Goal: Task Accomplishment & Management: Manage account settings

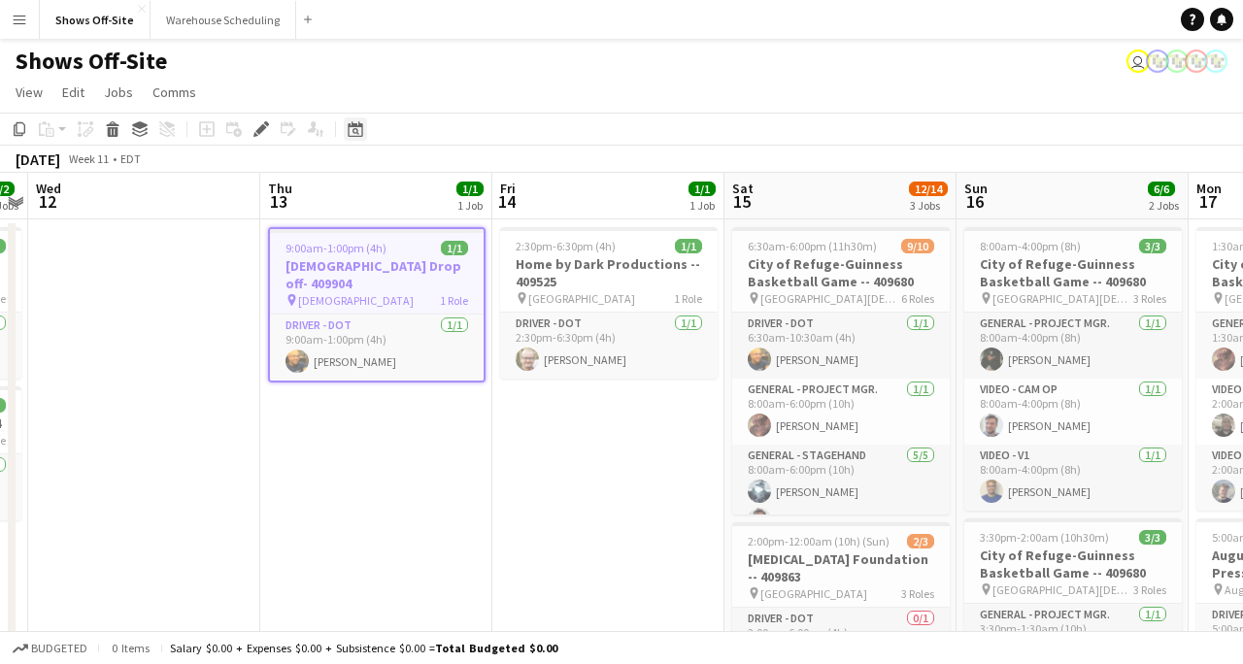
click at [356, 124] on icon at bounding box center [355, 129] width 15 height 16
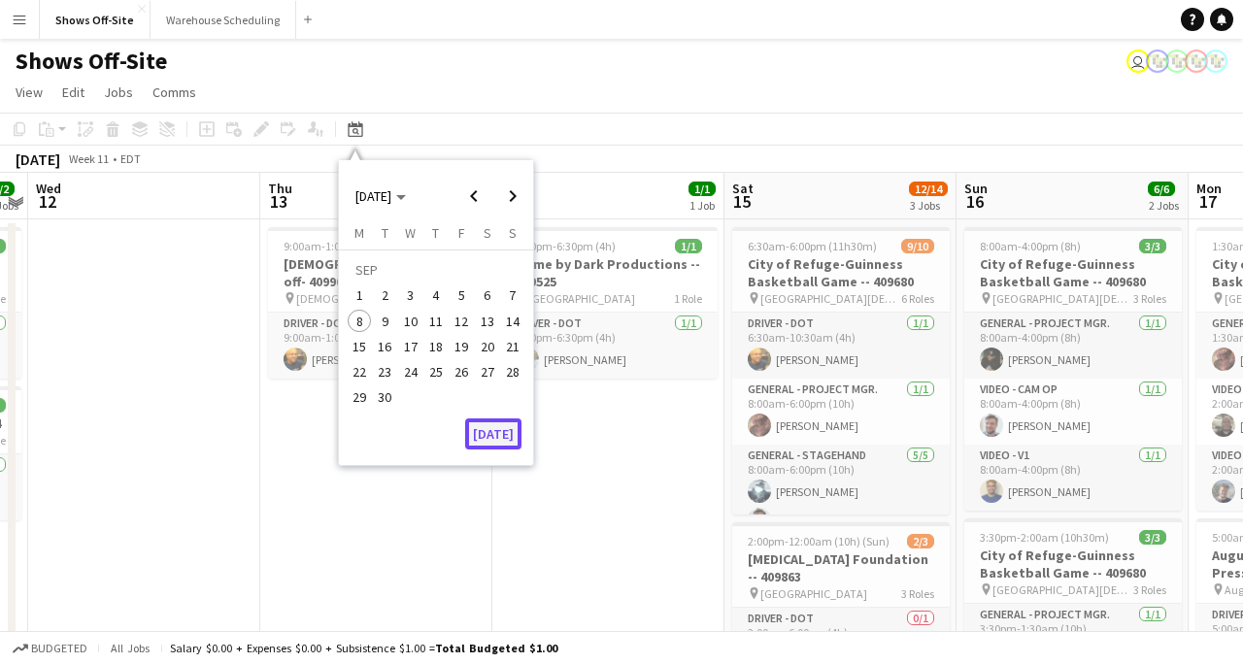
click at [484, 432] on button "[DATE]" at bounding box center [493, 434] width 56 height 31
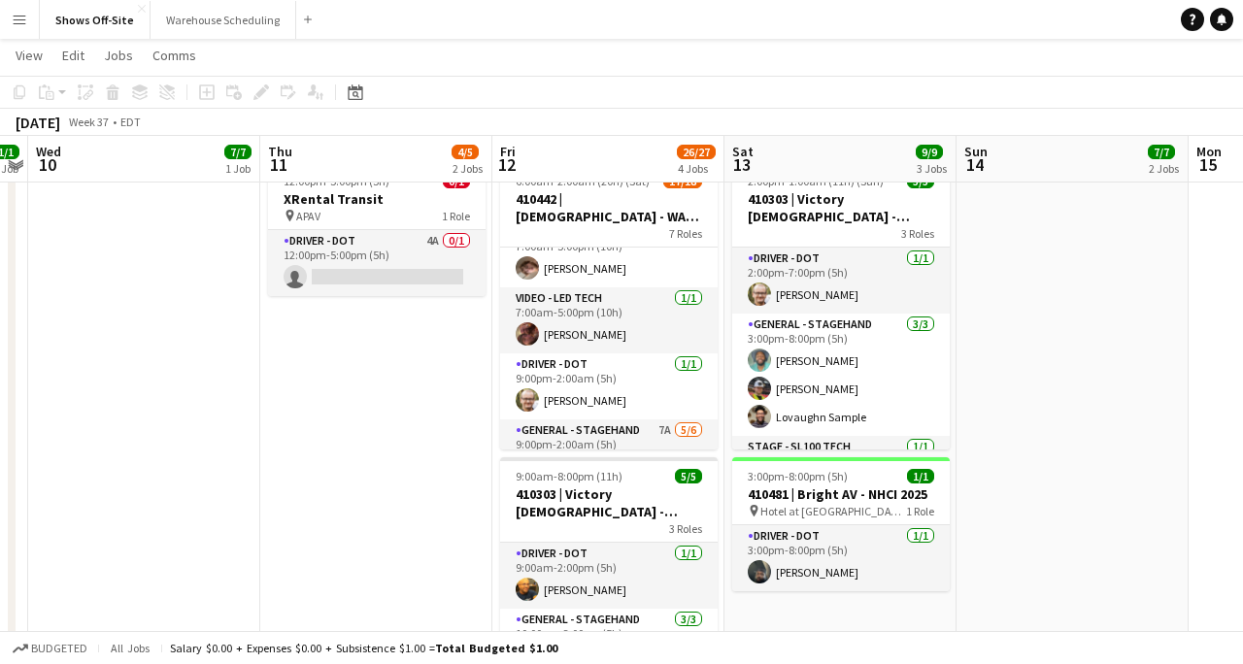
scroll to position [570, 0]
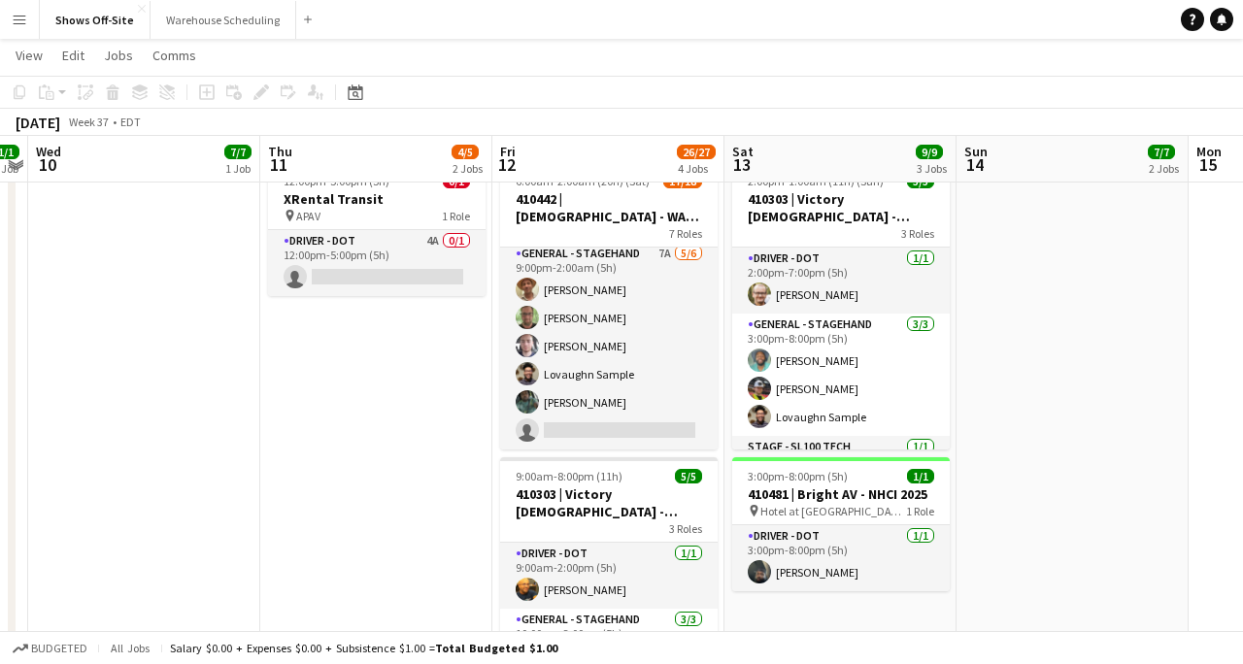
click at [603, 317] on app-card-role "General - Stagehand 7A [DATE] 9:00pm-2:00am (5h) [PERSON_NAME] [PERSON_NAME] [P…" at bounding box center [609, 346] width 218 height 207
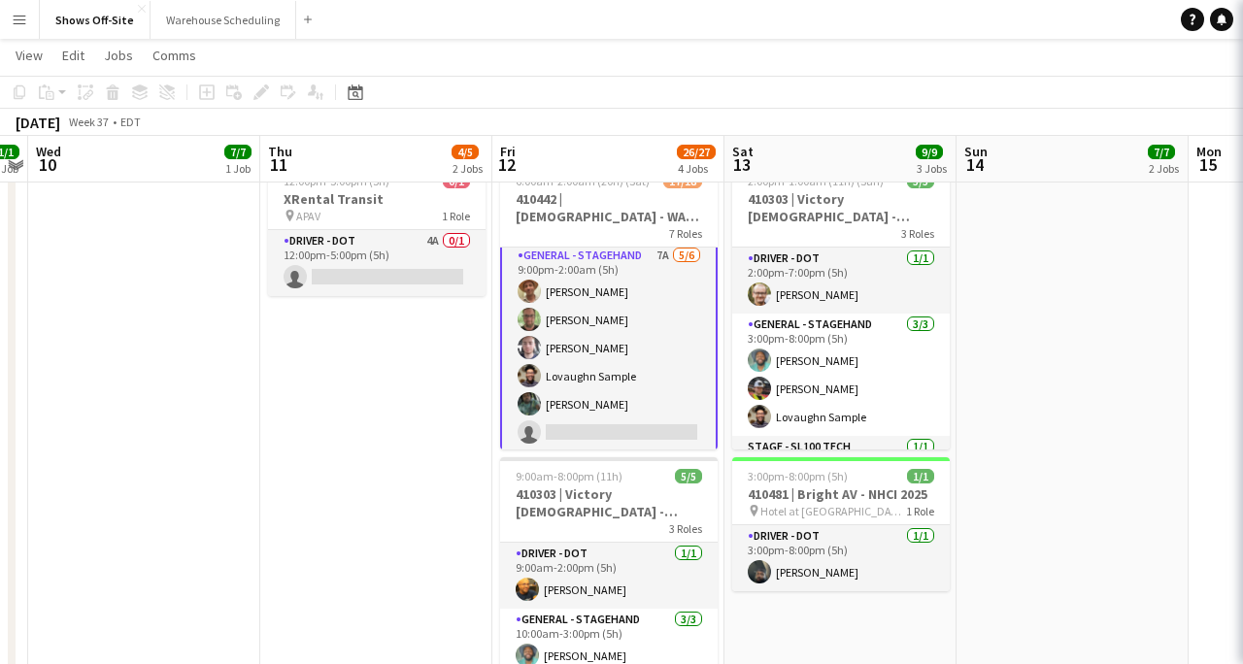
scroll to position [572, 0]
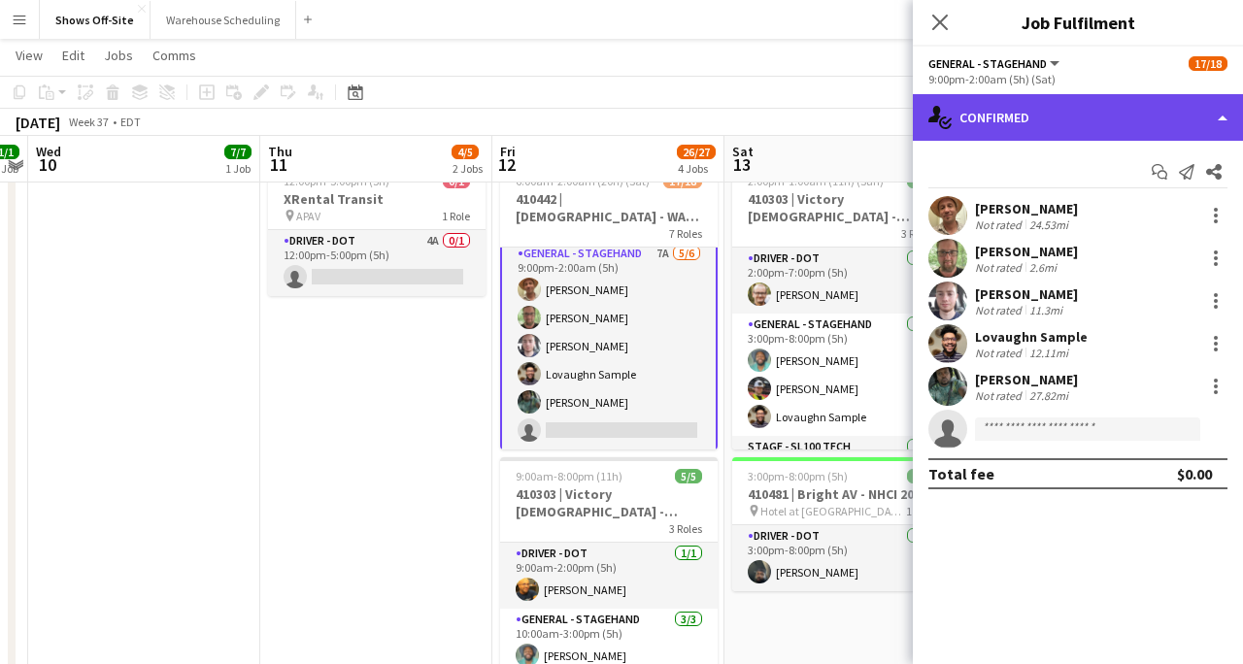
click at [1146, 113] on div "single-neutral-actions-check-2 Confirmed" at bounding box center [1078, 117] width 330 height 47
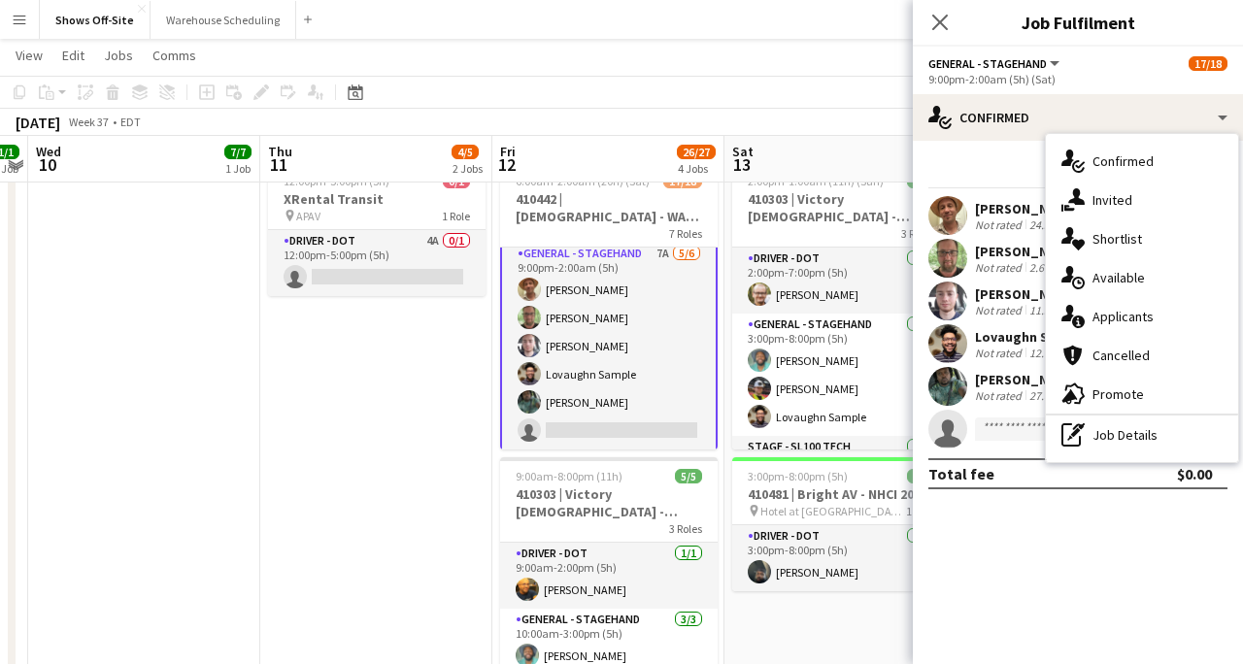
click at [1121, 319] on span "Applicants" at bounding box center [1123, 316] width 61 height 17
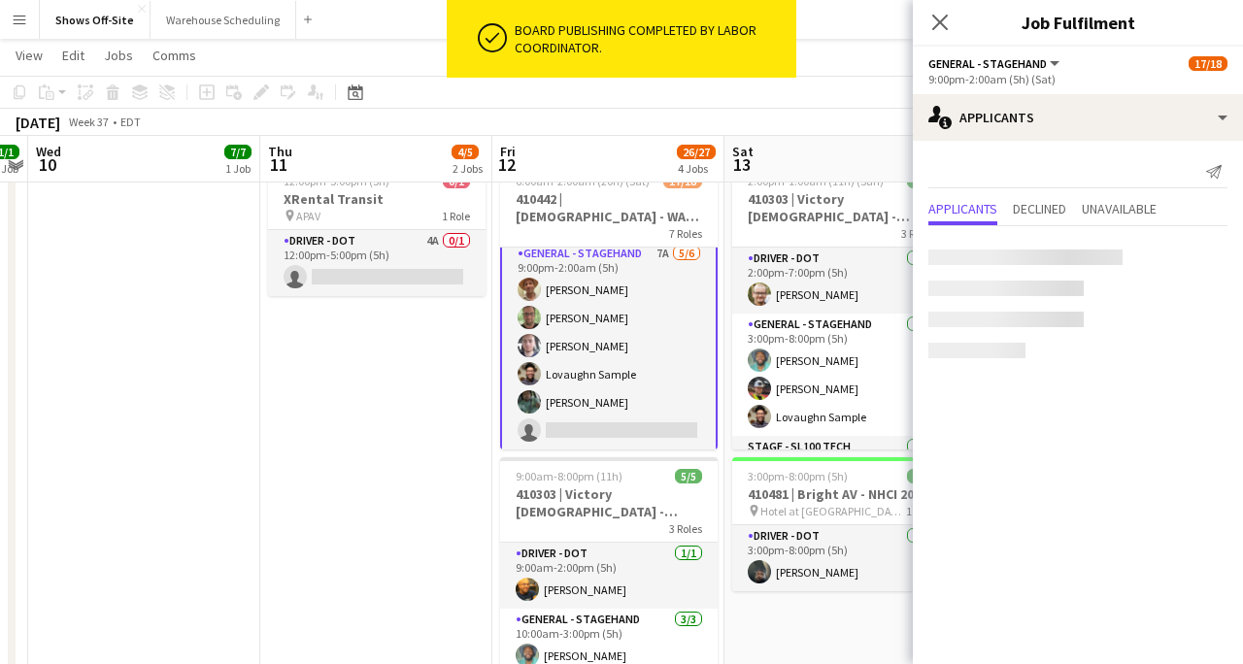
click at [1192, 406] on mat-expansion-panel "users2 Applicants Send notification Applicants Declined Unavailable" at bounding box center [1078, 403] width 330 height 524
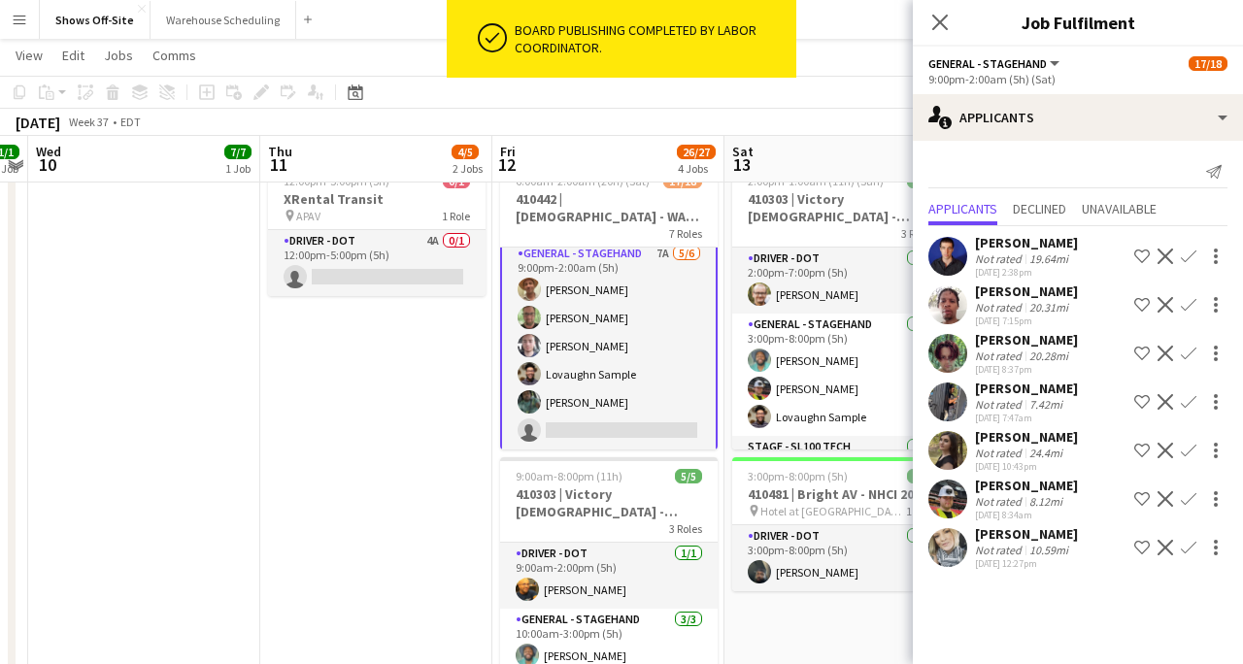
click at [1194, 545] on app-icon "Confirm" at bounding box center [1189, 548] width 16 height 16
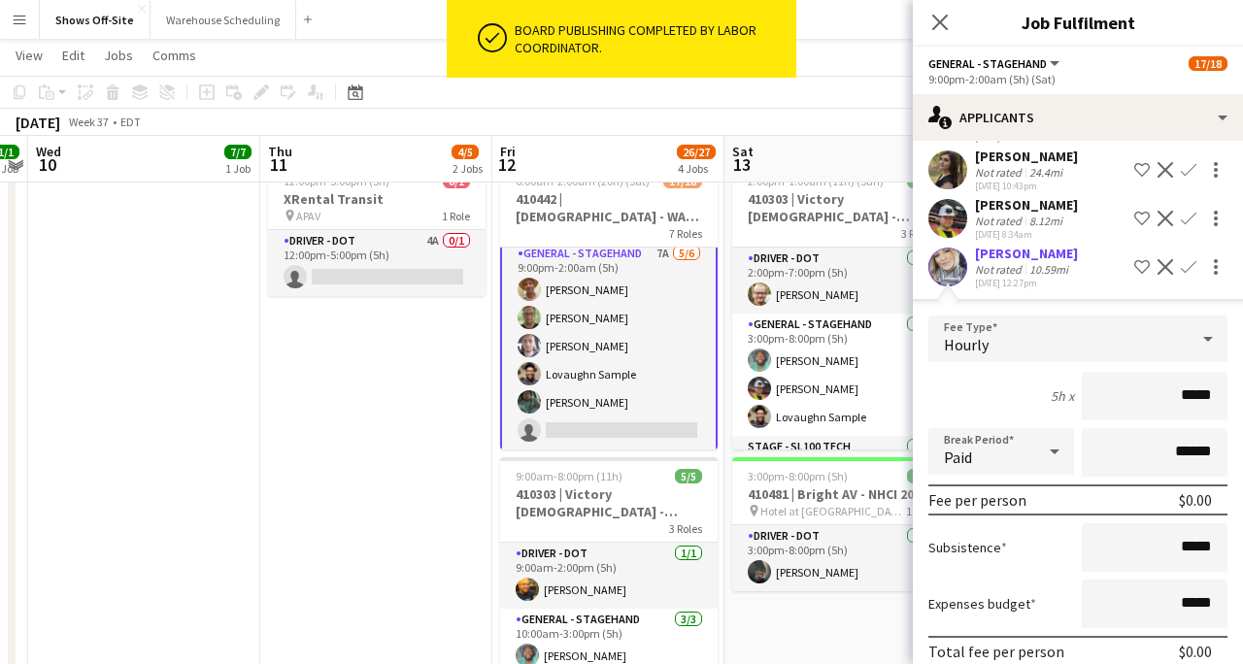
scroll to position [0, 0]
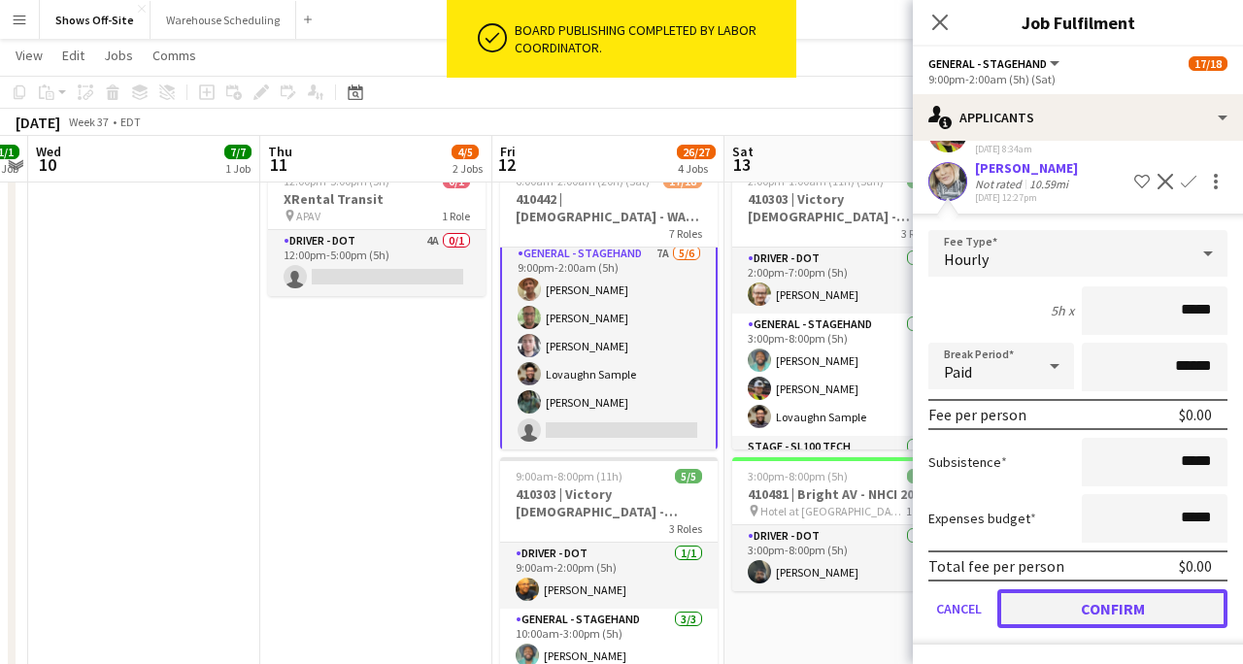
click at [1138, 596] on button "Confirm" at bounding box center [1113, 609] width 230 height 39
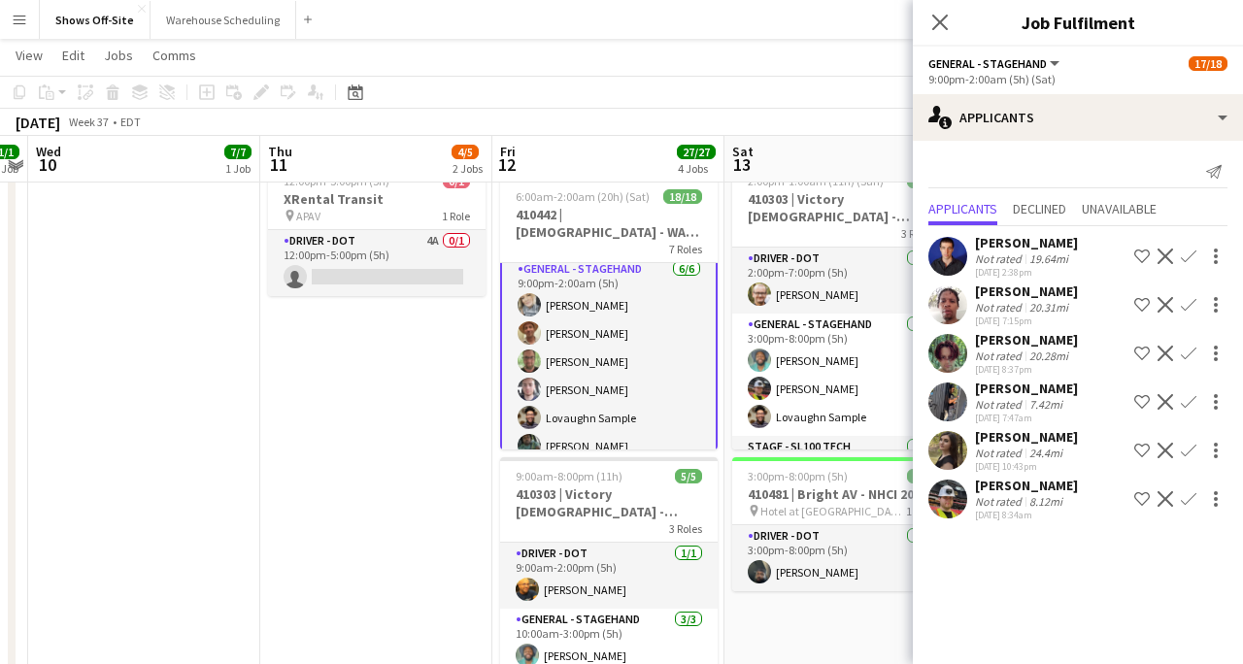
click at [938, 5] on div "Close pop-in" at bounding box center [940, 22] width 54 height 45
click at [934, 21] on icon "Close pop-in" at bounding box center [940, 22] width 18 height 18
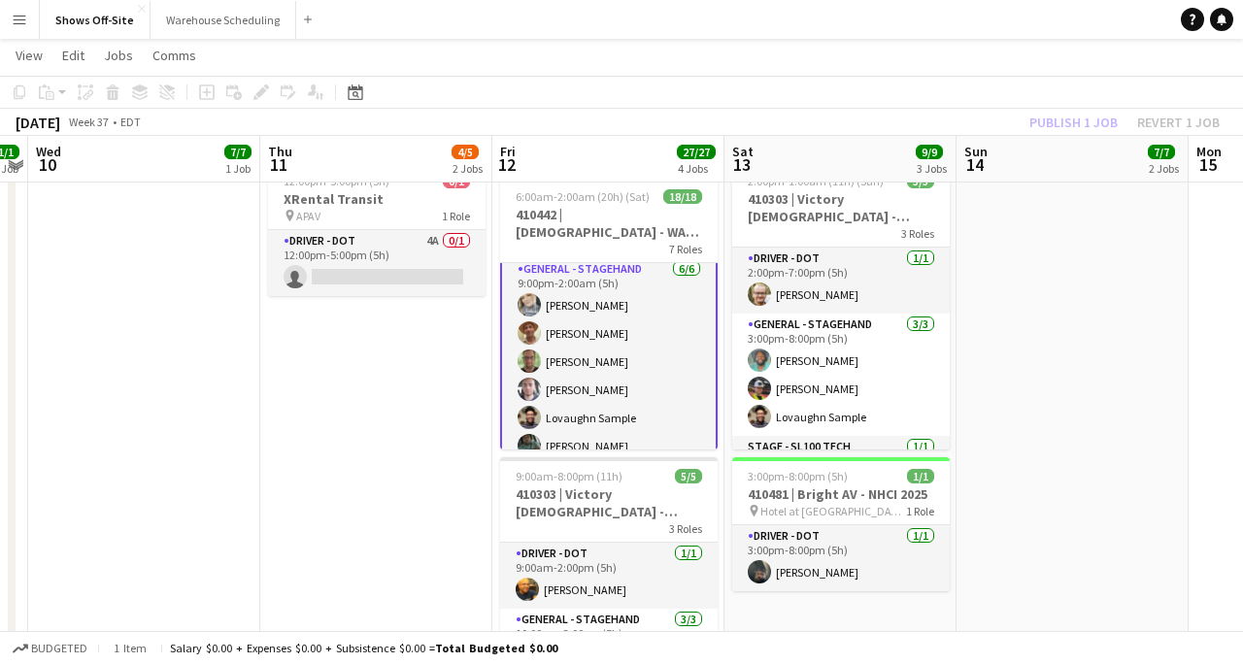
click at [1045, 120] on div "Publish 1 job Revert 1 job" at bounding box center [1124, 122] width 237 height 25
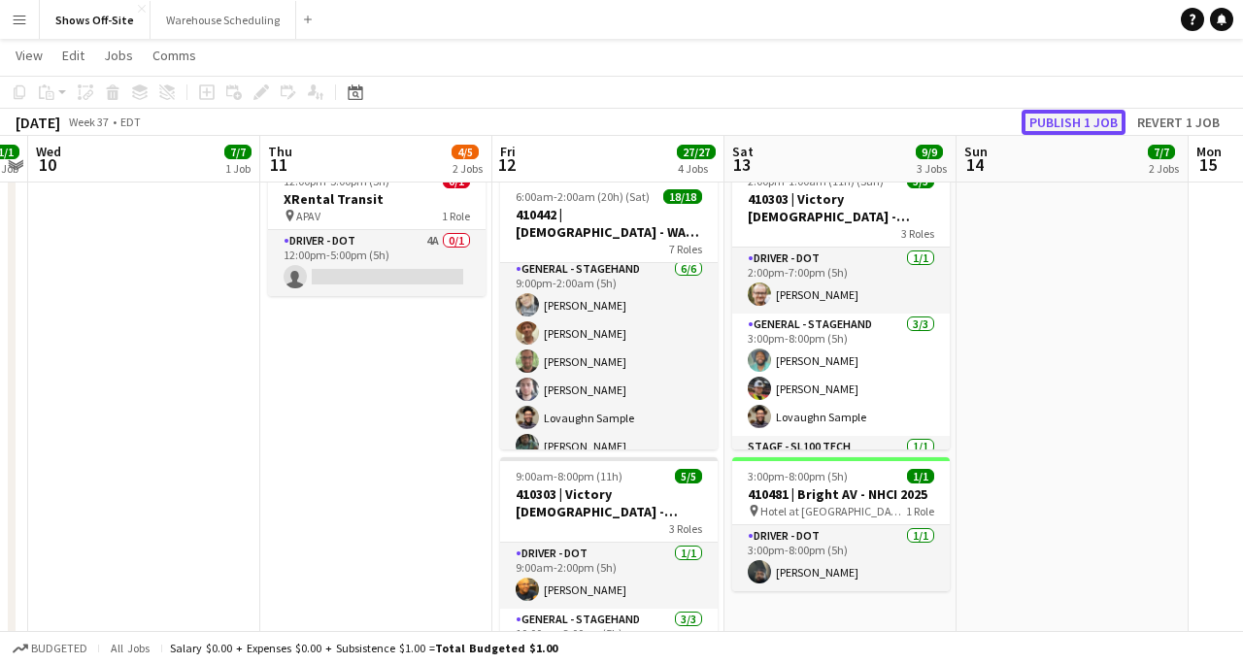
click at [1044, 120] on button "Publish 1 job" at bounding box center [1074, 122] width 104 height 25
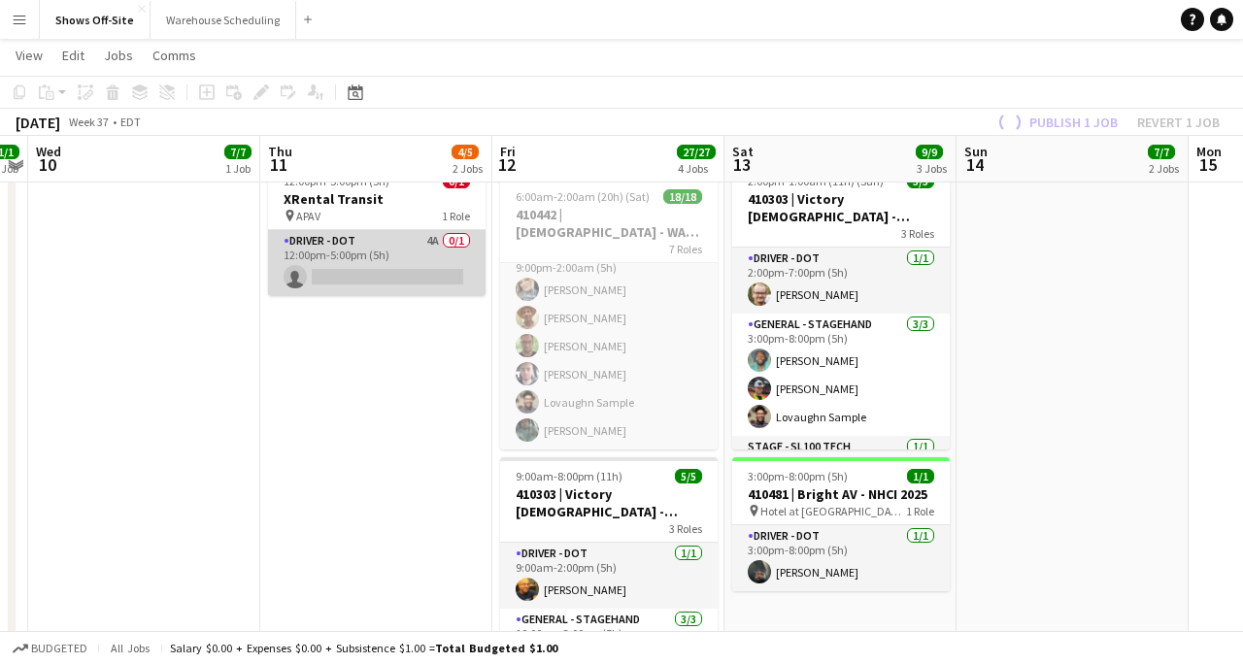
click at [327, 278] on app-card-role "Driver - DOT 4A 0/1 12:00pm-5:00pm (5h) single-neutral-actions" at bounding box center [377, 263] width 218 height 66
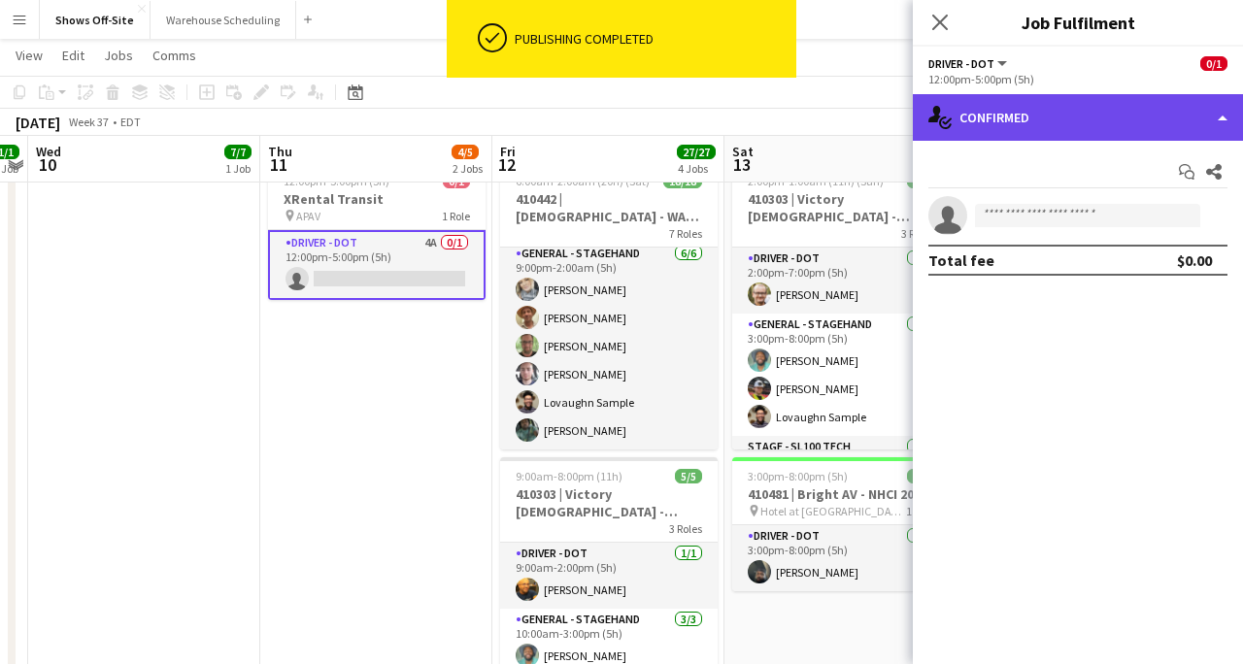
click at [1011, 123] on div "single-neutral-actions-check-2 Confirmed" at bounding box center [1078, 117] width 330 height 47
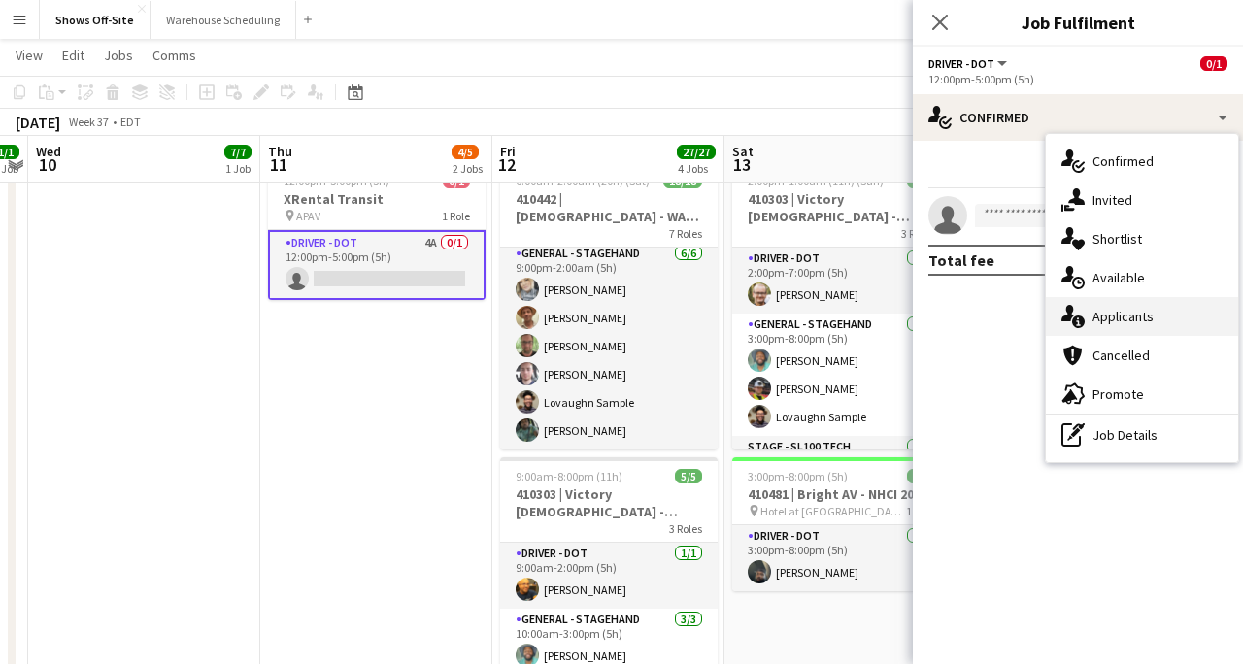
click at [1081, 318] on icon at bounding box center [1078, 322] width 13 height 13
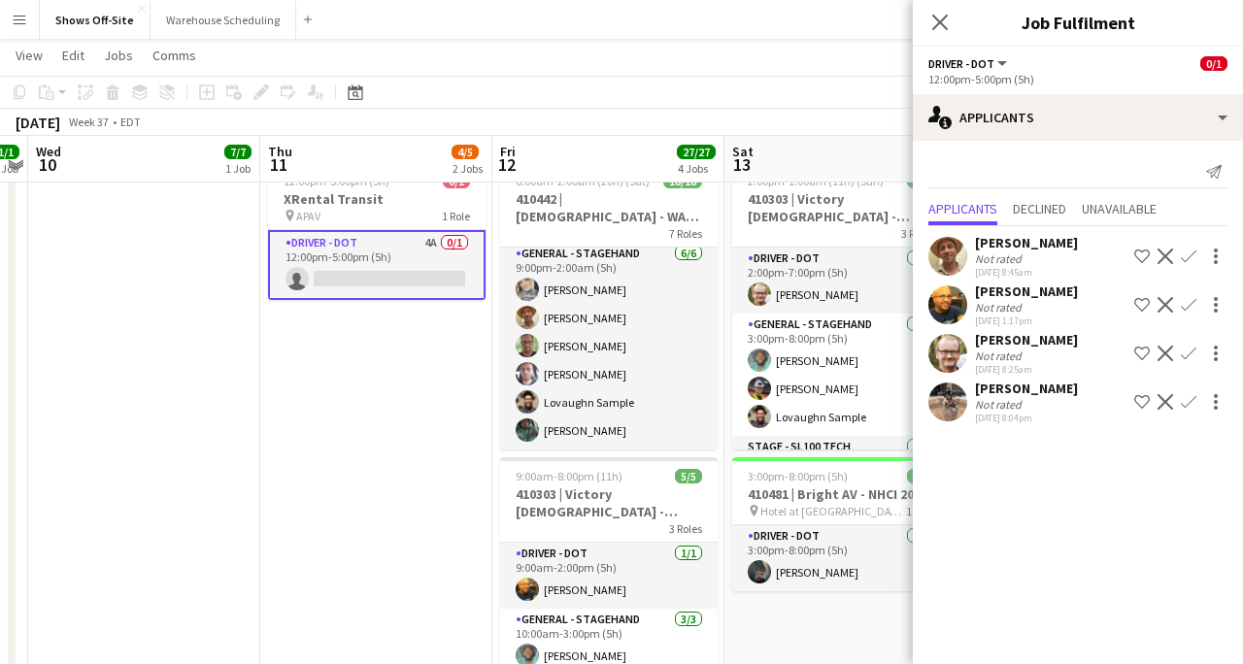
click at [1190, 302] on app-icon "Confirm" at bounding box center [1189, 305] width 16 height 16
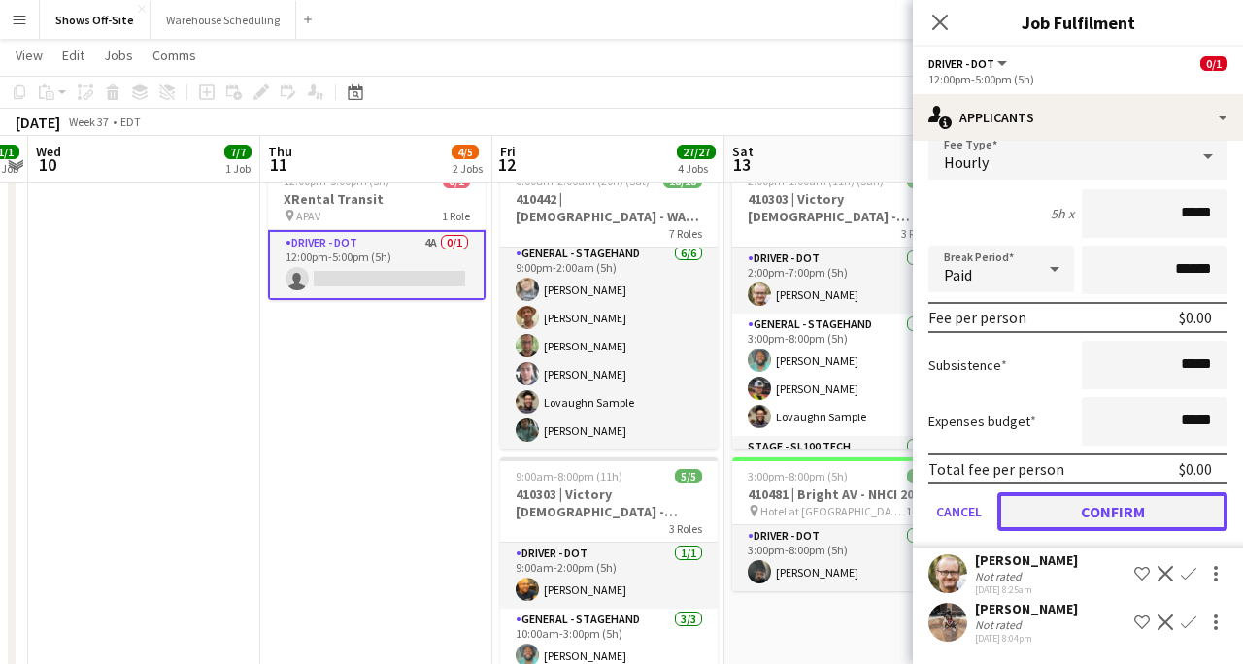
click at [1119, 505] on button "Confirm" at bounding box center [1113, 512] width 230 height 39
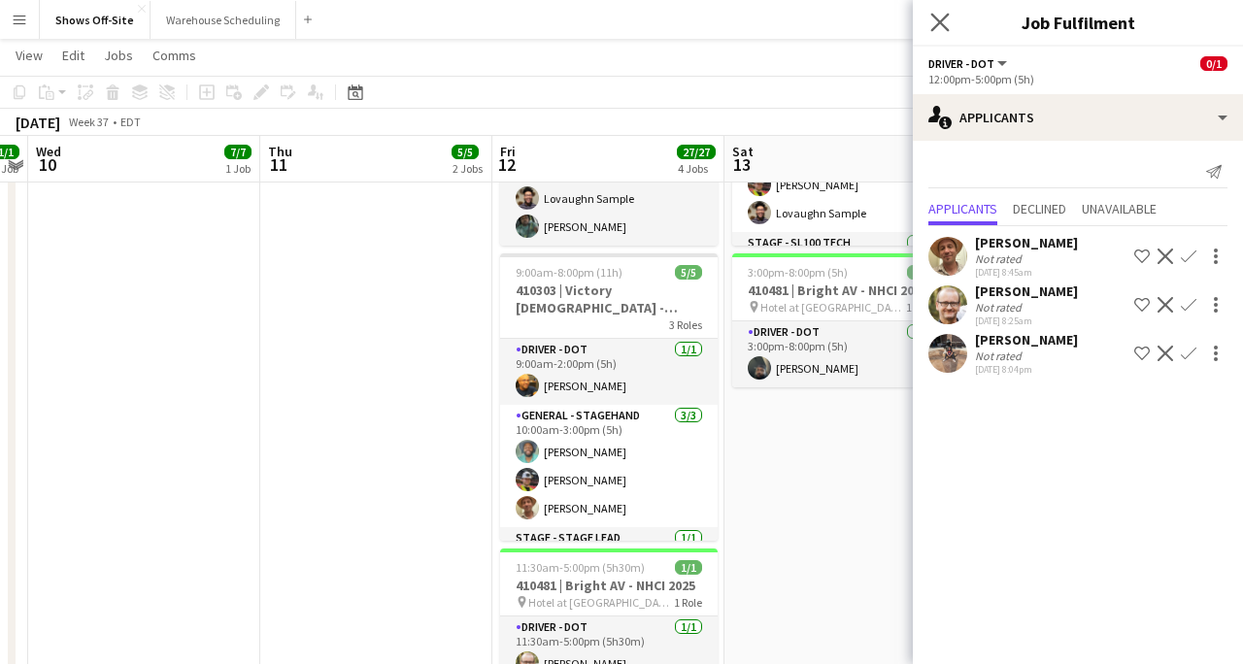
click at [929, 22] on app-icon "Close pop-in" at bounding box center [941, 23] width 28 height 28
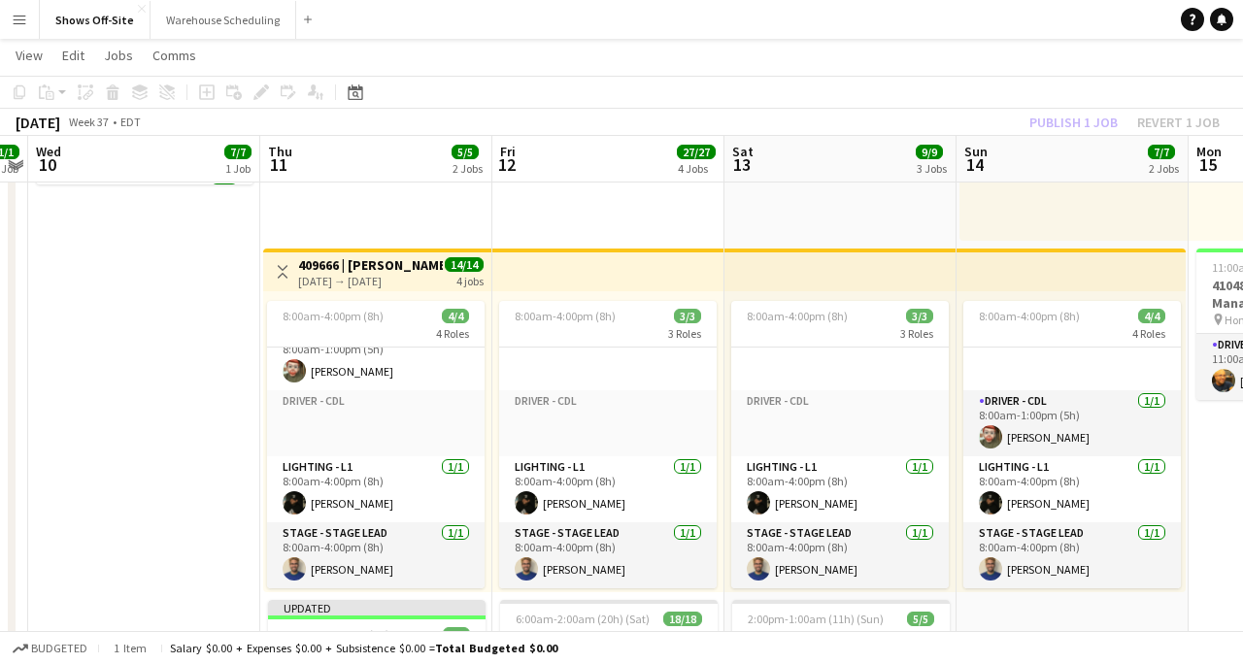
click at [1069, 117] on div "Publish 1 job Revert 1 job" at bounding box center [1124, 122] width 237 height 25
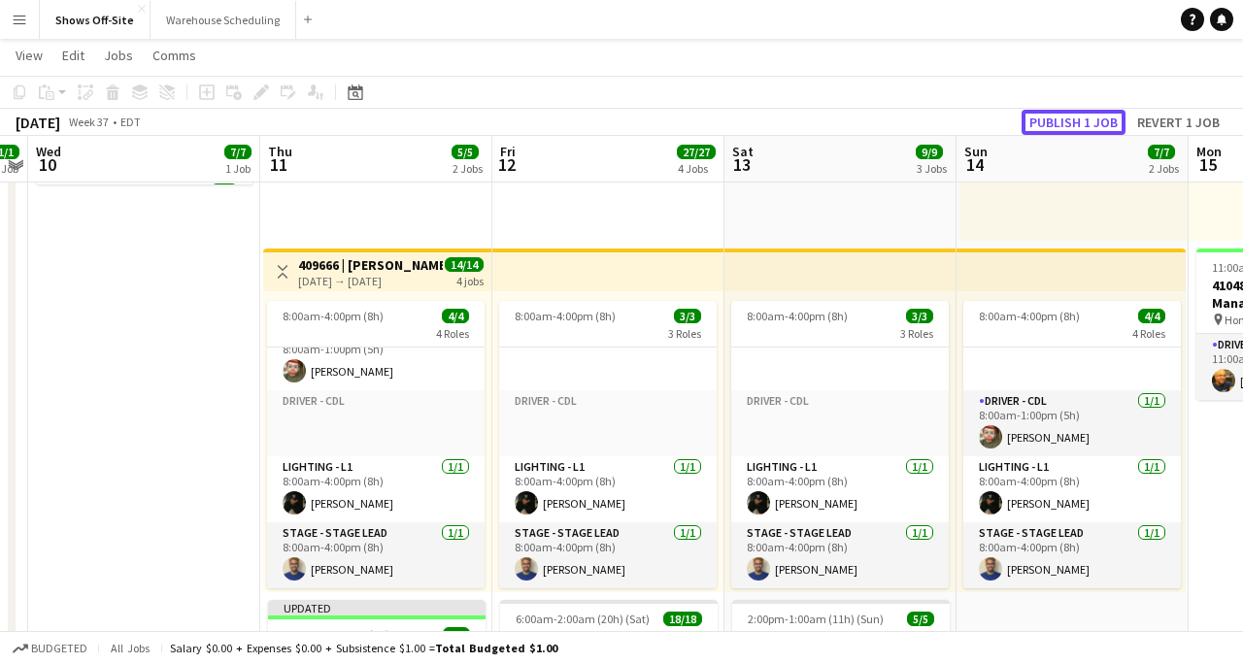
click at [1069, 117] on button "Publish 1 job" at bounding box center [1074, 122] width 104 height 25
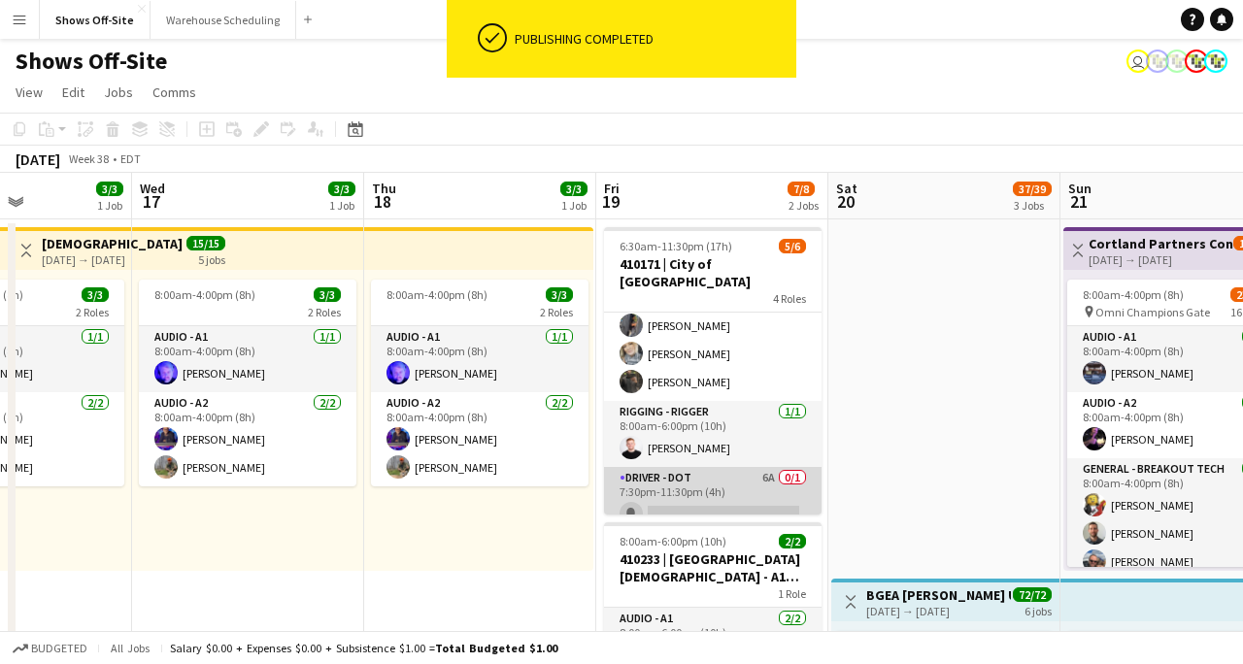
click at [697, 467] on app-card-role "Driver - DOT 6A 0/1 7:30pm-11:30pm (4h) single-neutral-actions" at bounding box center [713, 500] width 218 height 66
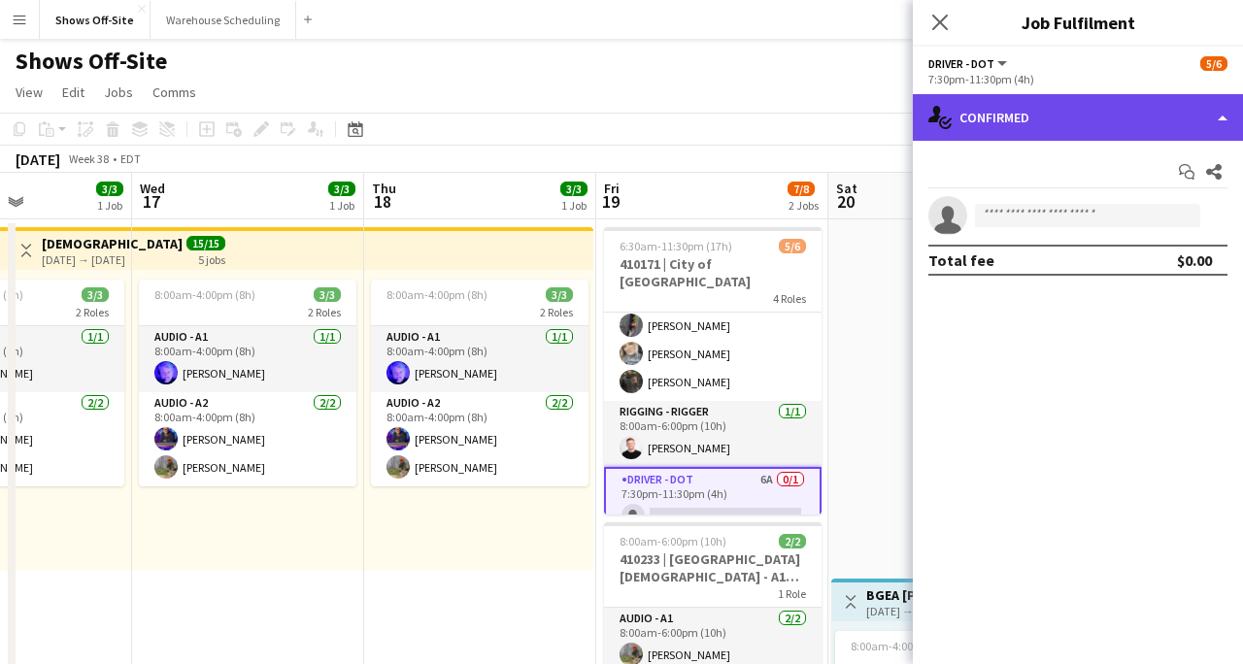
click at [1079, 120] on div "single-neutral-actions-check-2 Confirmed" at bounding box center [1078, 117] width 330 height 47
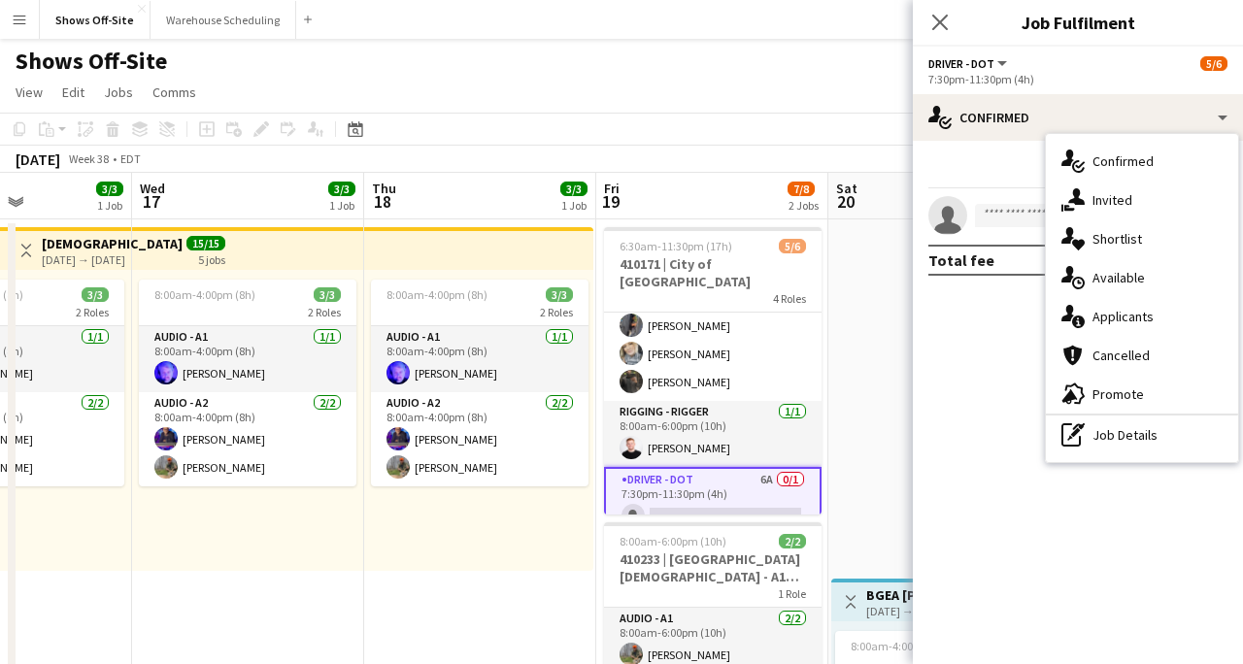
click at [1149, 330] on div "single-neutral-actions-information Applicants" at bounding box center [1142, 316] width 192 height 39
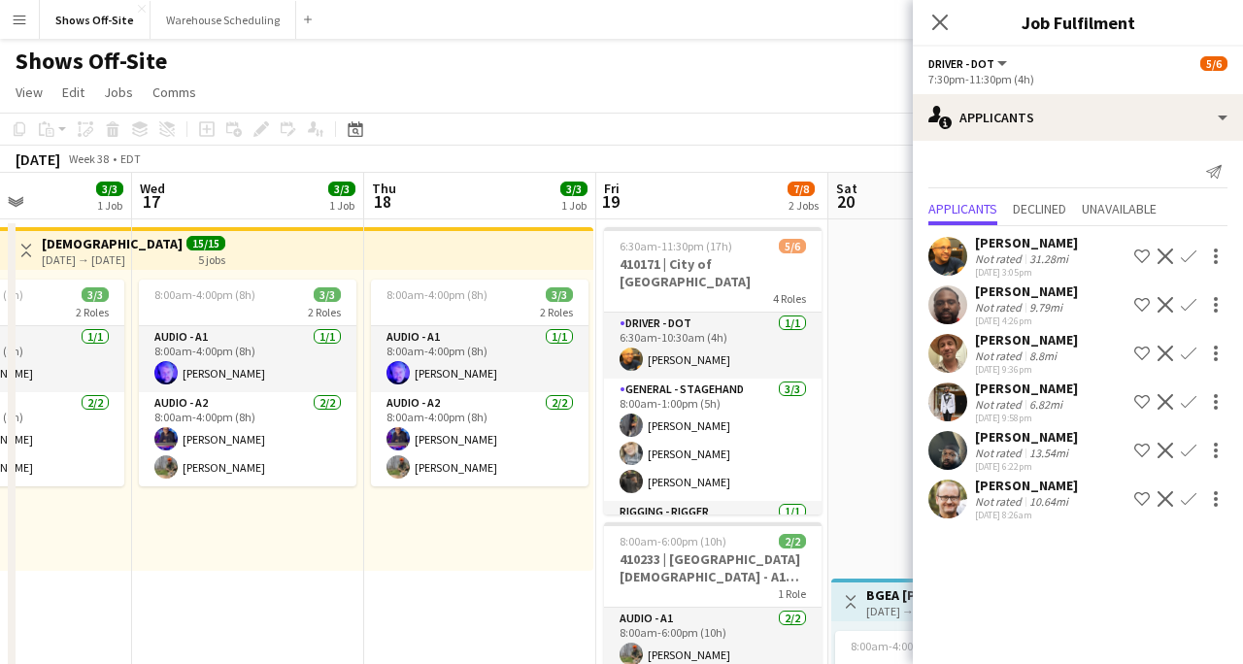
click at [1186, 248] on button "Confirm" at bounding box center [1188, 256] width 23 height 23
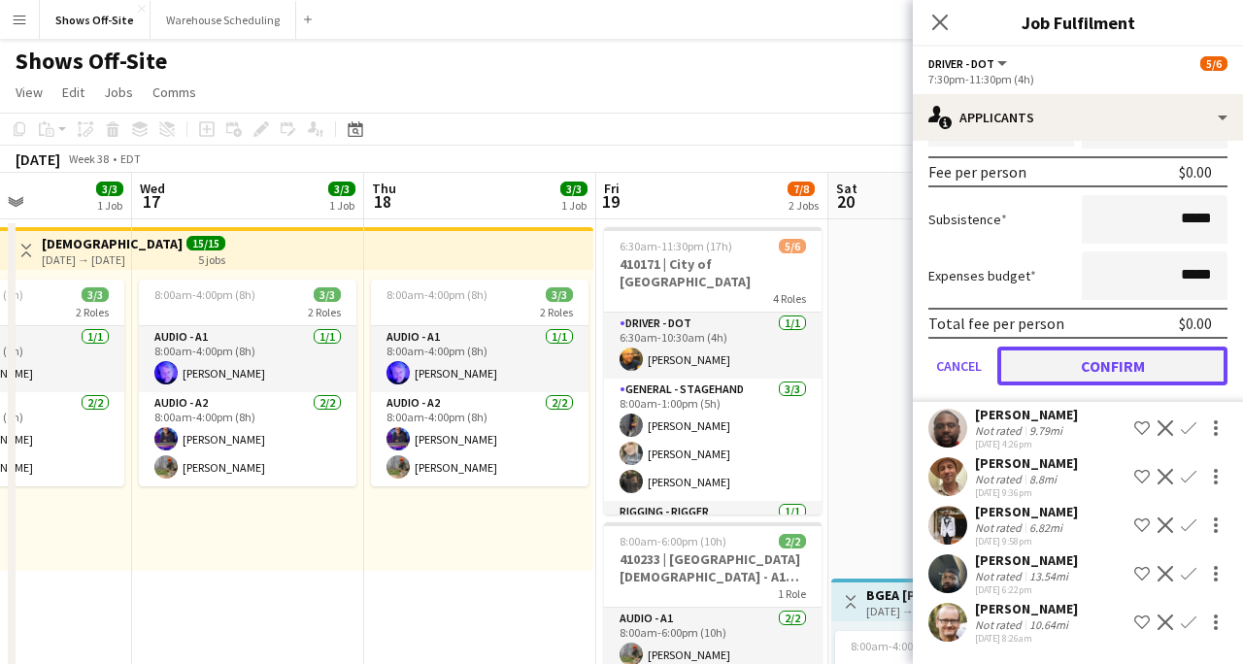
click at [1122, 368] on button "Confirm" at bounding box center [1113, 366] width 230 height 39
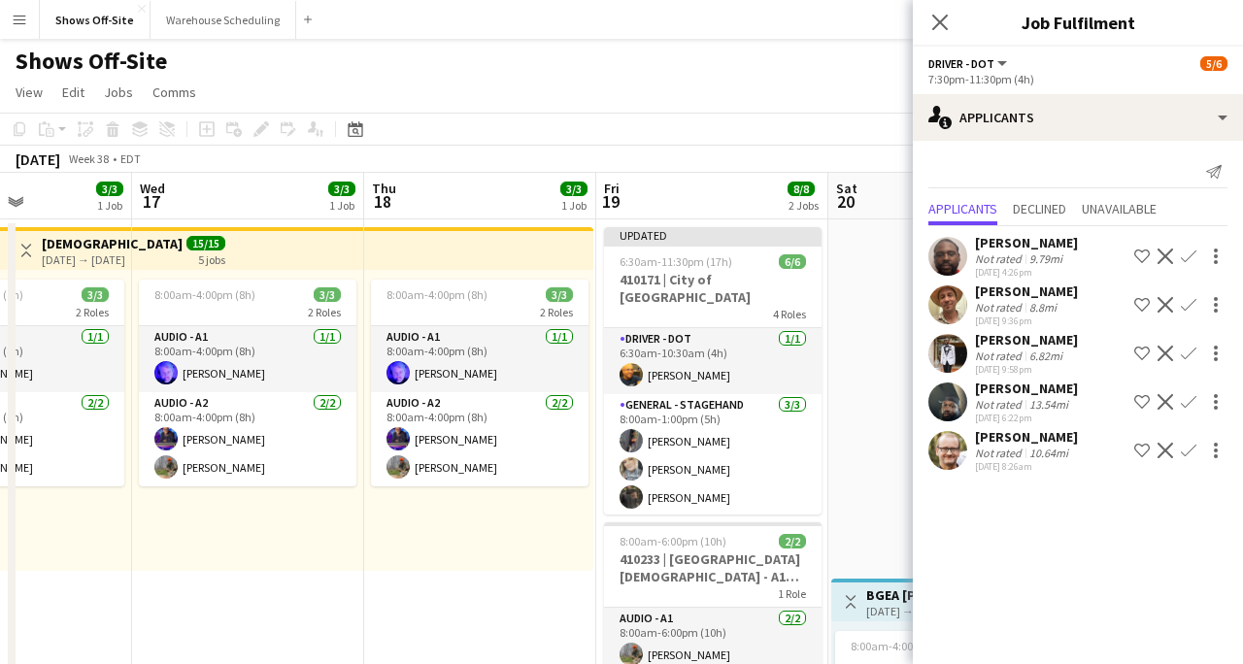
click at [935, 9] on div "Close pop-in" at bounding box center [940, 22] width 54 height 45
click at [943, 28] on icon "Close pop-in" at bounding box center [940, 22] width 18 height 18
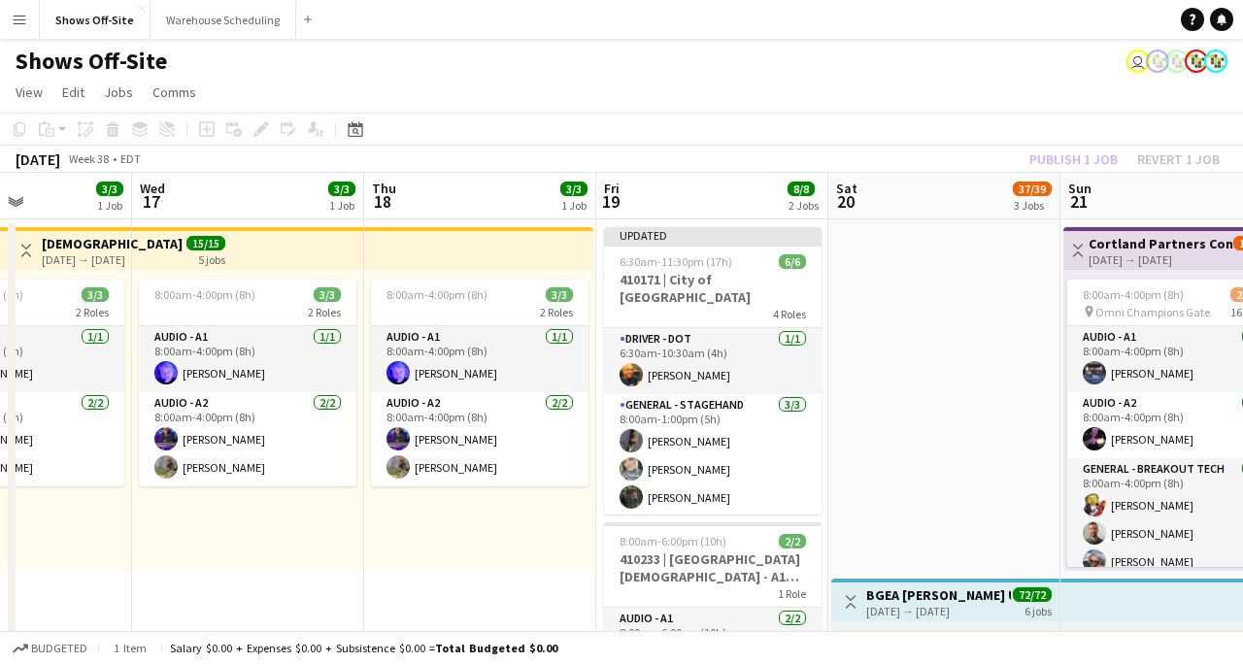
click at [1017, 108] on app-page-menu "View Day view expanded Day view collapsed Month view Date picker Jump to [DATE]…" at bounding box center [621, 94] width 1243 height 37
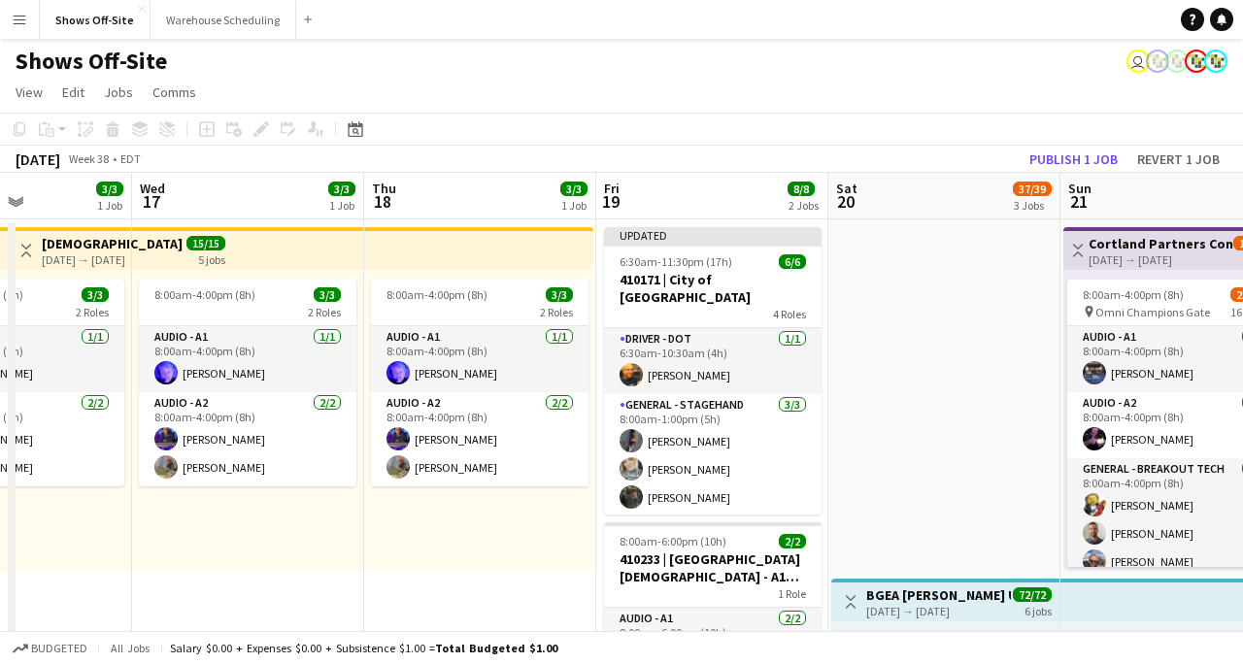
click at [1038, 144] on app-toolbar "Copy Paste Paste Command V Paste with crew Command Shift V Paste linked Job [GE…" at bounding box center [621, 129] width 1243 height 33
click at [1047, 153] on button "Publish 1 job" at bounding box center [1074, 159] width 104 height 25
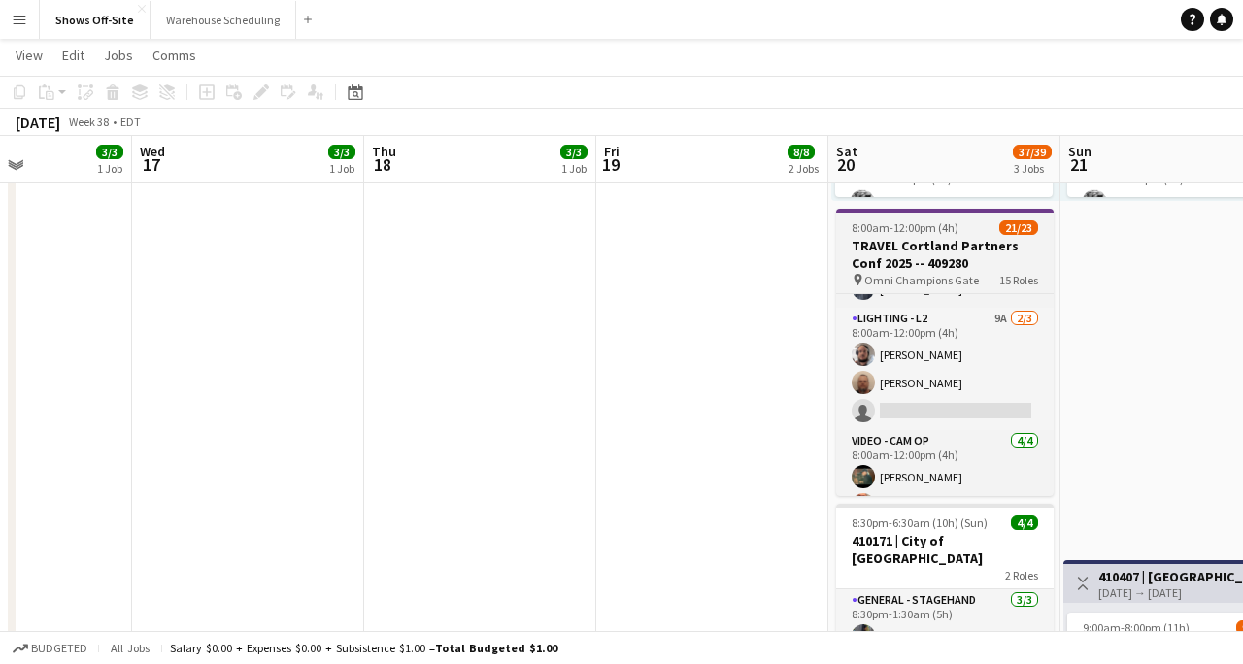
click at [962, 237] on h3 "TRAVEL Cortland Partners Conf 2025 -- 409280" at bounding box center [945, 254] width 218 height 35
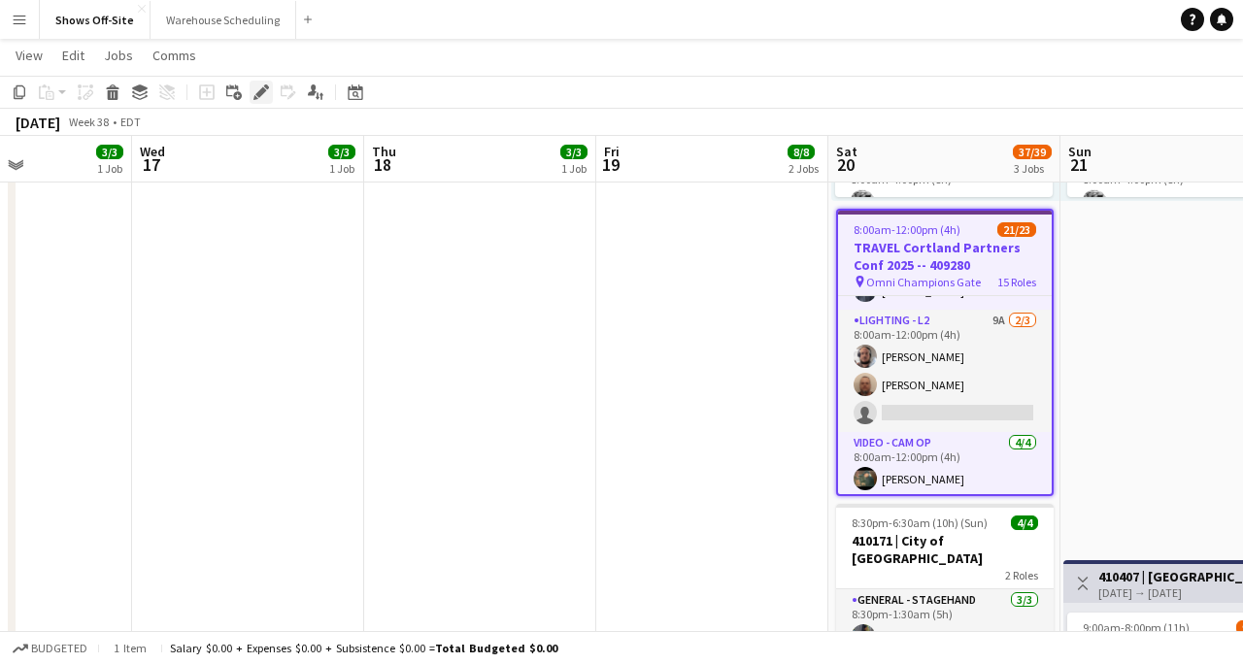
click at [262, 88] on icon at bounding box center [260, 92] width 11 height 11
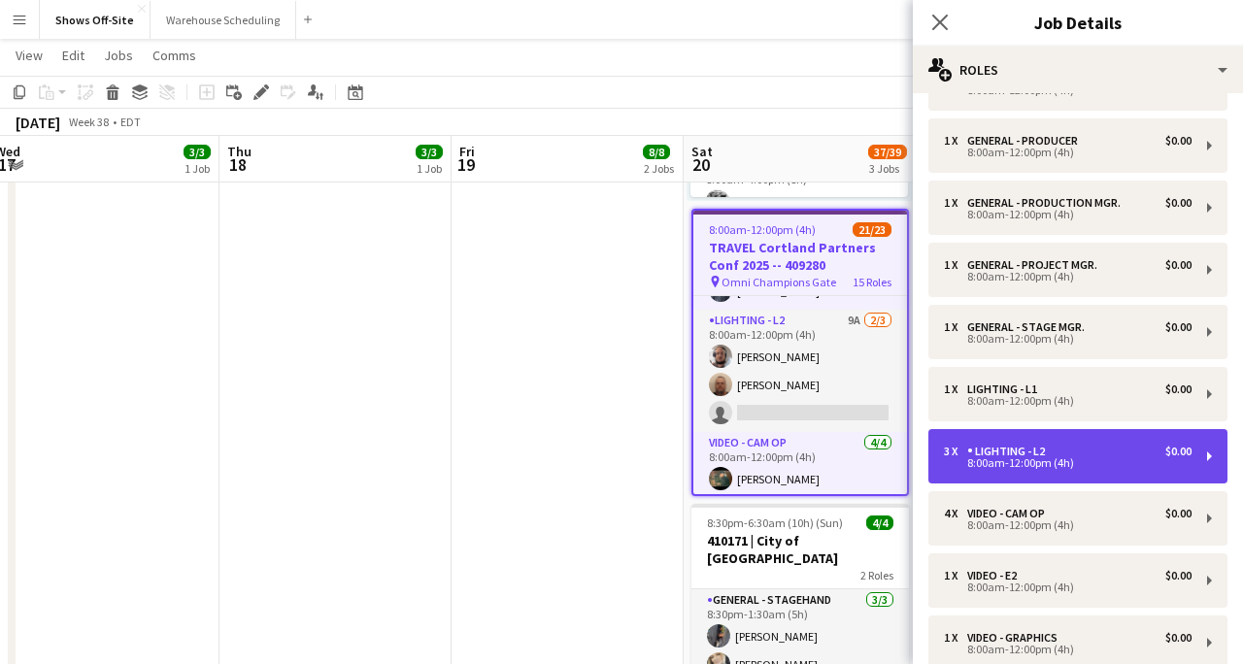
click at [1045, 467] on div "8:00am-12:00pm (4h)" at bounding box center [1068, 464] width 248 height 10
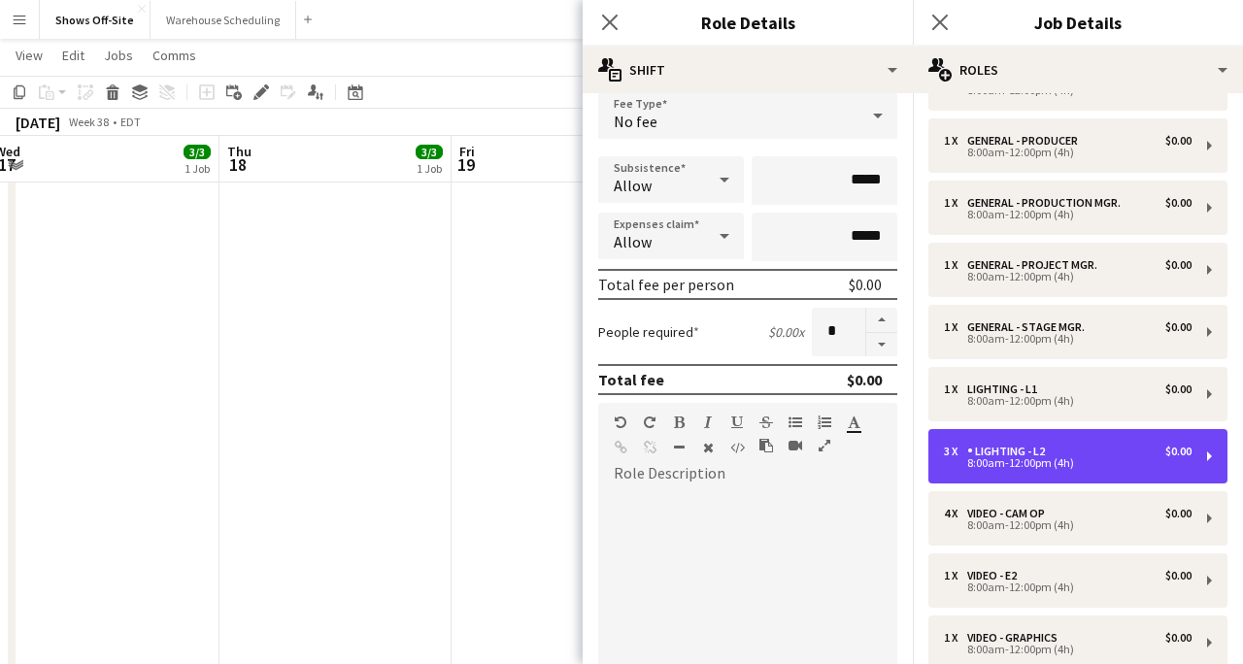
scroll to position [130, 0]
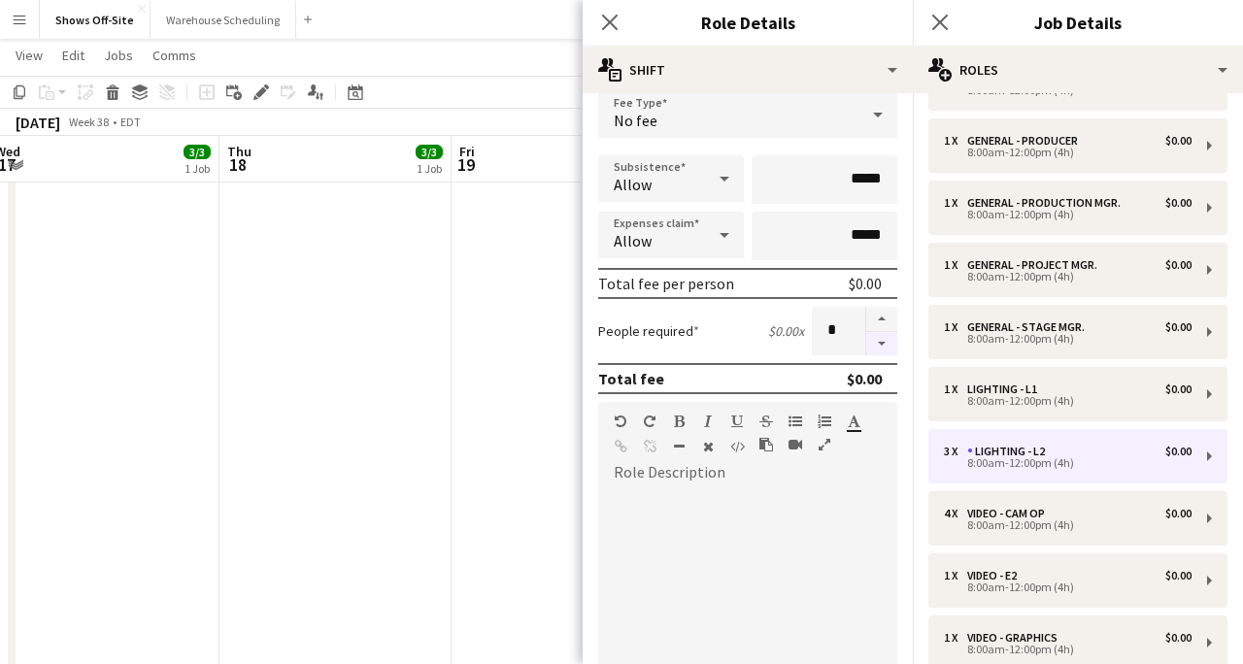
click at [873, 350] on button "button" at bounding box center [882, 344] width 31 height 24
type input "*"
click at [616, 20] on icon "Close pop-in" at bounding box center [609, 22] width 18 height 18
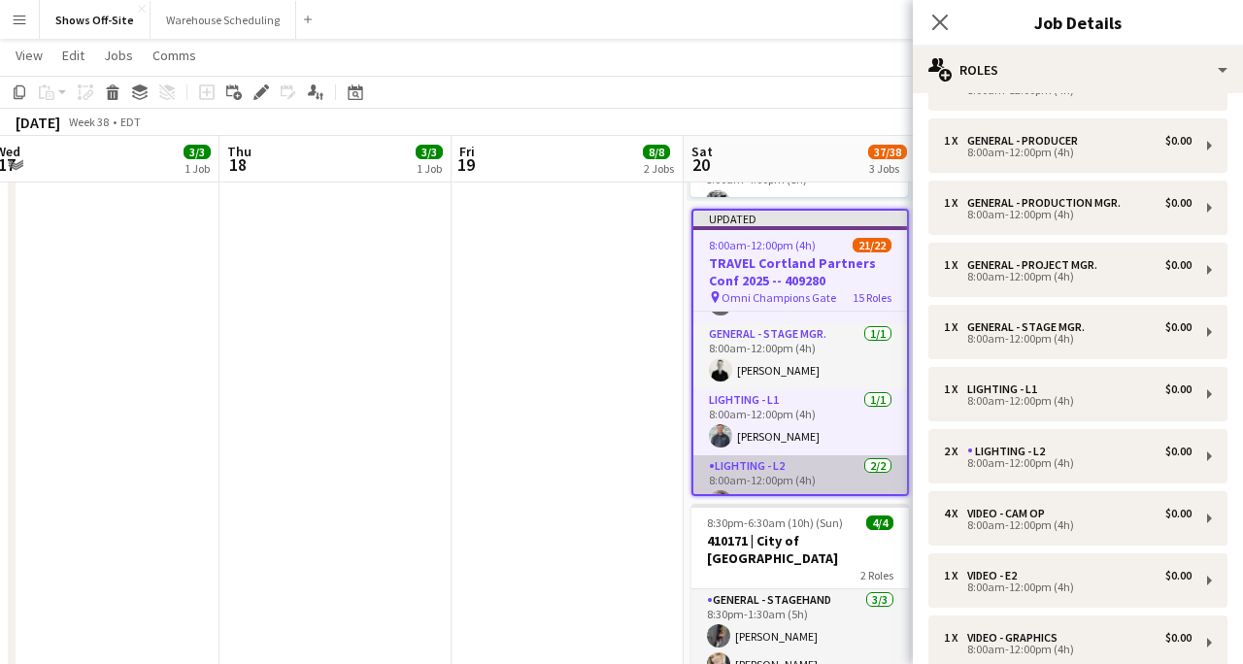
scroll to position [344, 0]
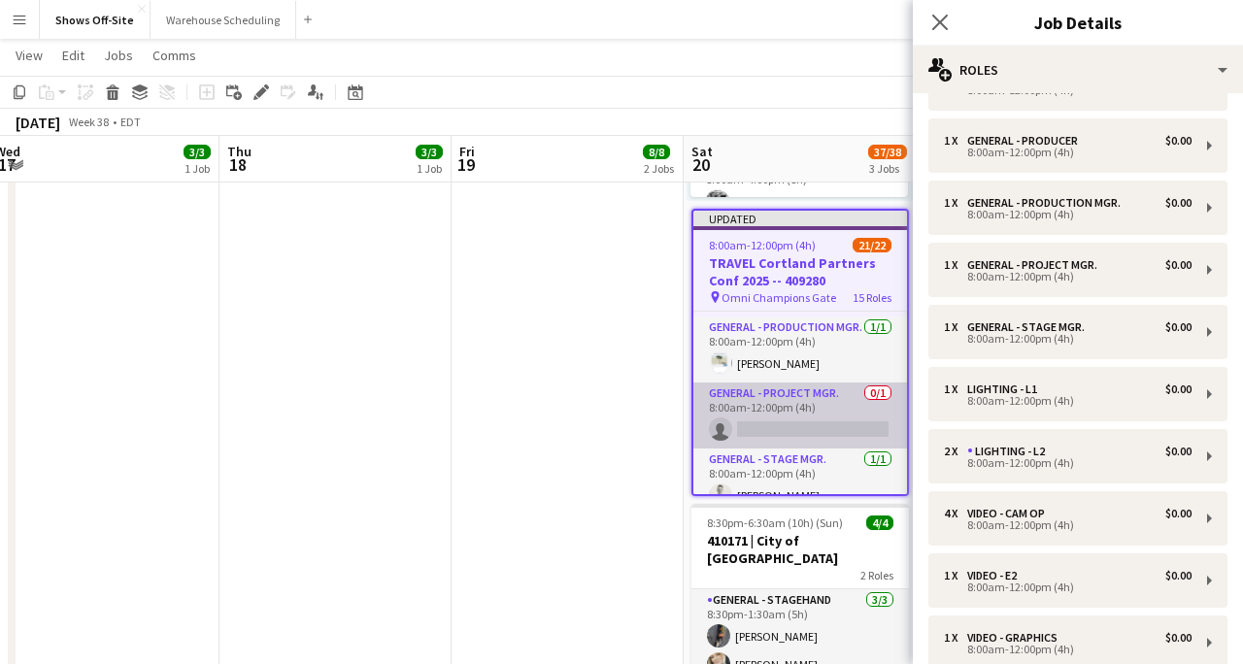
click at [821, 390] on app-card-role "General - Project Mgr. 0/1 8:00am-12:00pm (4h) single-neutral-actions" at bounding box center [801, 416] width 214 height 66
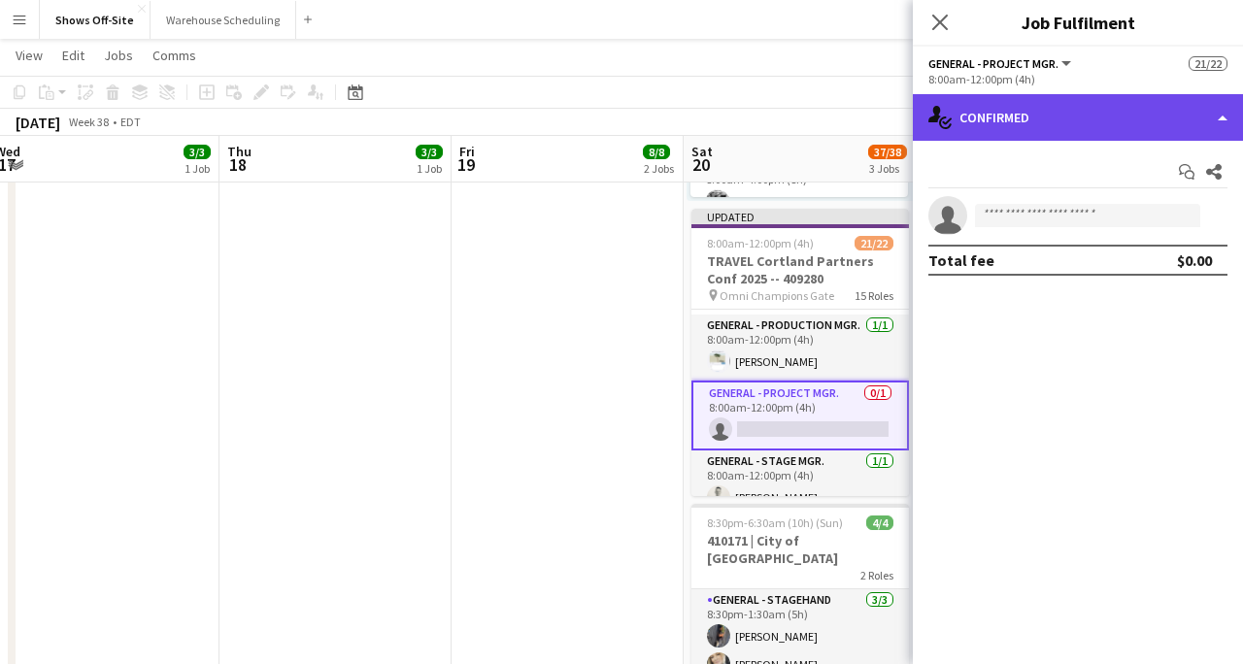
click at [985, 131] on div "single-neutral-actions-check-2 Confirmed" at bounding box center [1078, 117] width 330 height 47
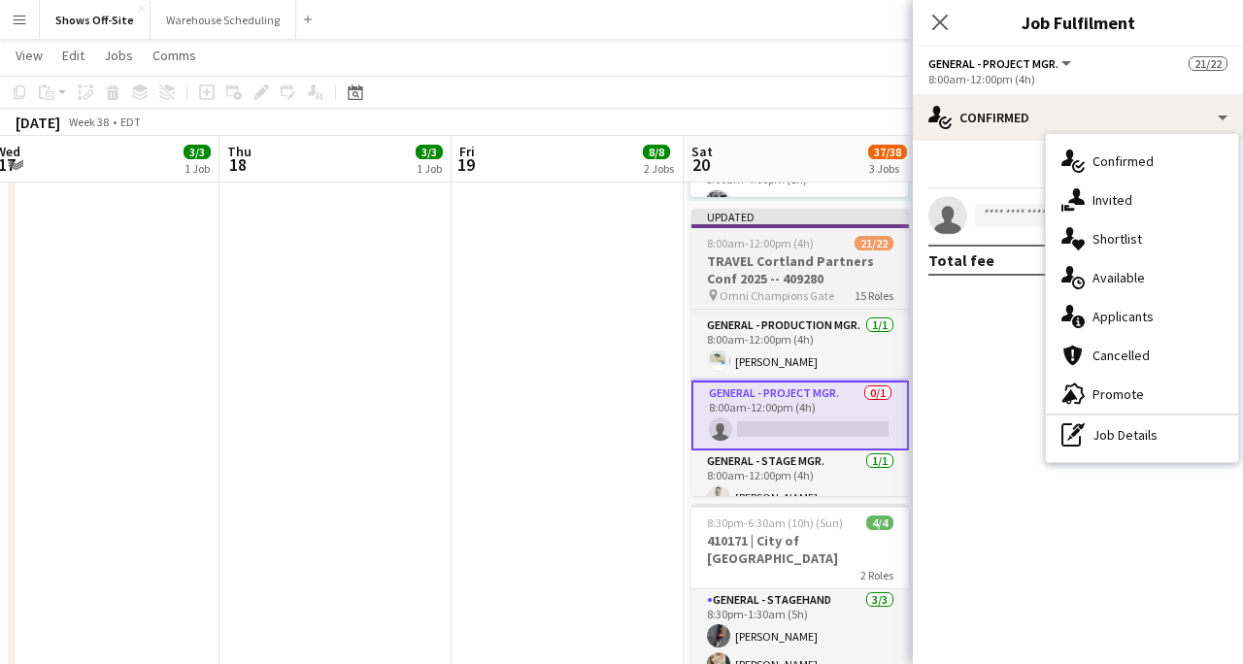
click at [834, 242] on div "8:00am-12:00pm (4h) 21/22" at bounding box center [801, 243] width 218 height 15
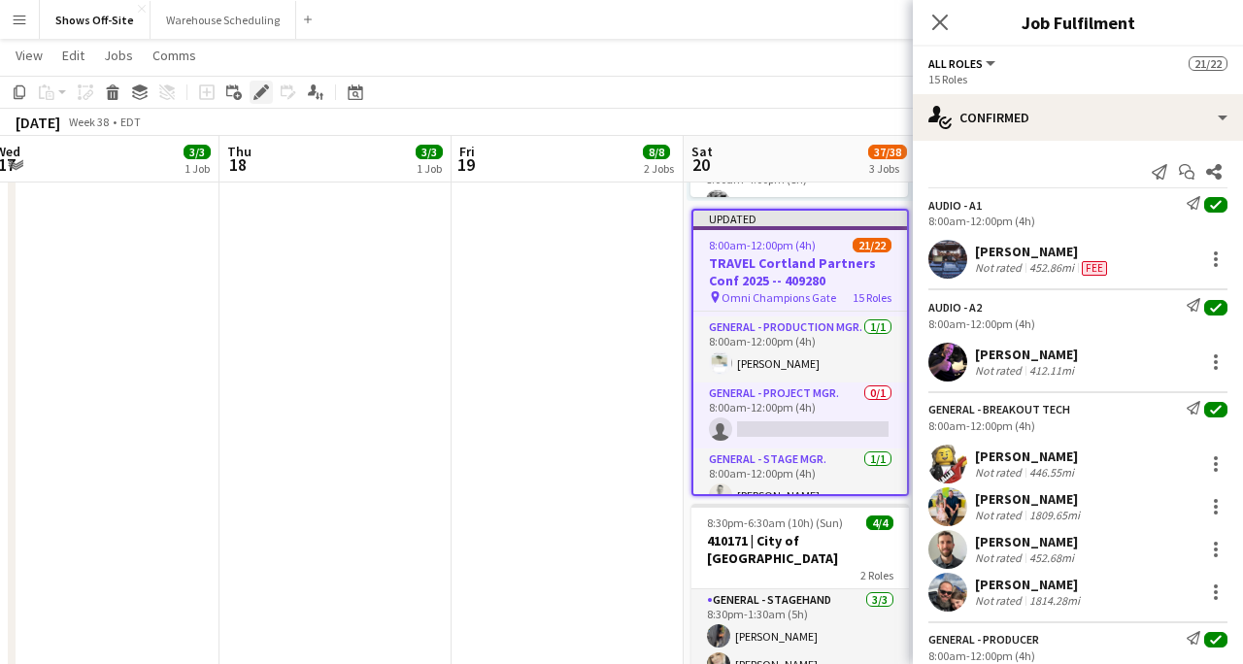
click at [256, 97] on icon at bounding box center [256, 97] width 5 height 5
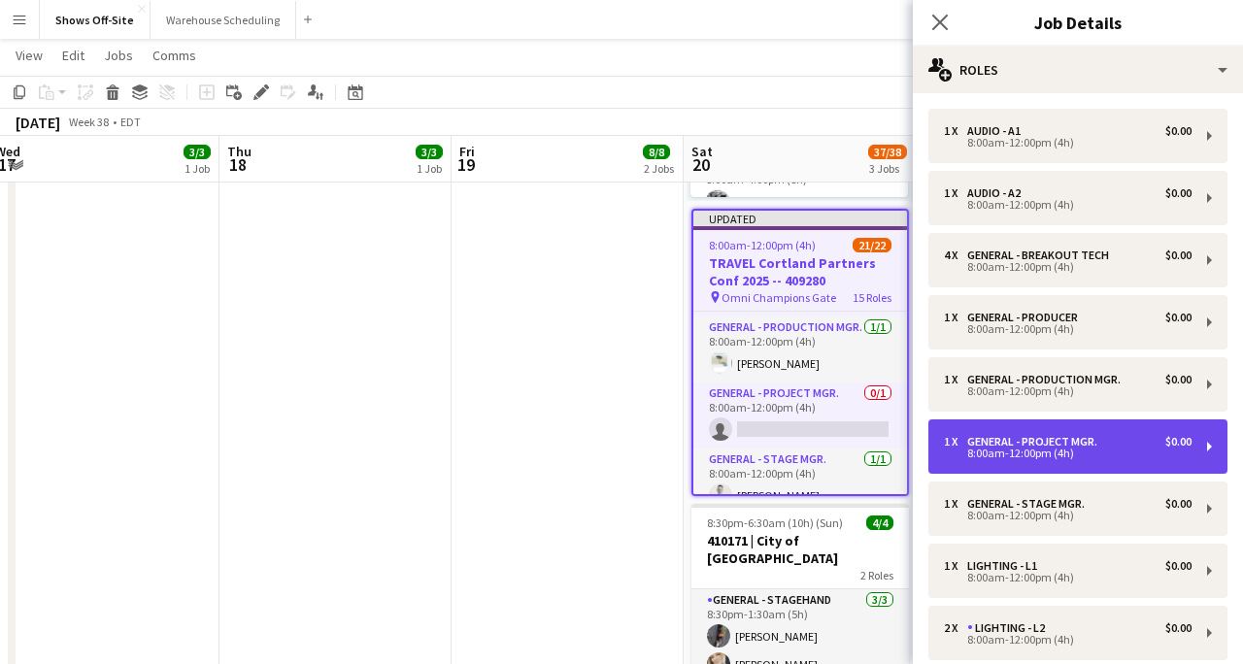
click at [1078, 436] on div "General - Project Mgr." at bounding box center [1037, 442] width 138 height 14
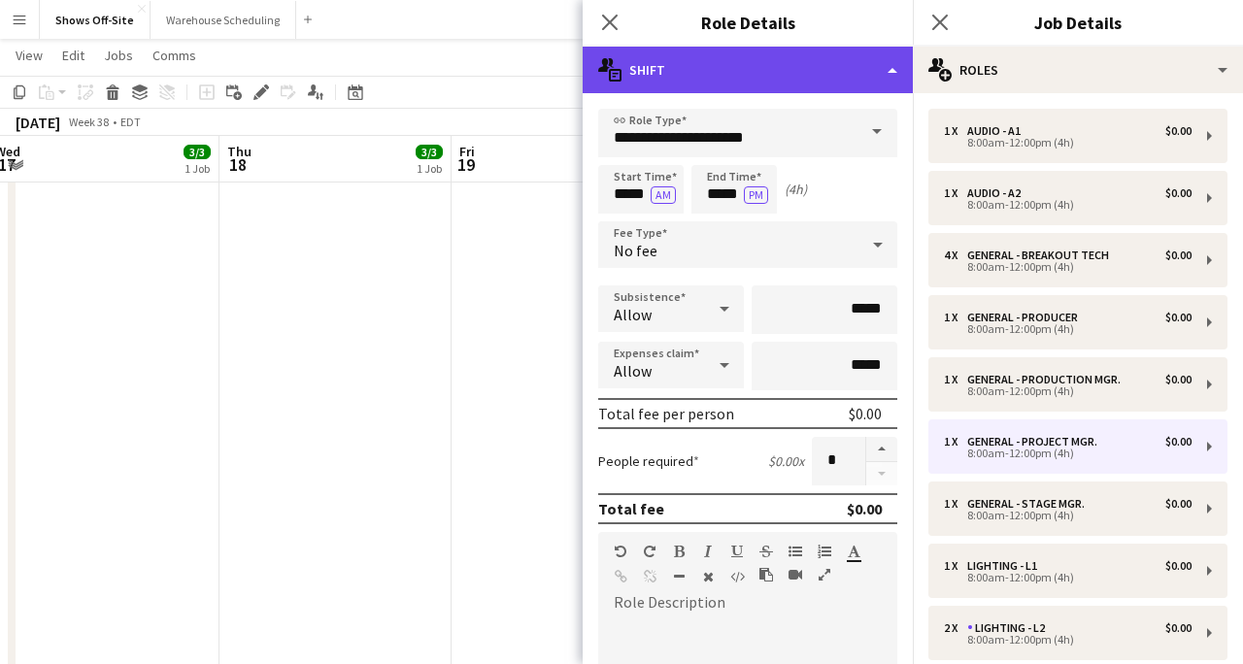
click at [799, 86] on div "multiple-actions-text Shift" at bounding box center [748, 70] width 330 height 47
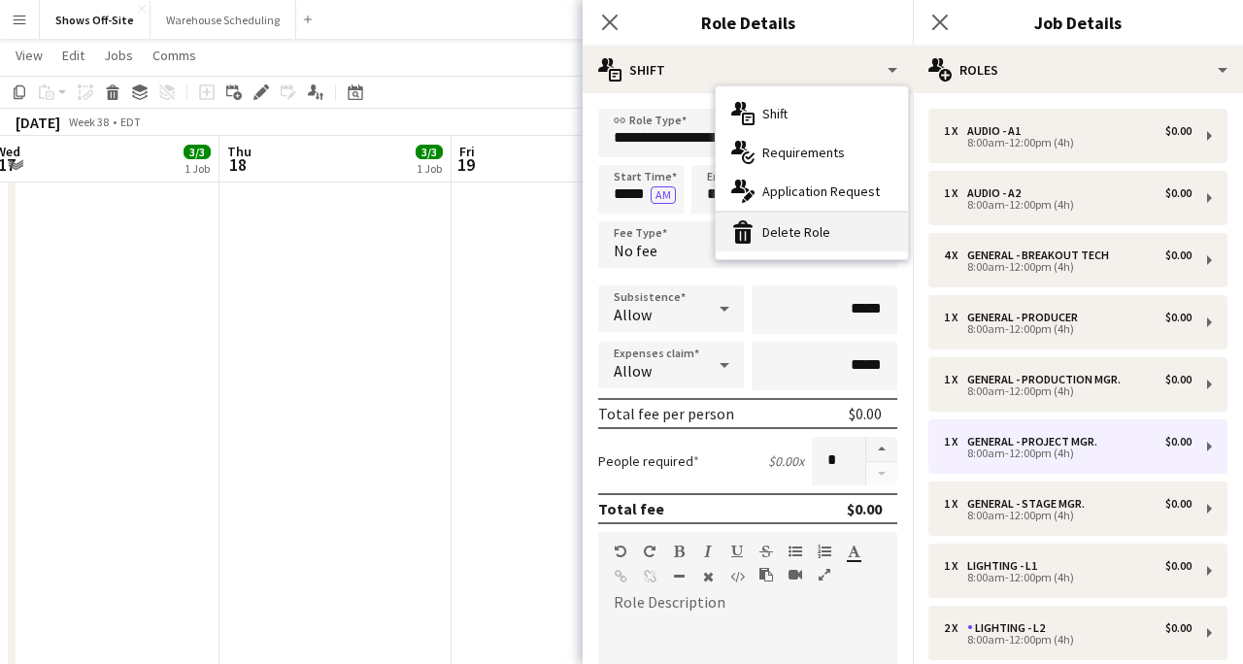
click at [809, 221] on div "bin-2 Delete Role" at bounding box center [812, 232] width 192 height 39
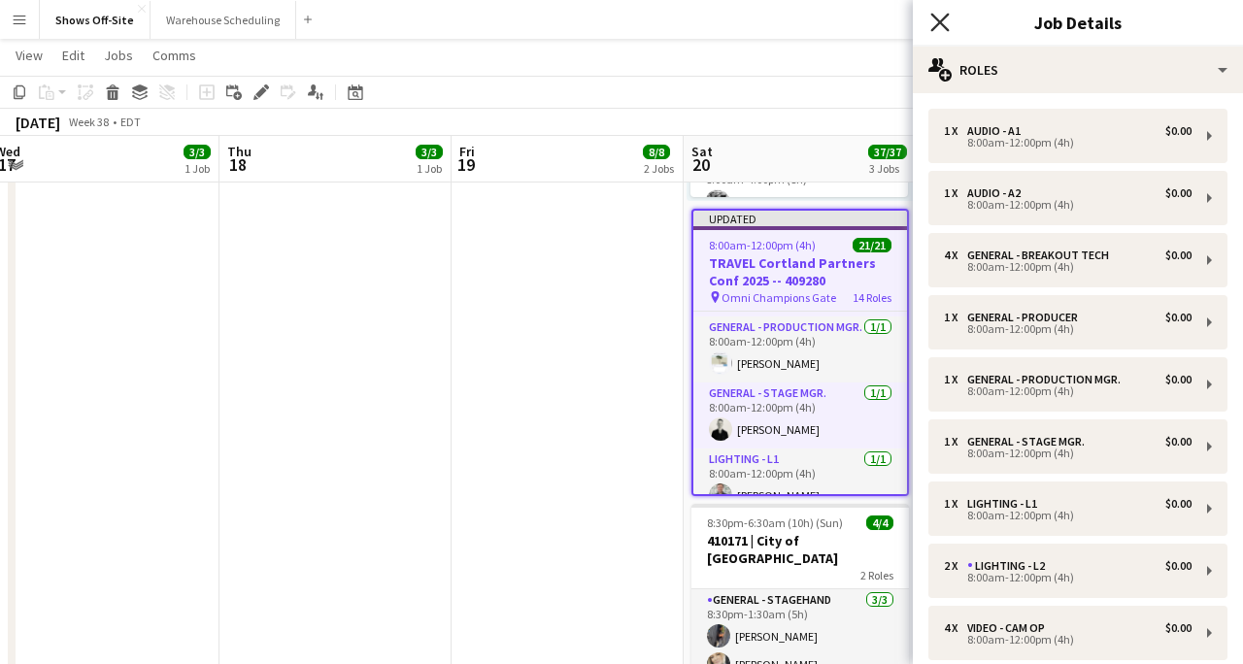
click at [935, 21] on icon "Close pop-in" at bounding box center [940, 22] width 18 height 18
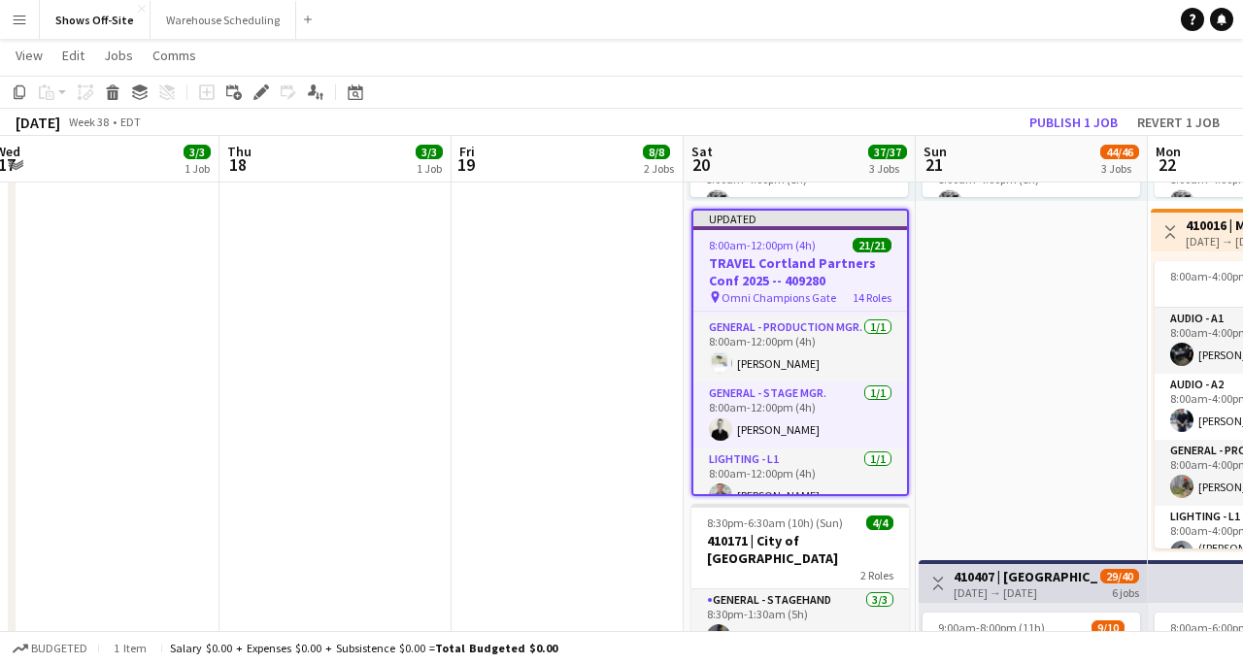
click at [1062, 105] on app-toolbar "Copy Paste Paste Command V Paste with crew Command Shift V Paste linked Job [GE…" at bounding box center [621, 92] width 1243 height 33
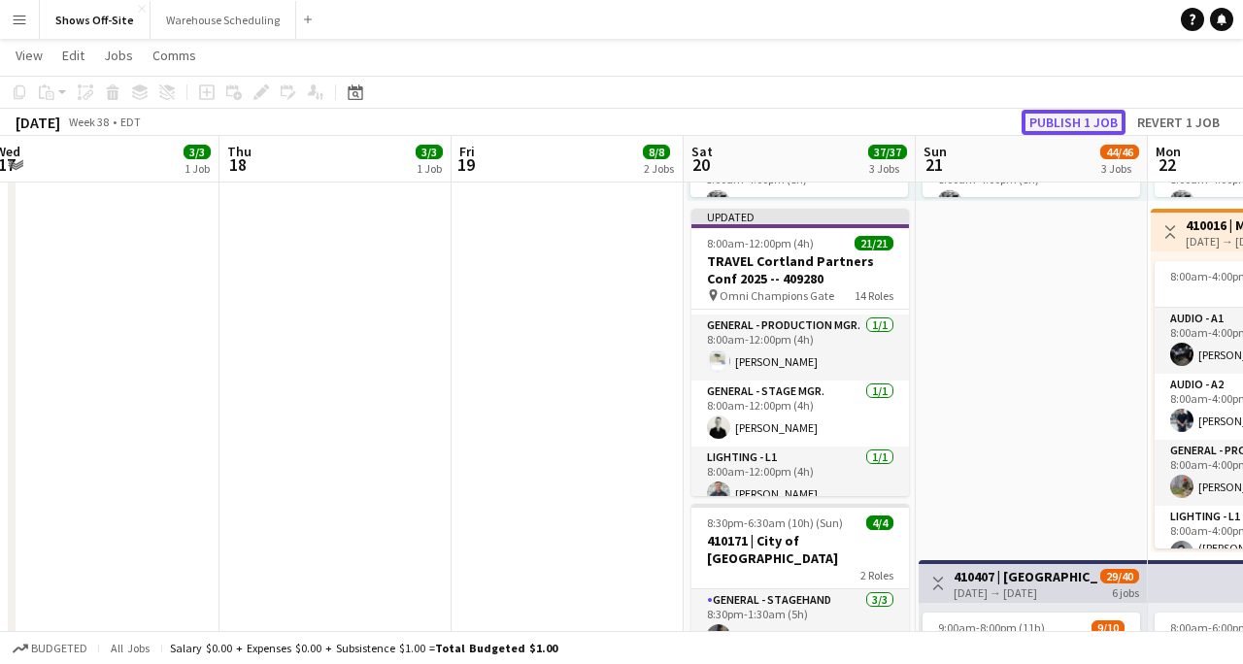
click at [1057, 119] on button "Publish 1 job" at bounding box center [1074, 122] width 104 height 25
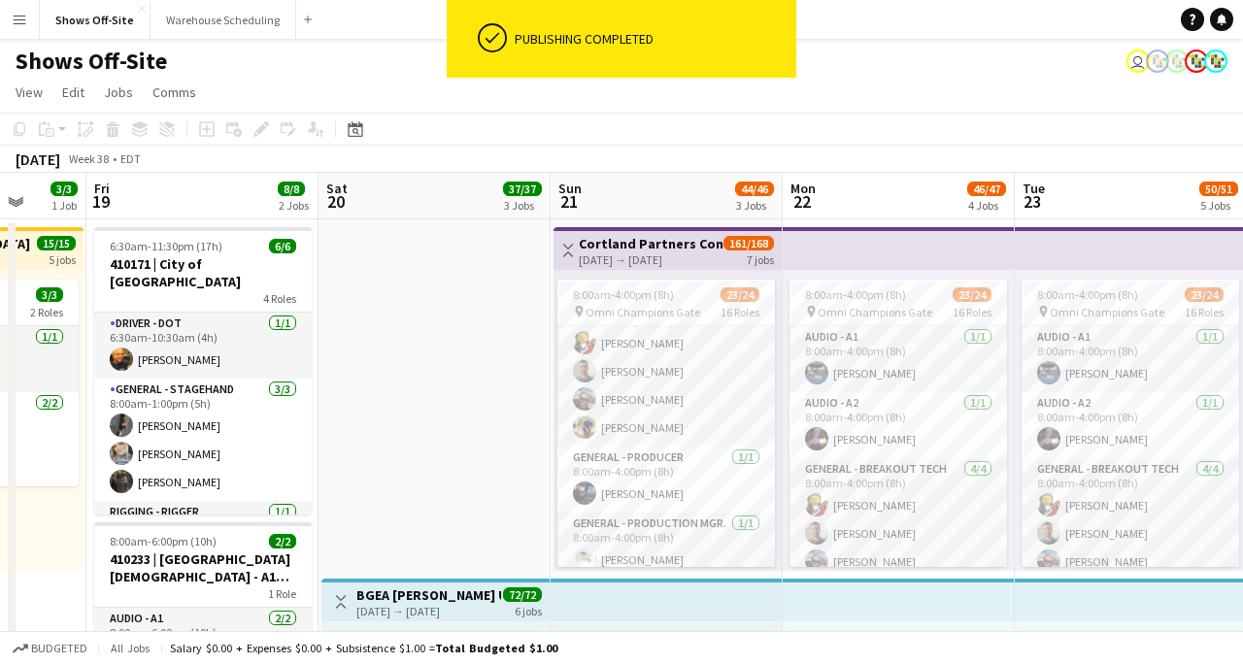
scroll to position [203, 0]
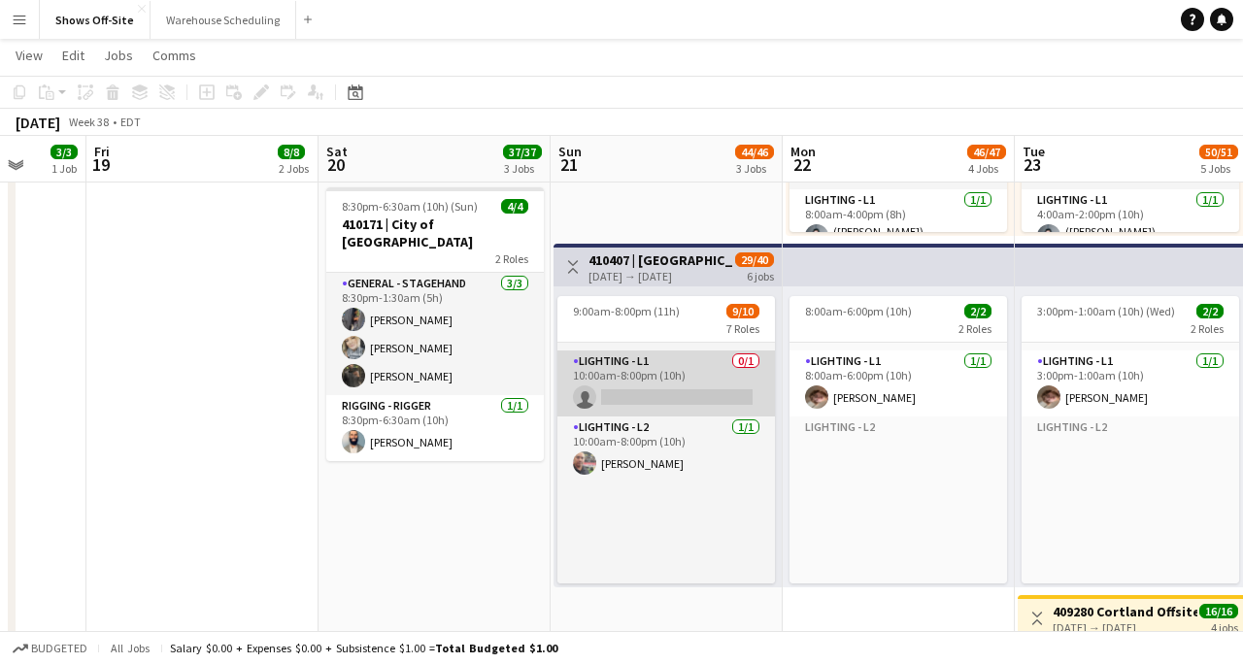
click at [709, 358] on app-card-role "Lighting - L1 0/1 10:00am-8:00pm (10h) single-neutral-actions" at bounding box center [667, 384] width 218 height 66
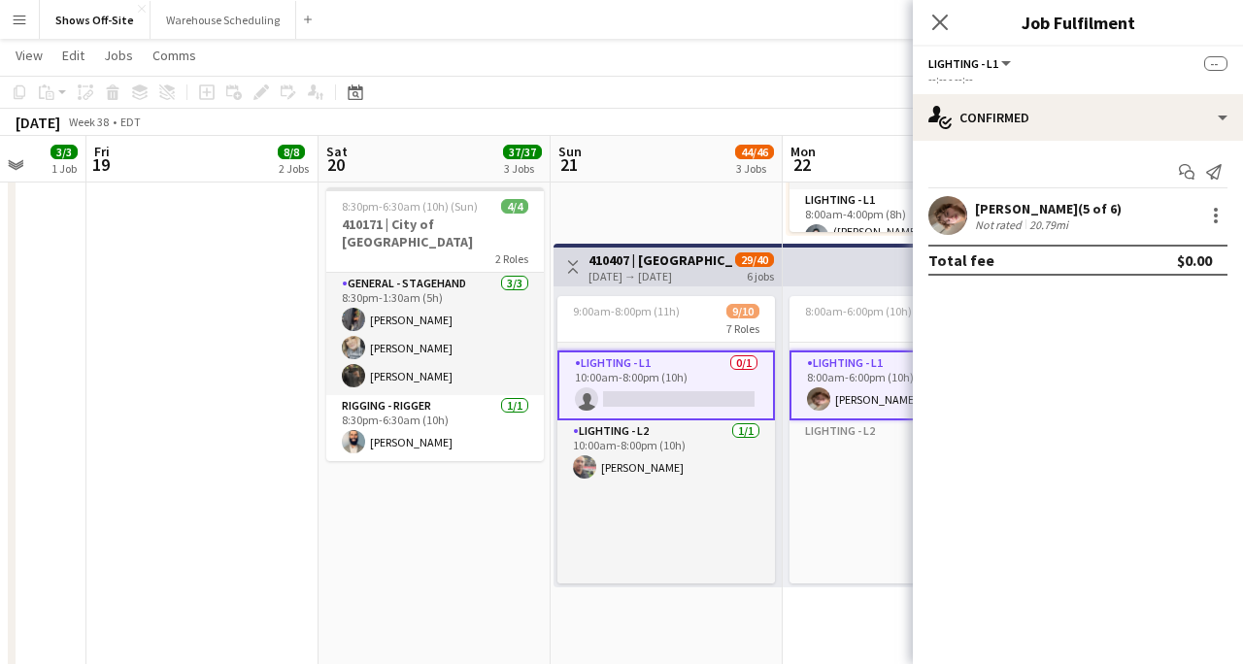
click at [709, 362] on app-card-role "Lighting - L1 0/1 10:00am-8:00pm (10h) single-neutral-actions" at bounding box center [667, 386] width 218 height 70
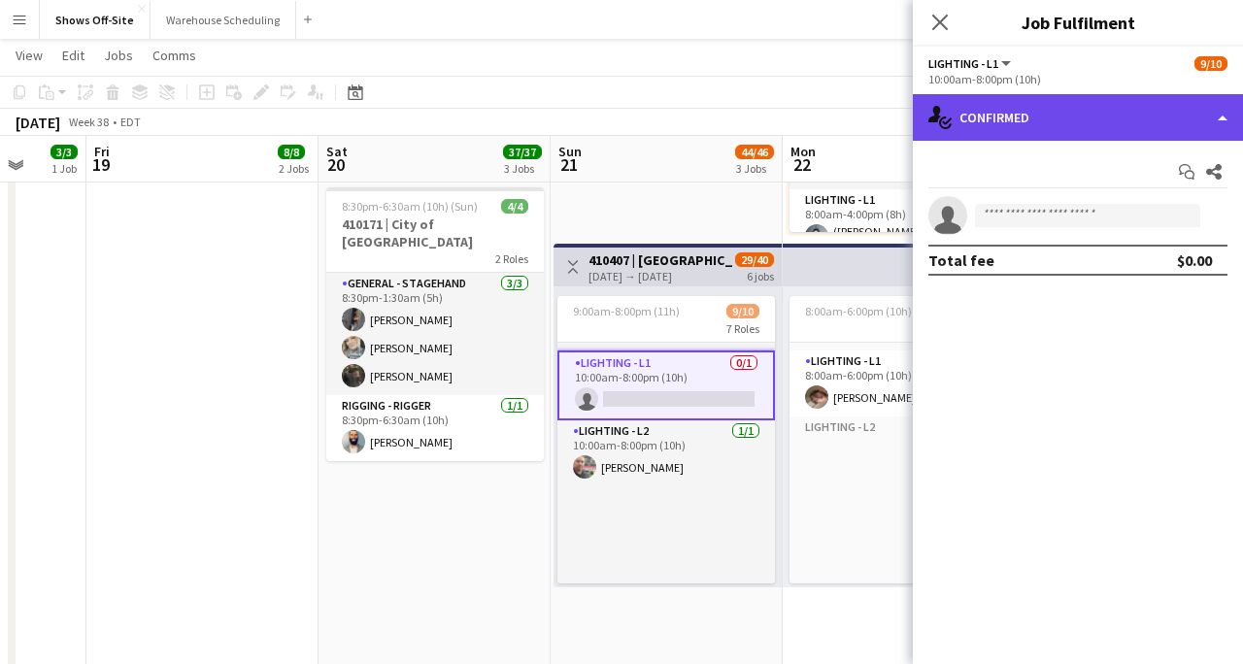
click at [1044, 119] on div "single-neutral-actions-check-2 Confirmed" at bounding box center [1078, 117] width 330 height 47
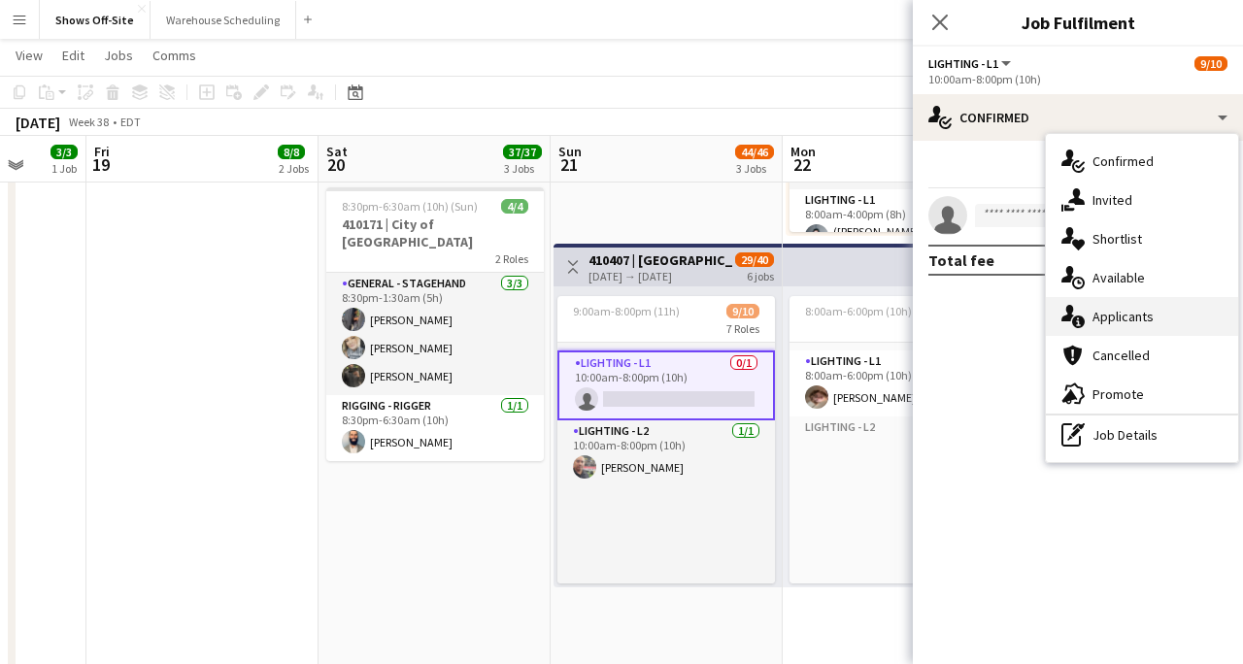
click at [1102, 321] on span "Applicants" at bounding box center [1123, 316] width 61 height 17
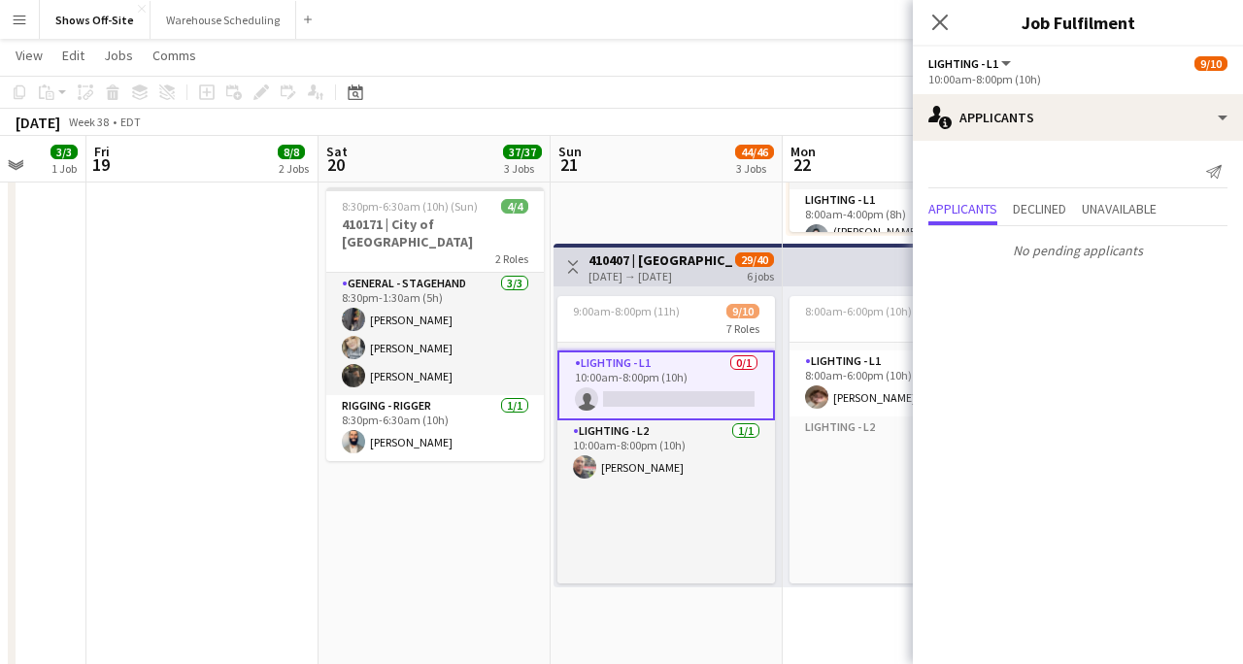
click at [695, 398] on app-card-role "Lighting - L1 0/1 10:00am-8:00pm (10h) single-neutral-actions" at bounding box center [667, 386] width 218 height 70
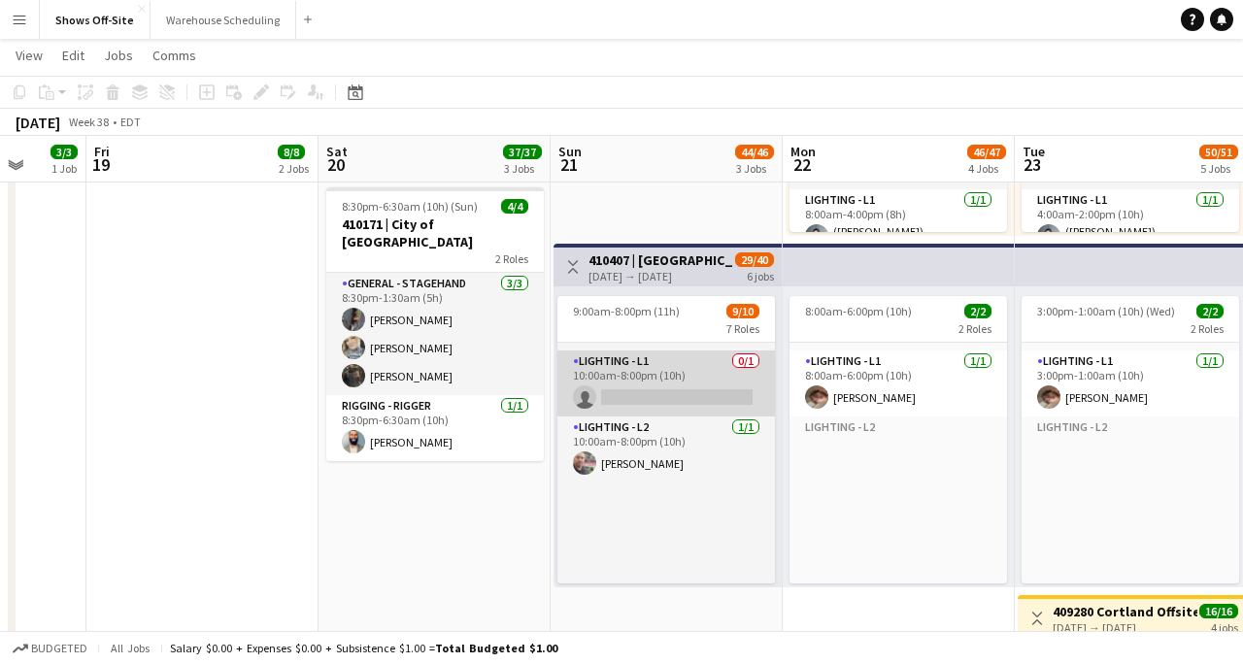
click at [695, 394] on app-card-role "Lighting - L1 0/1 10:00am-8:00pm (10h) single-neutral-actions" at bounding box center [667, 384] width 218 height 66
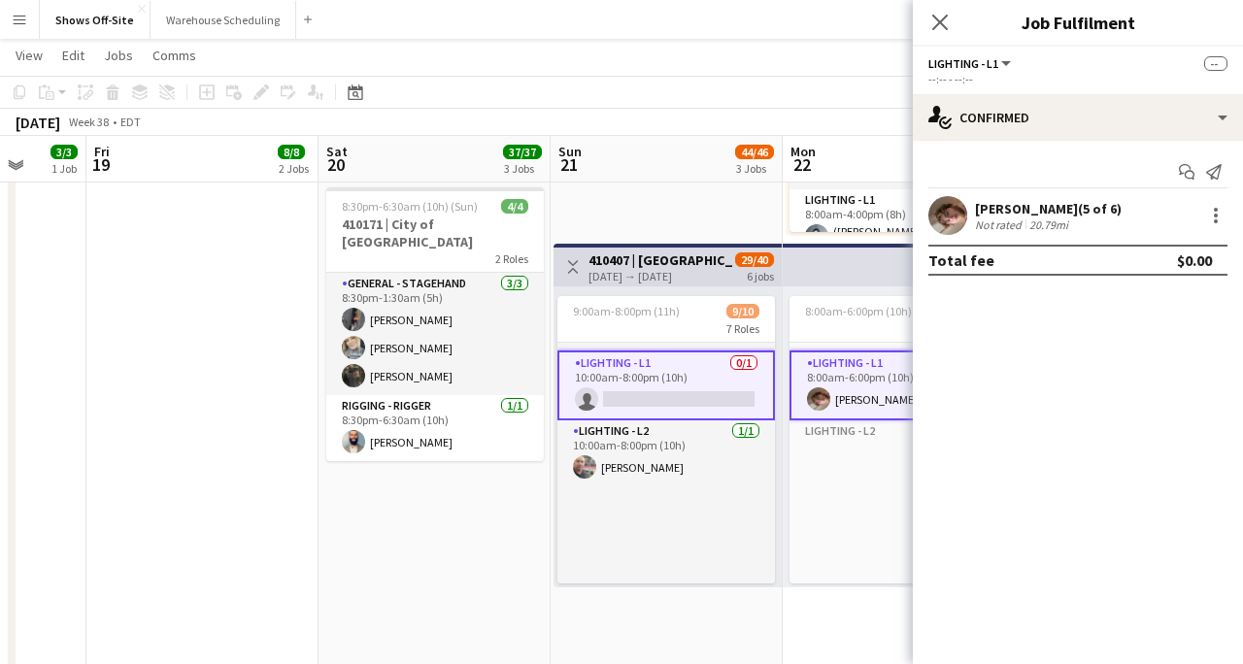
click at [695, 394] on app-card-role "Lighting - L1 0/1 10:00am-8:00pm (10h) single-neutral-actions" at bounding box center [667, 386] width 218 height 70
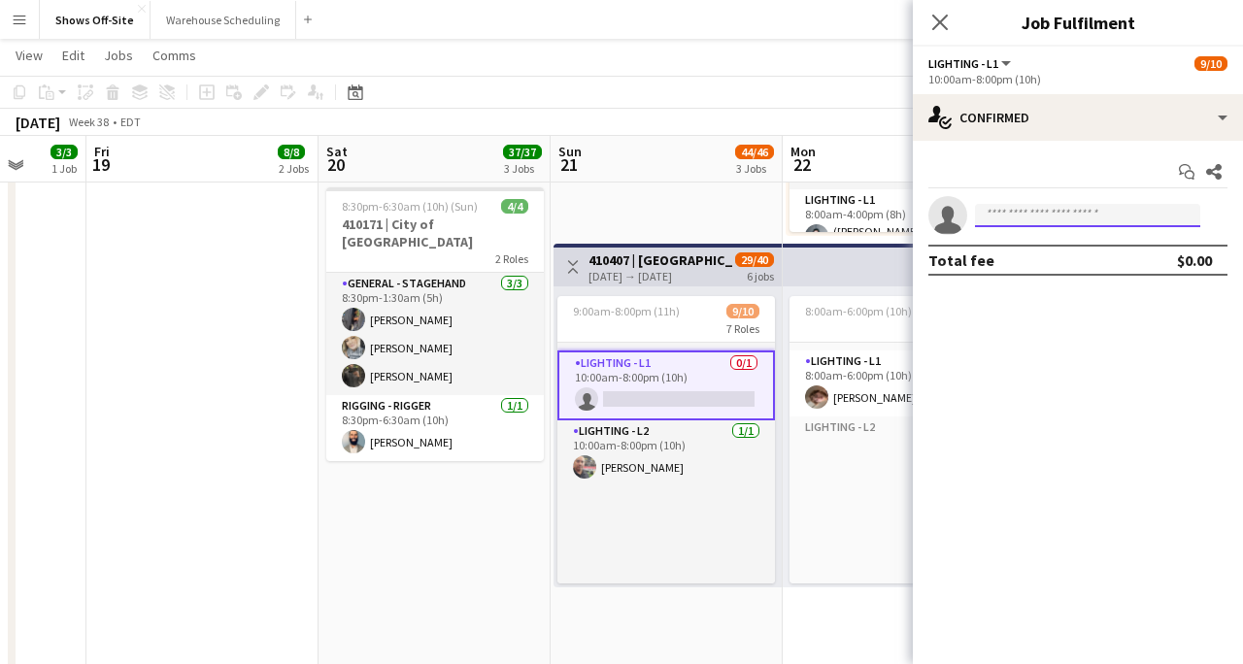
click at [1067, 221] on input at bounding box center [1087, 215] width 225 height 23
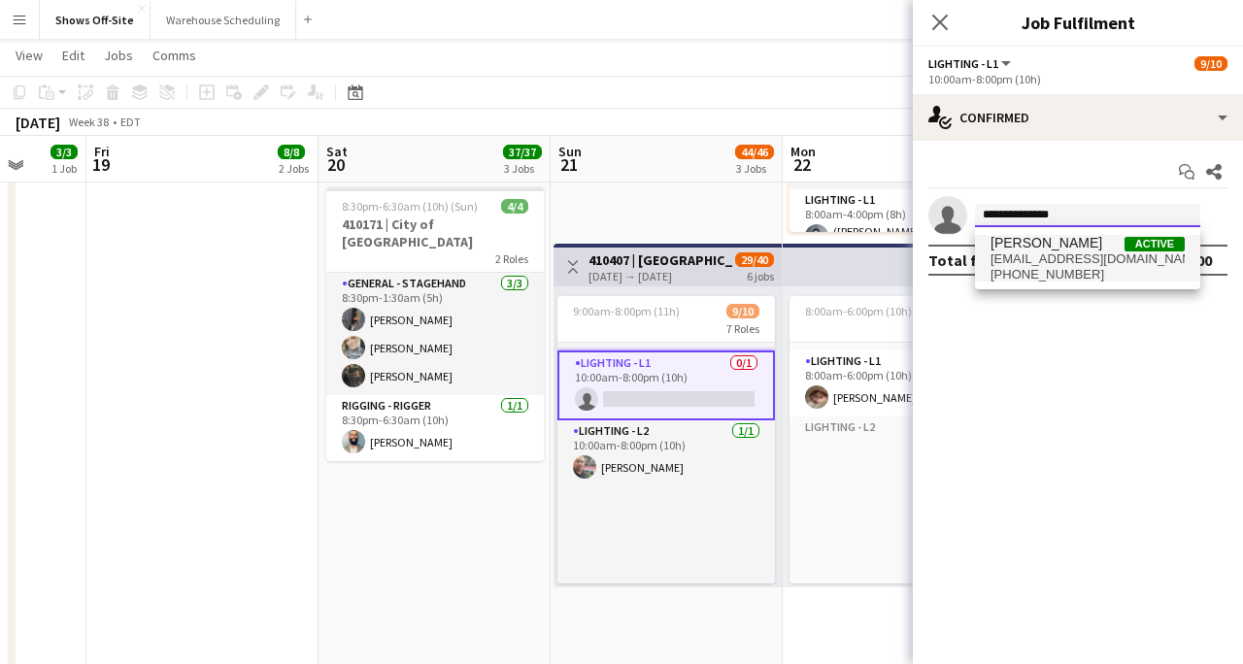
type input "**********"
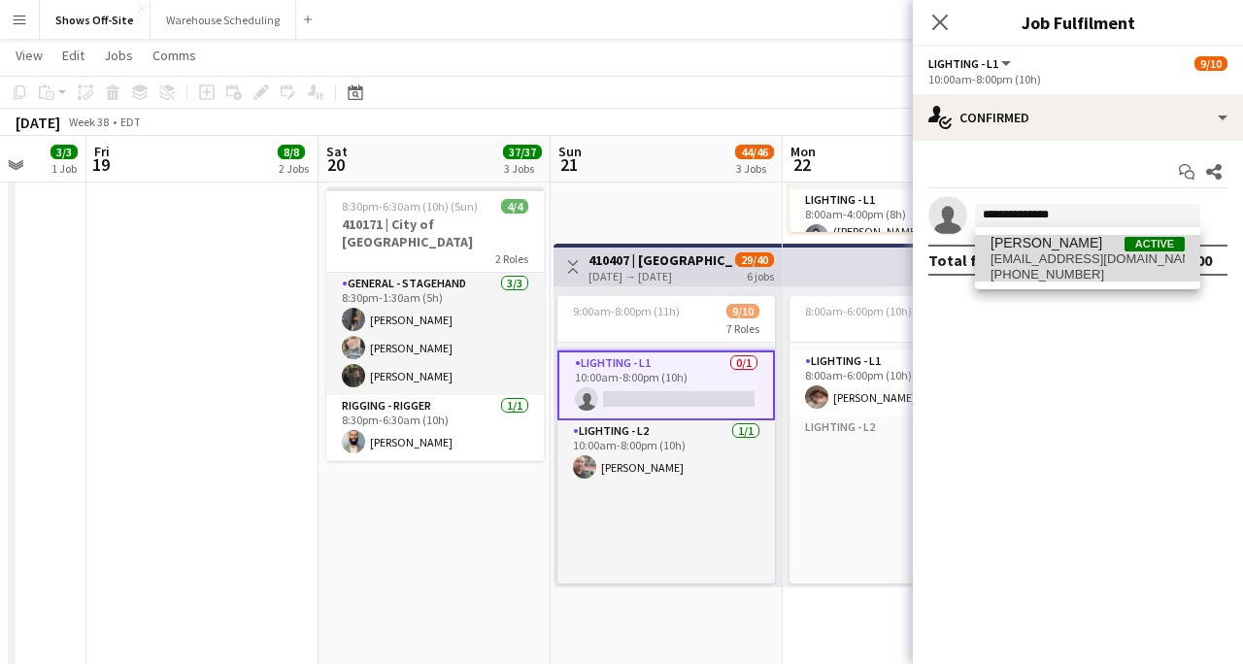
click at [1085, 261] on span "[EMAIL_ADDRESS][DOMAIN_NAME]" at bounding box center [1088, 260] width 194 height 16
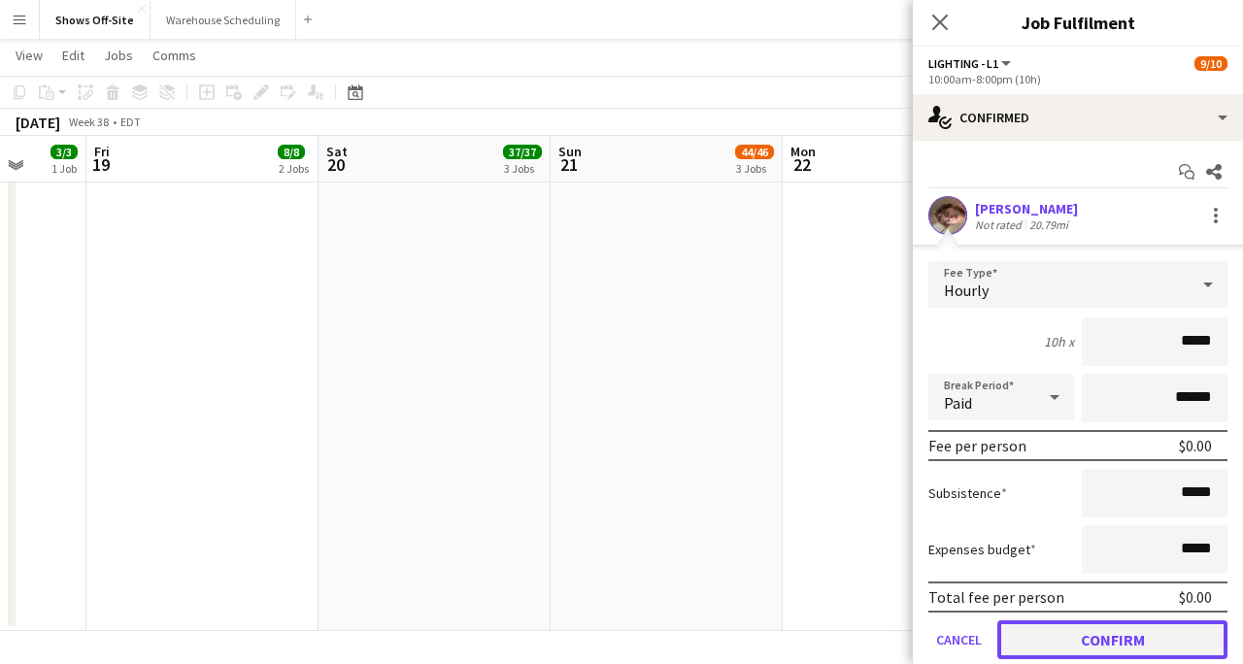
click at [1077, 639] on button "Confirm" at bounding box center [1113, 640] width 230 height 39
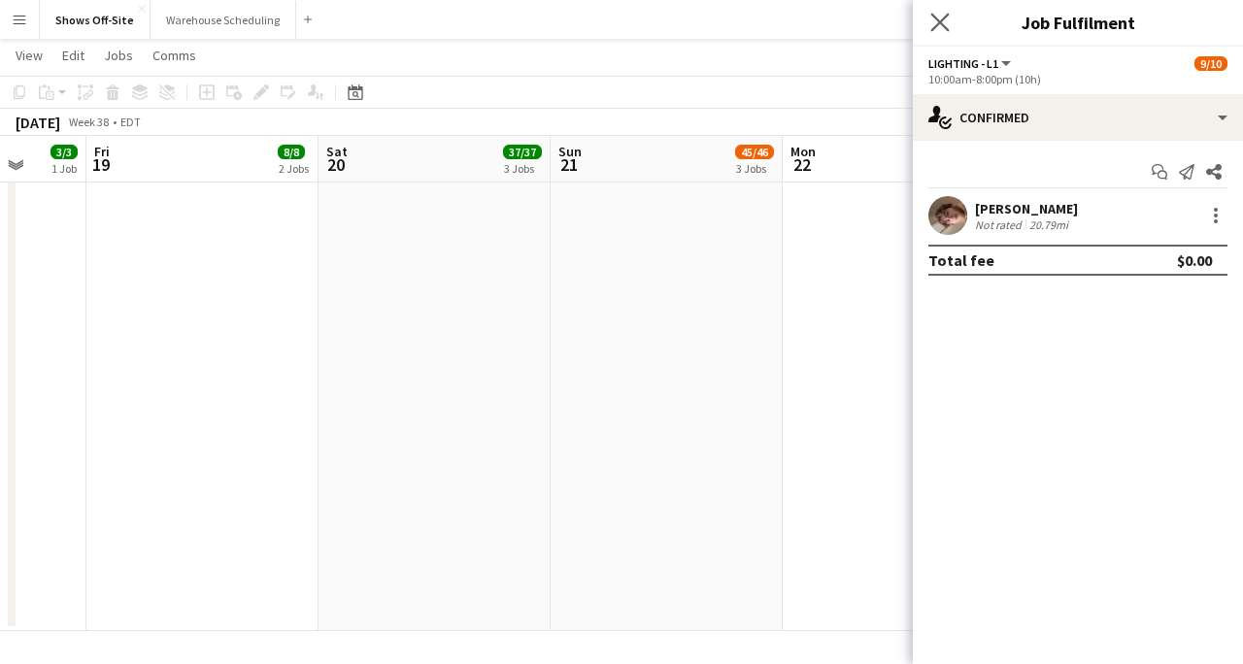
click at [935, 31] on app-icon "Close pop-in" at bounding box center [941, 23] width 28 height 28
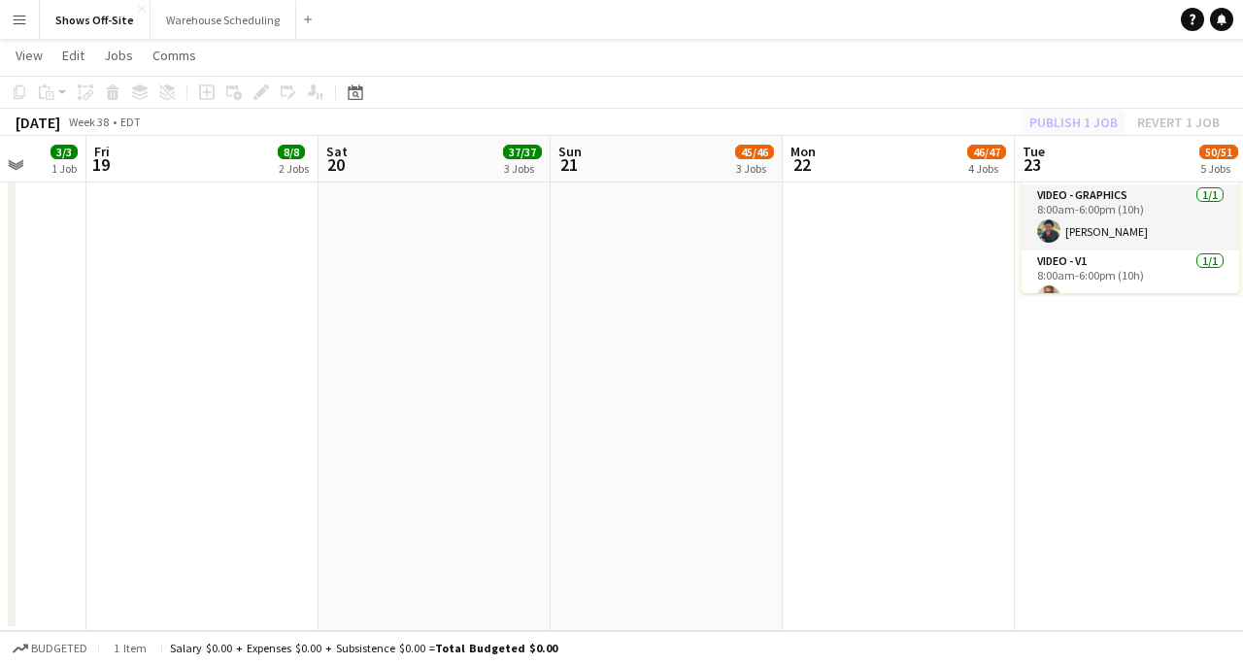
click at [1076, 130] on div "Publish 1 job Revert 1 job" at bounding box center [1124, 122] width 237 height 25
click at [1077, 124] on button "Publish 1 job" at bounding box center [1074, 122] width 104 height 25
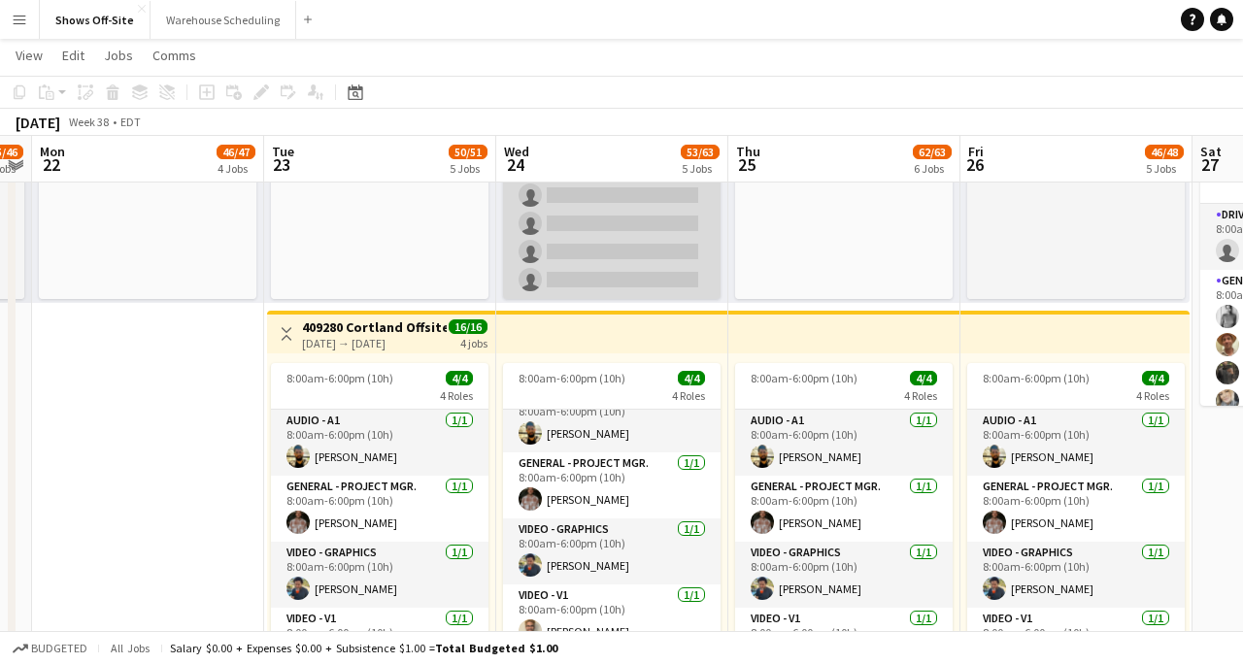
click at [655, 283] on app-card-role "Lighting - L2 [DATE] 1:00pm-11:00pm (10h) [PERSON_NAME] single-neutral-actions …" at bounding box center [612, 209] width 218 height 179
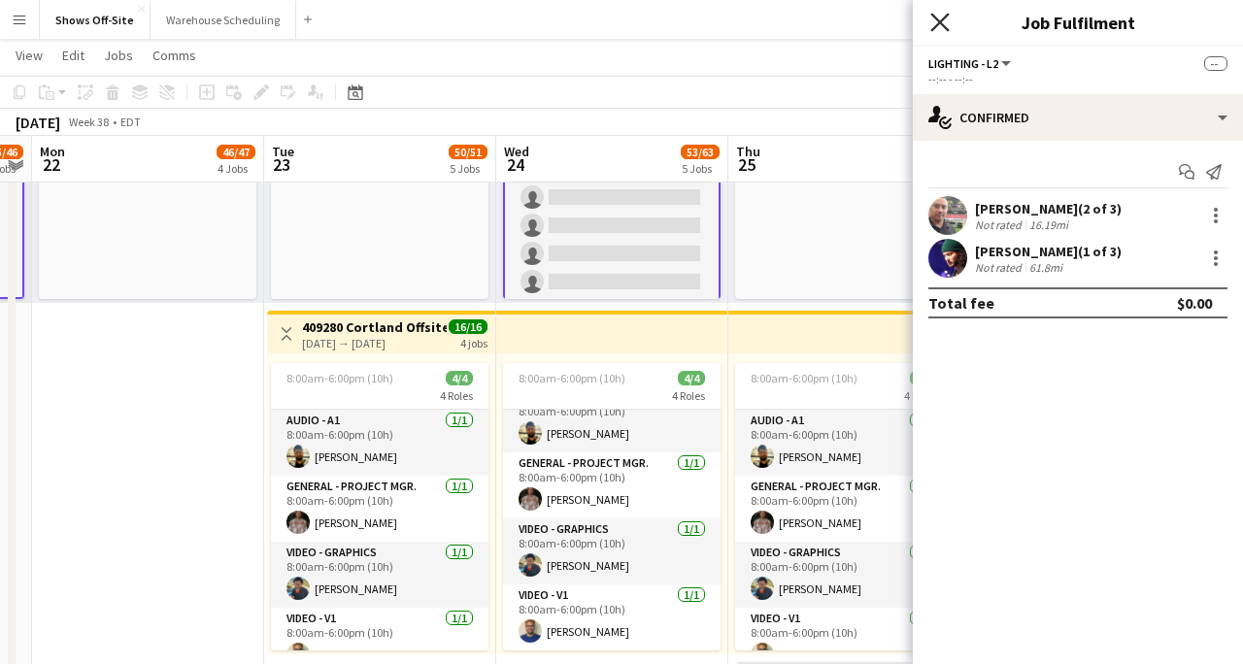
click at [936, 18] on icon at bounding box center [940, 22] width 18 height 18
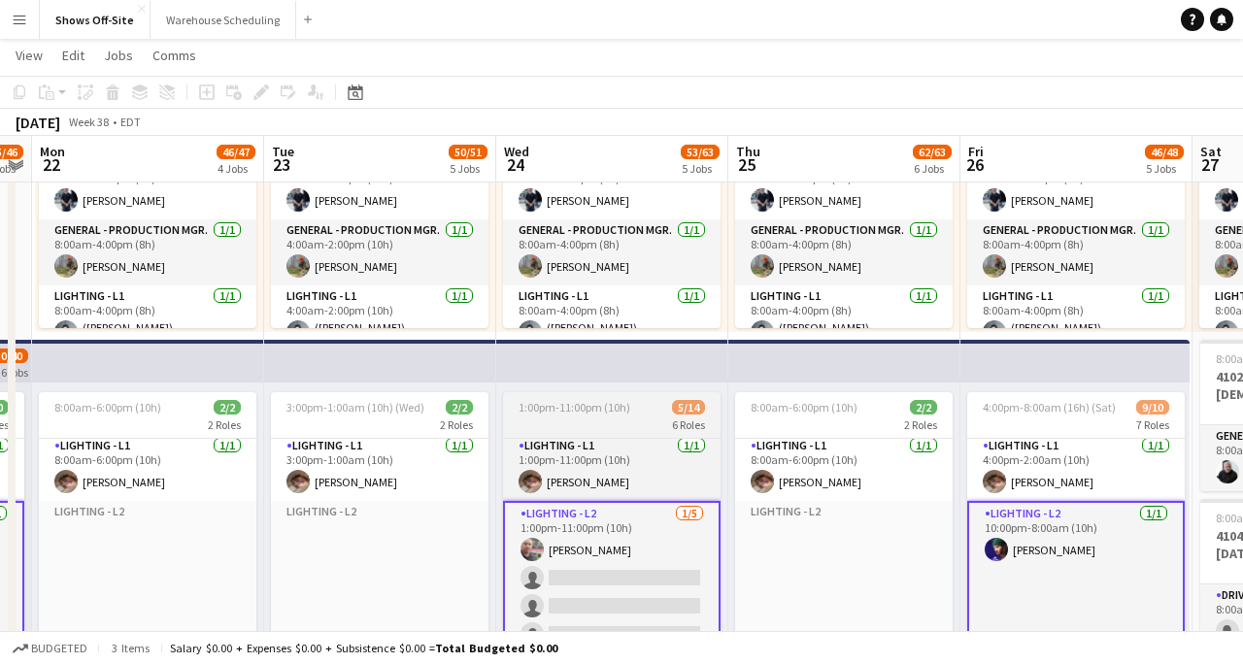
click at [627, 413] on span "1:00pm-11:00pm (10h)" at bounding box center [575, 407] width 112 height 15
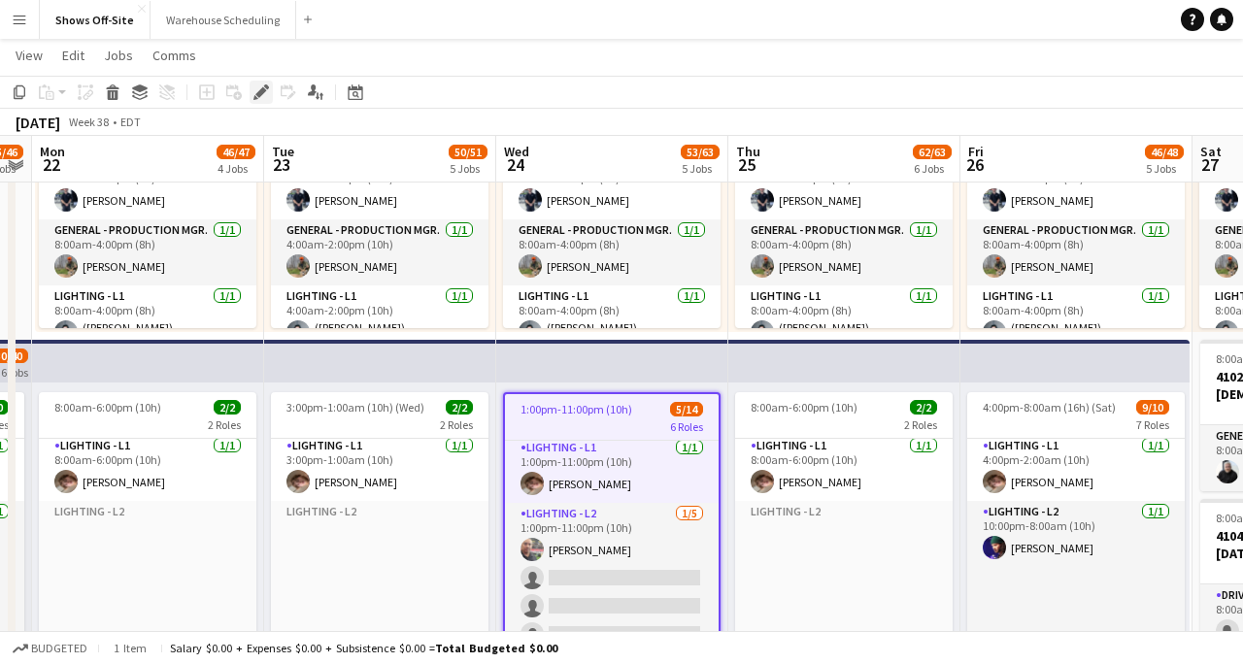
click at [259, 96] on icon at bounding box center [260, 92] width 11 height 11
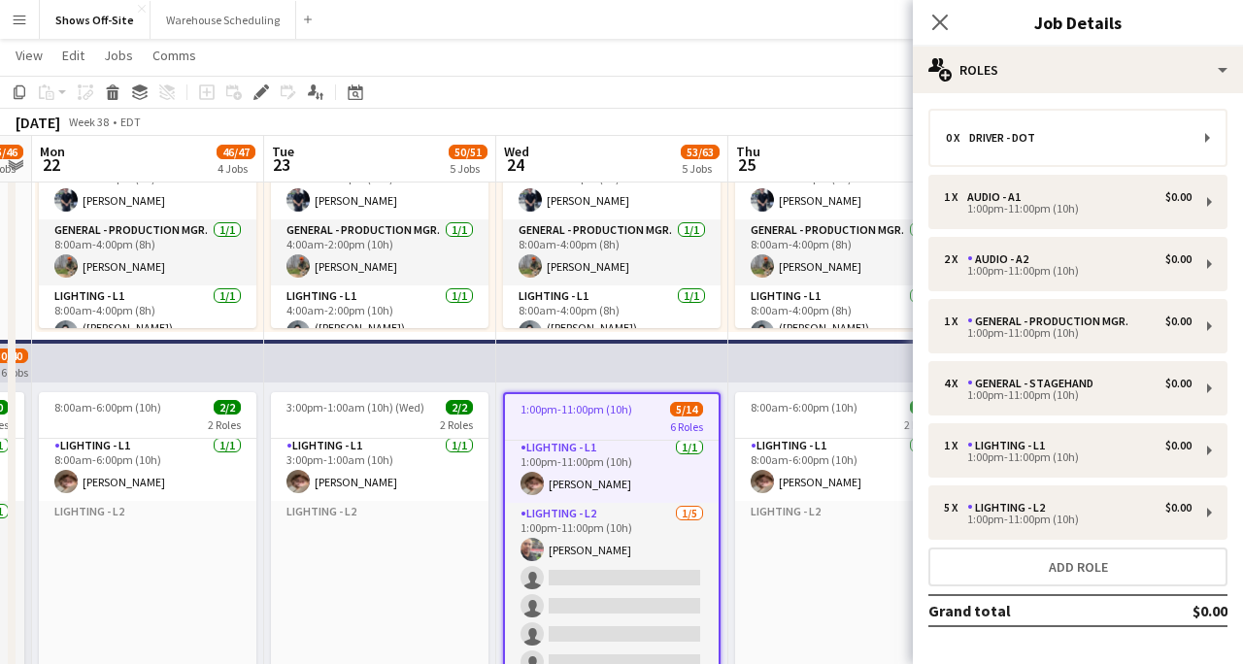
click at [323, 374] on app-top-bar at bounding box center [380, 361] width 232 height 43
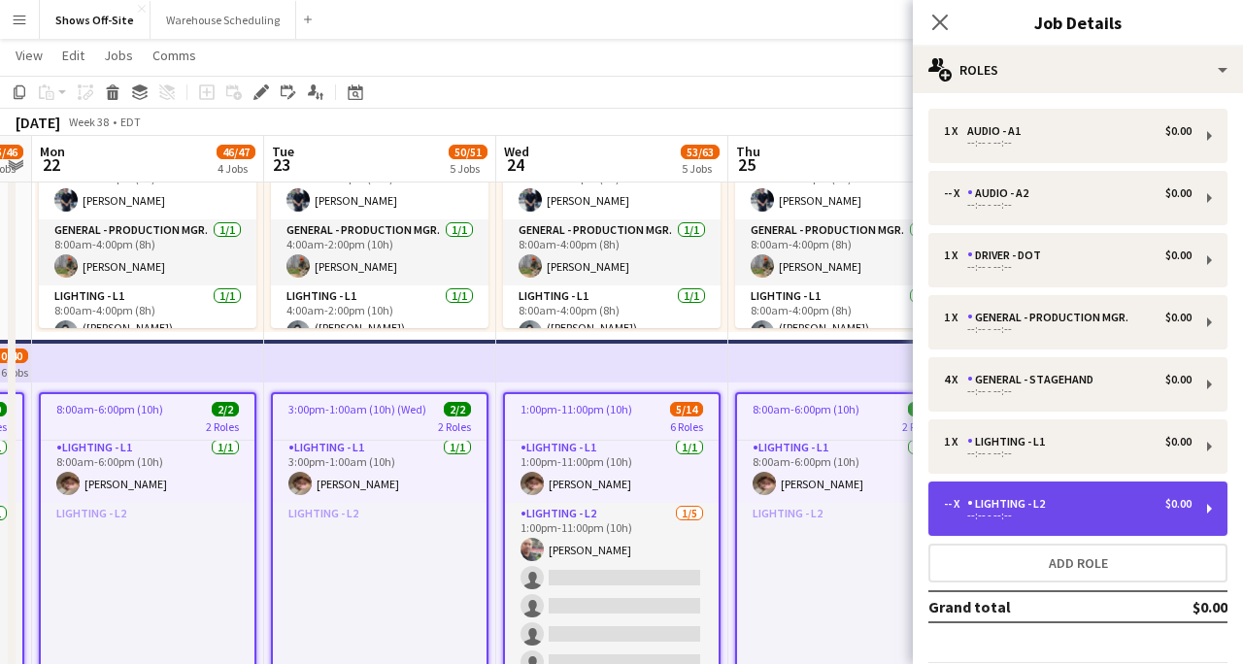
click at [1054, 508] on div "-- x Lighting - L2 $0.00" at bounding box center [1068, 504] width 248 height 14
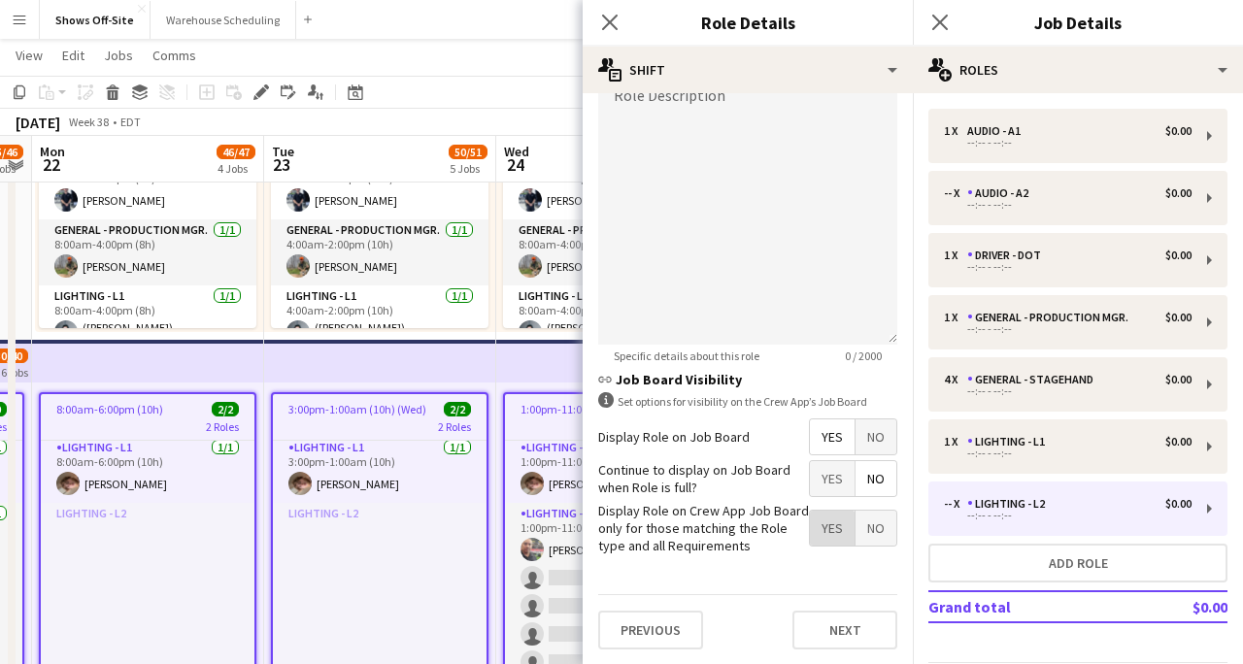
click at [822, 534] on span "Yes" at bounding box center [832, 528] width 45 height 35
click at [614, 33] on app-icon "Close pop-in" at bounding box center [610, 23] width 28 height 28
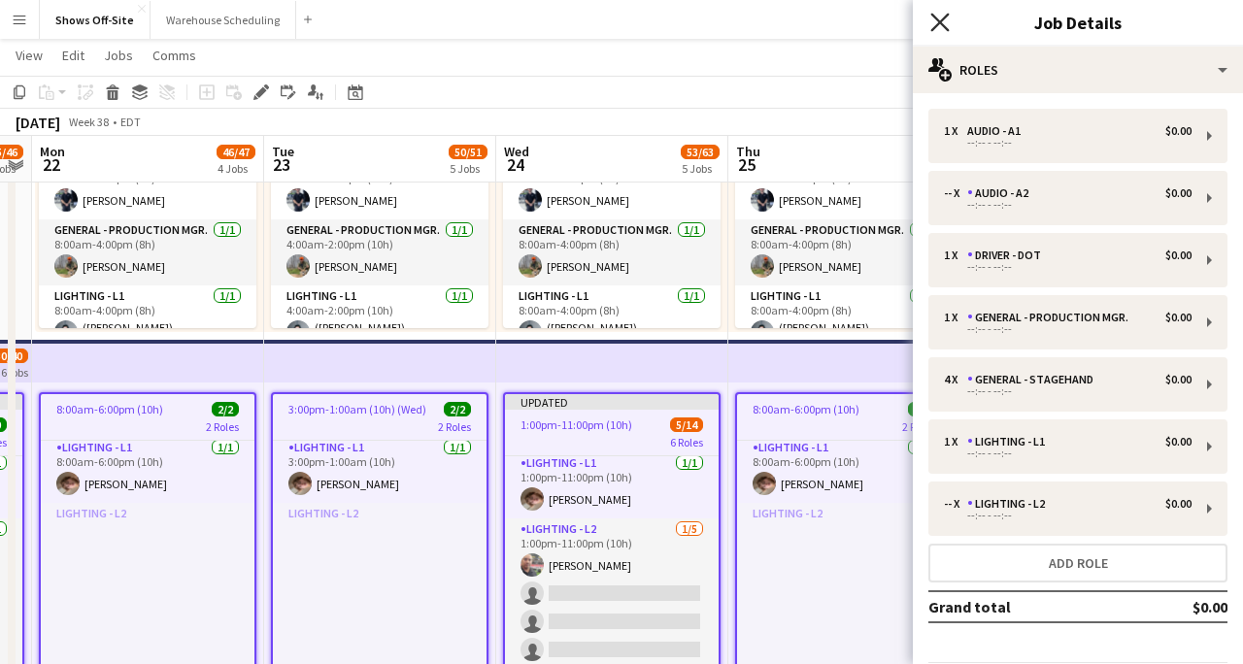
click at [938, 21] on icon at bounding box center [940, 22] width 18 height 18
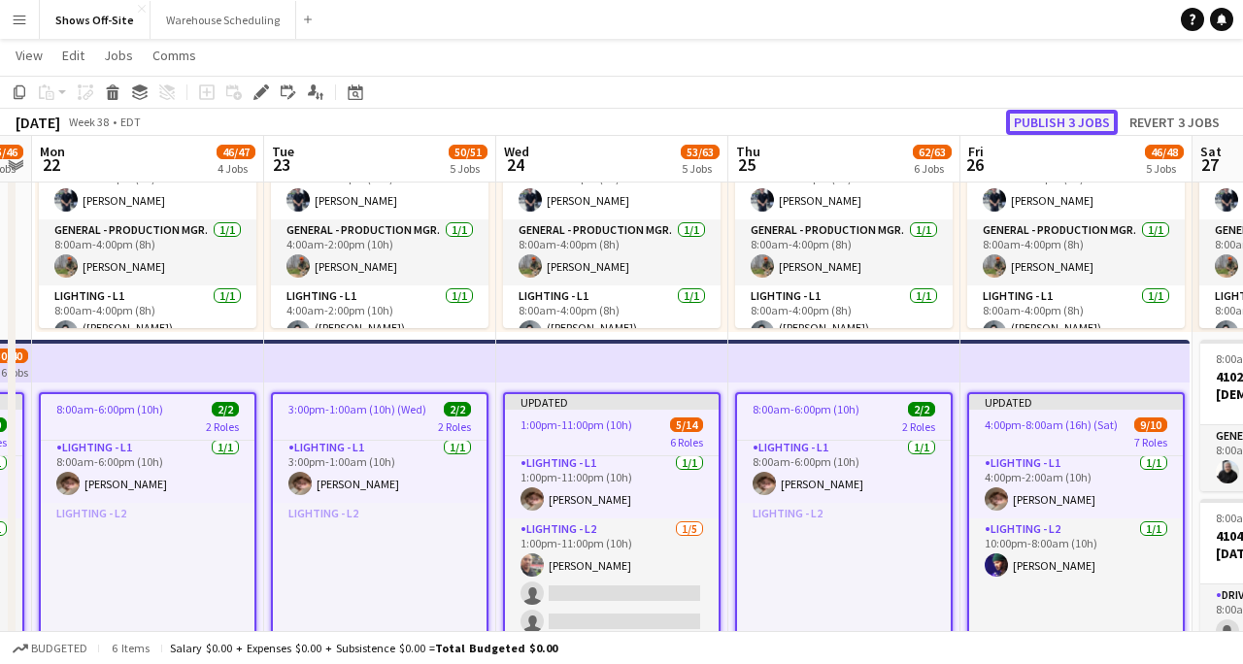
click at [1048, 127] on button "Publish 3 jobs" at bounding box center [1062, 122] width 112 height 25
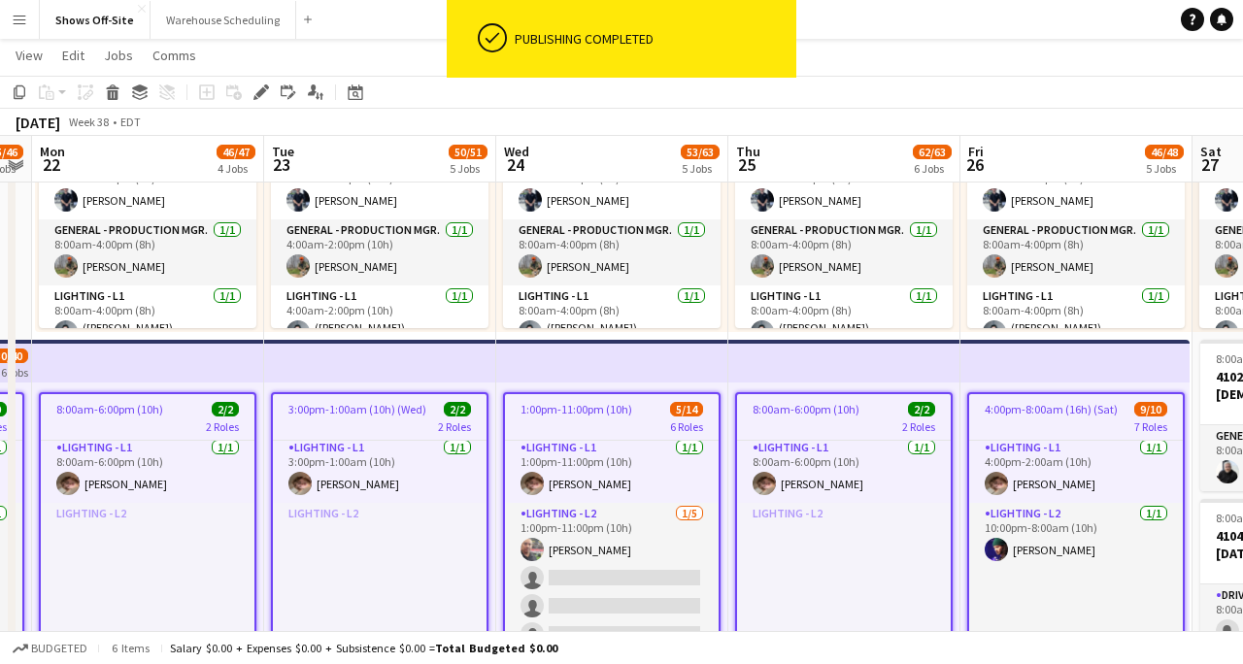
click at [836, 347] on app-top-bar at bounding box center [845, 361] width 232 height 43
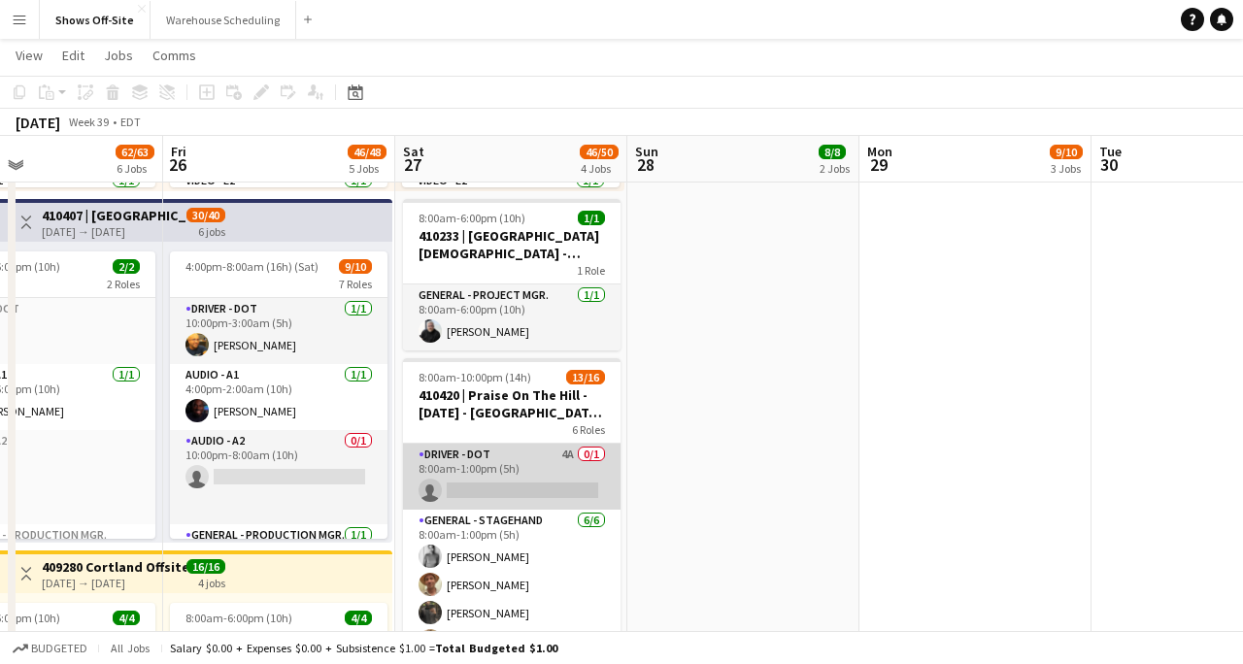
click at [540, 476] on app-card-role "Driver - DOT 4A 0/1 8:00am-1:00pm (5h) single-neutral-actions" at bounding box center [512, 477] width 218 height 66
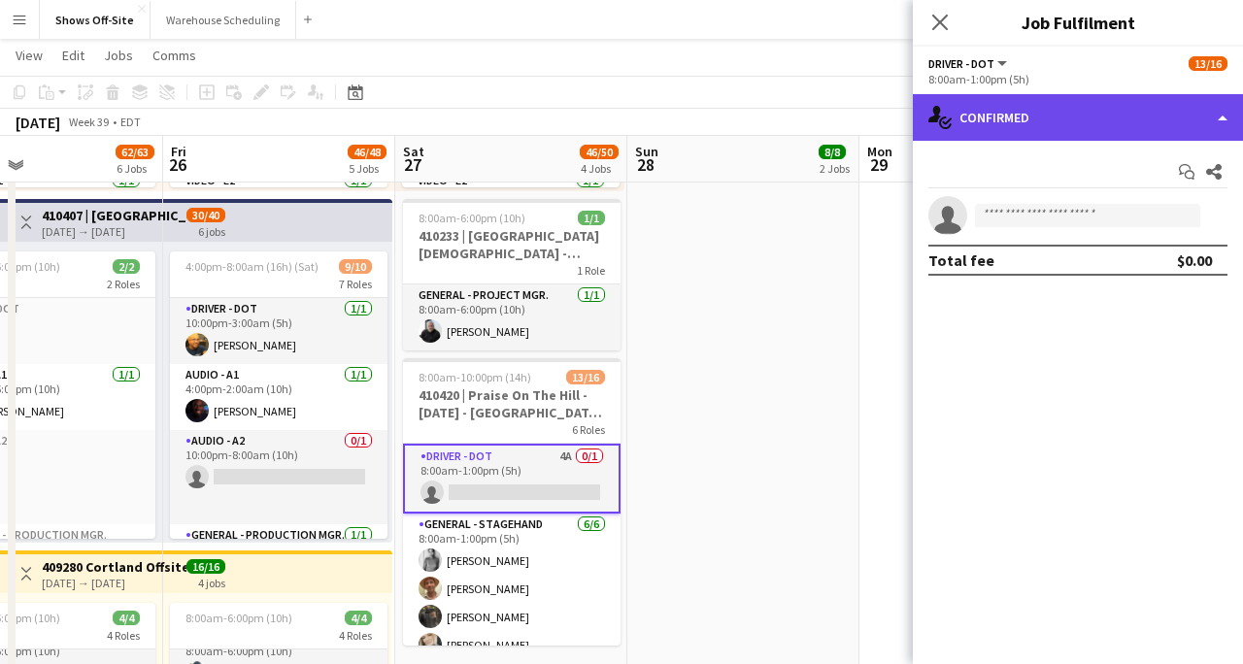
click at [1112, 138] on div "single-neutral-actions-check-2 Confirmed" at bounding box center [1078, 117] width 330 height 47
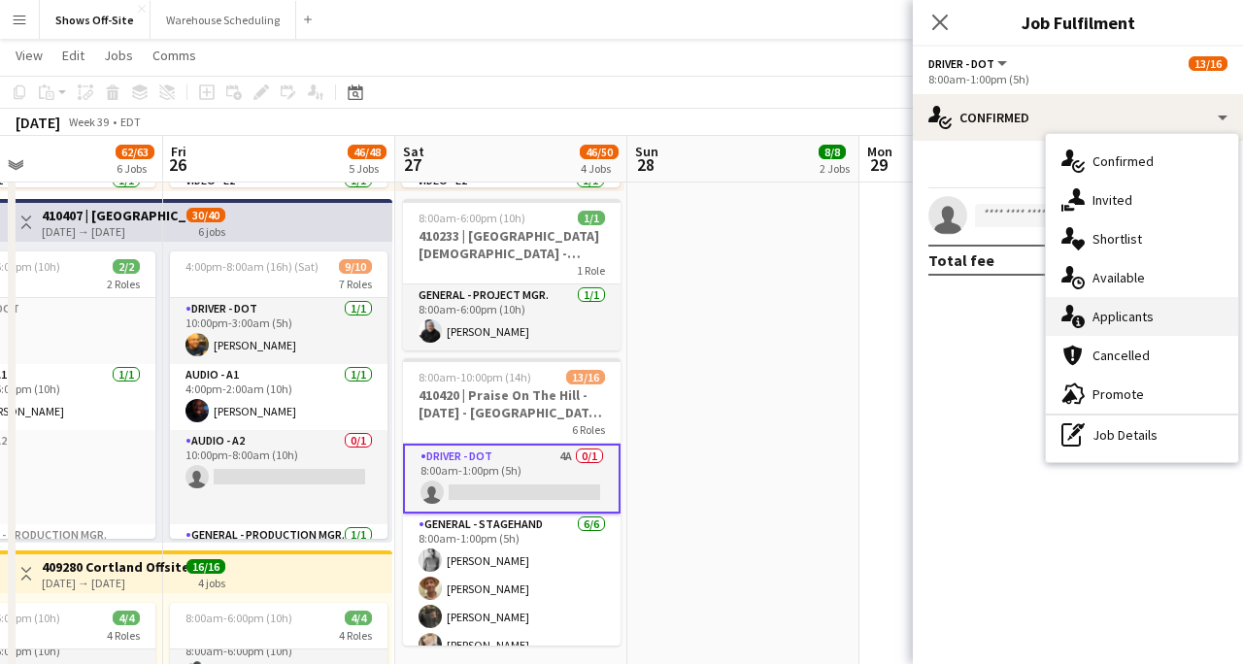
click at [1141, 304] on div "single-neutral-actions-information Applicants" at bounding box center [1142, 316] width 192 height 39
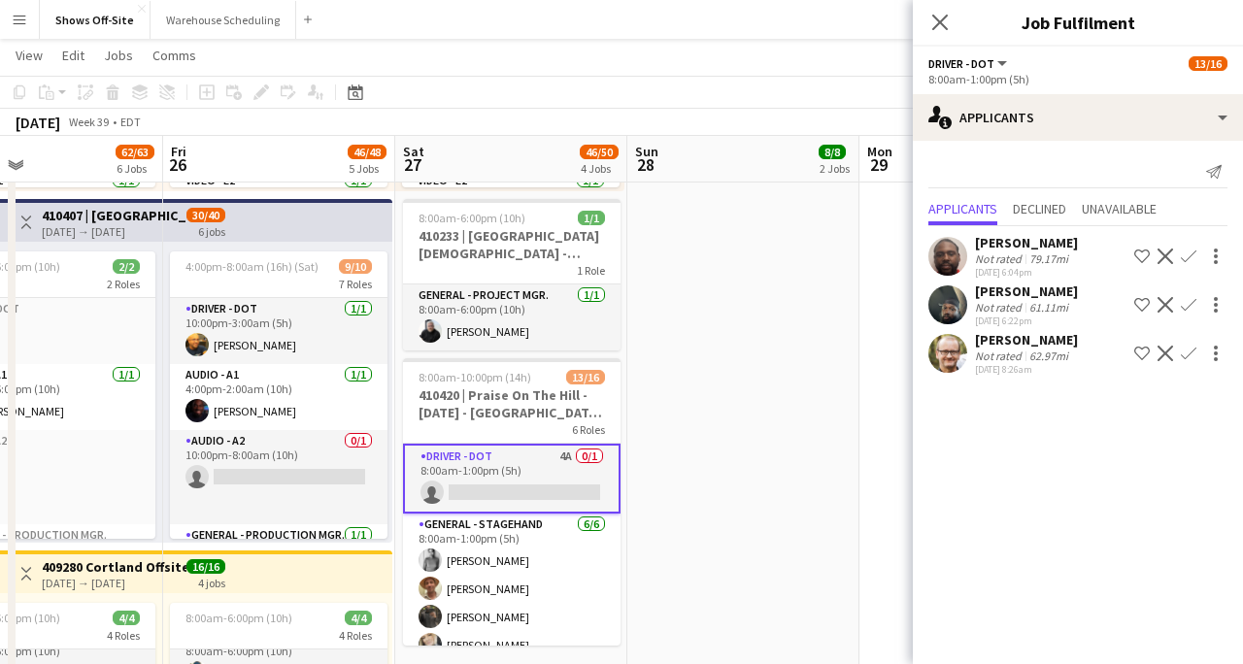
click at [1186, 343] on button "Confirm" at bounding box center [1188, 353] width 23 height 23
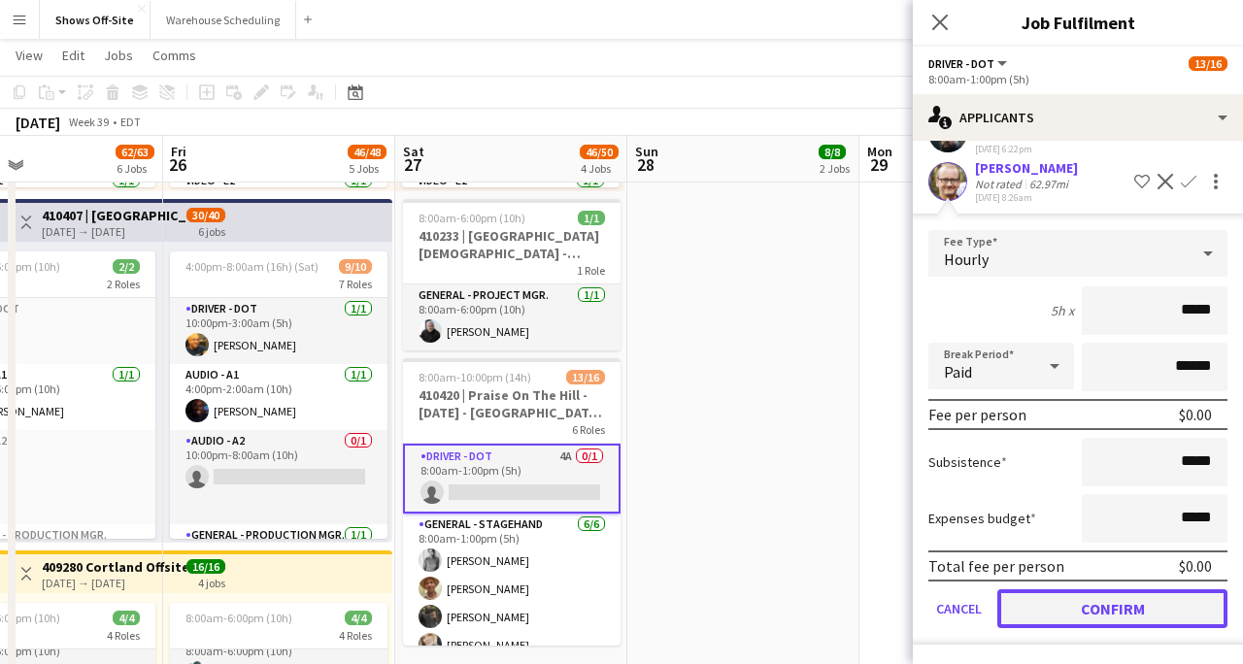
click at [1137, 617] on button "Confirm" at bounding box center [1113, 609] width 230 height 39
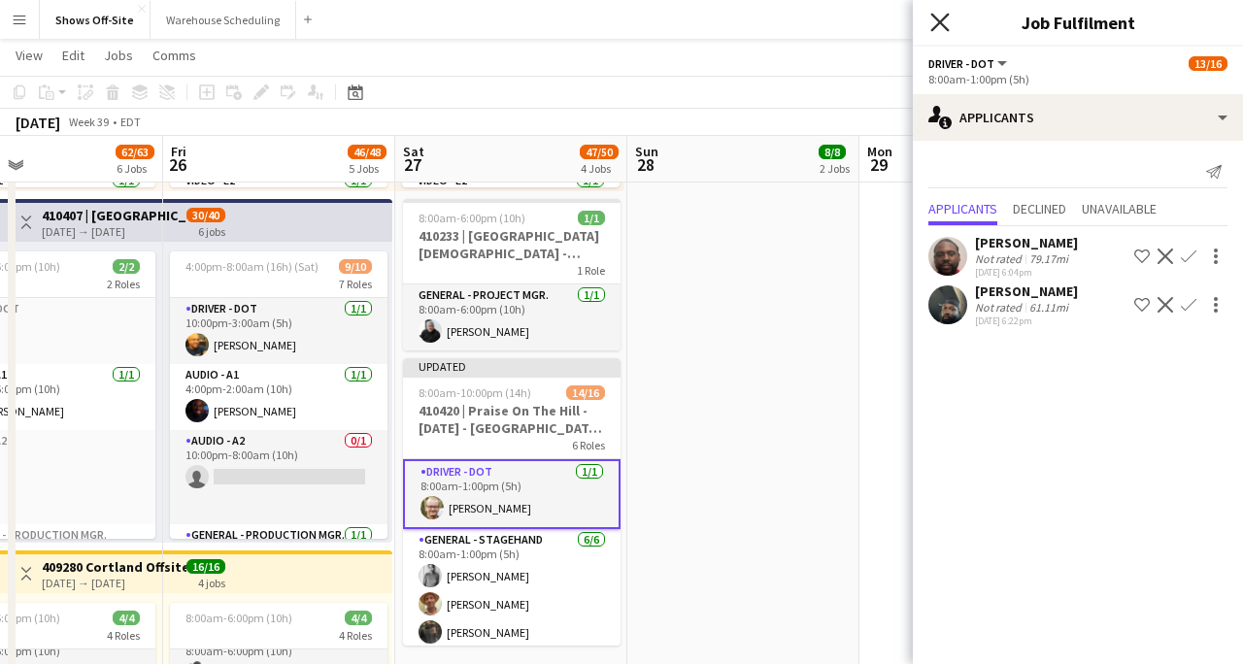
click at [936, 28] on icon "Close pop-in" at bounding box center [940, 22] width 18 height 18
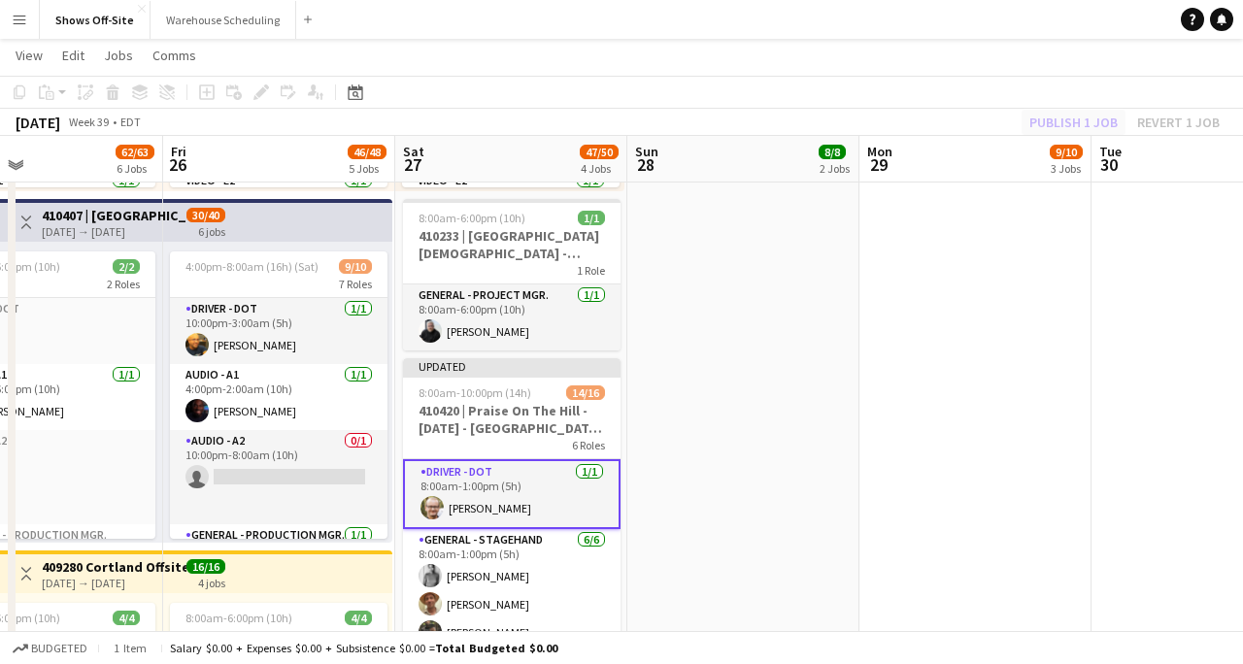
click at [1043, 118] on div "Publish 1 job Revert 1 job" at bounding box center [1124, 122] width 237 height 25
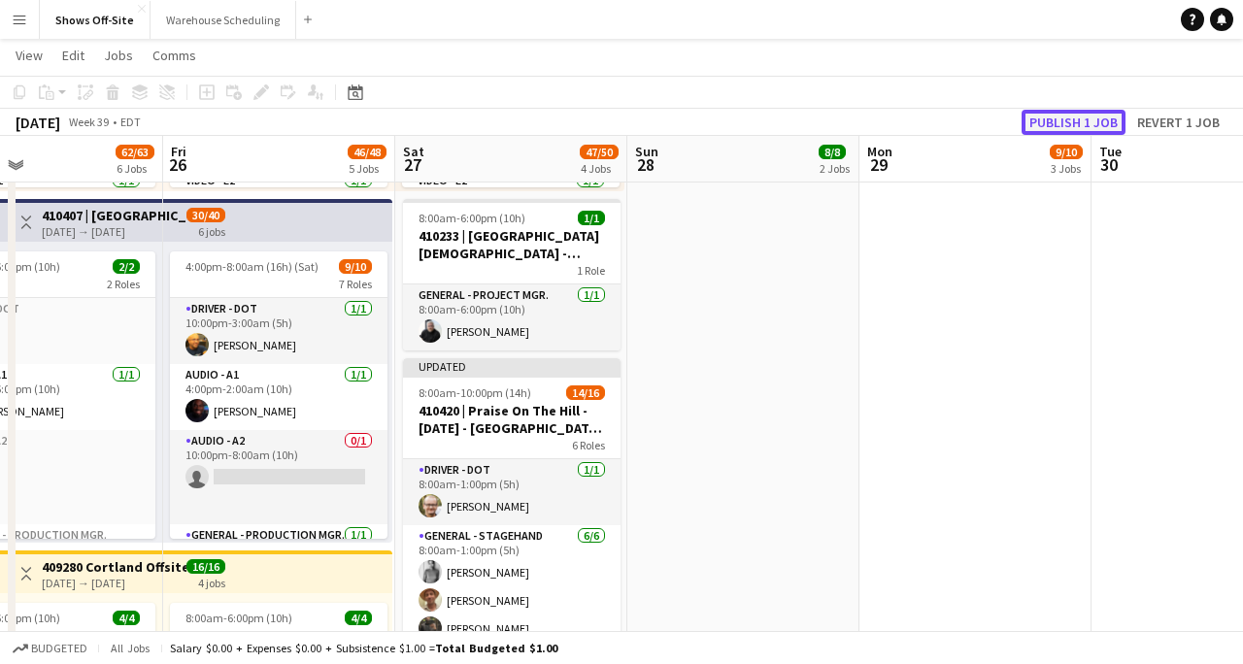
click at [1043, 125] on button "Publish 1 job" at bounding box center [1074, 122] width 104 height 25
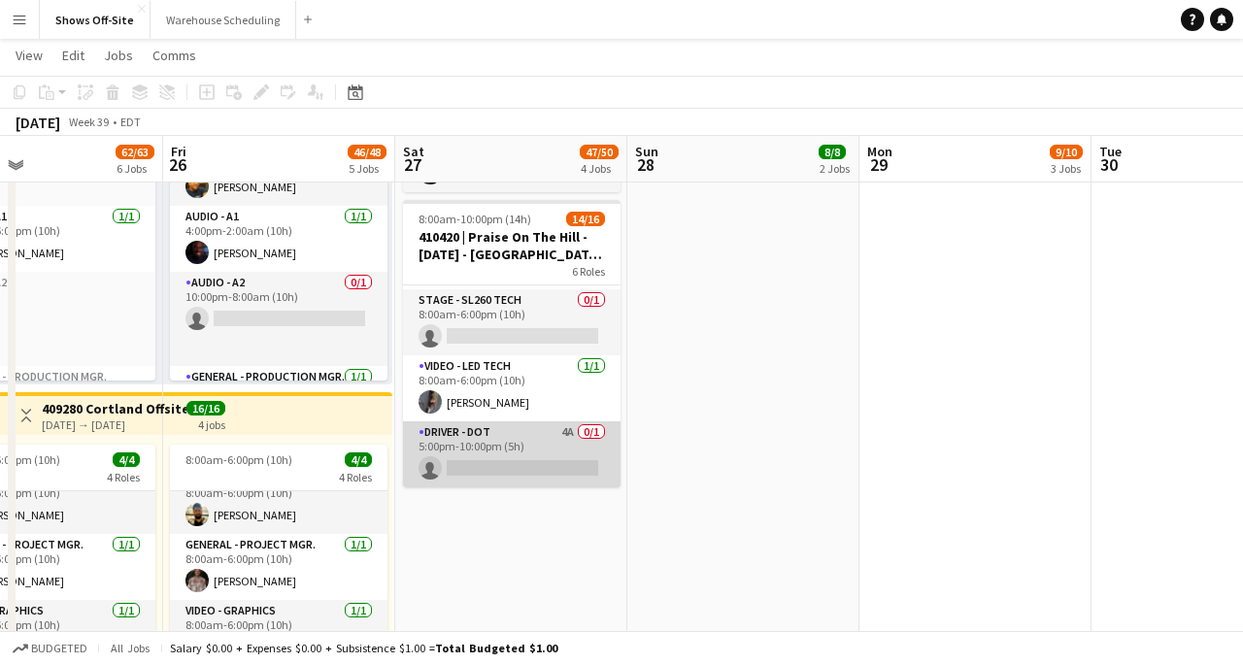
click at [550, 450] on app-card-role "Driver - DOT 4A 0/1 5:00pm-10:00pm (5h) single-neutral-actions" at bounding box center [512, 455] width 218 height 66
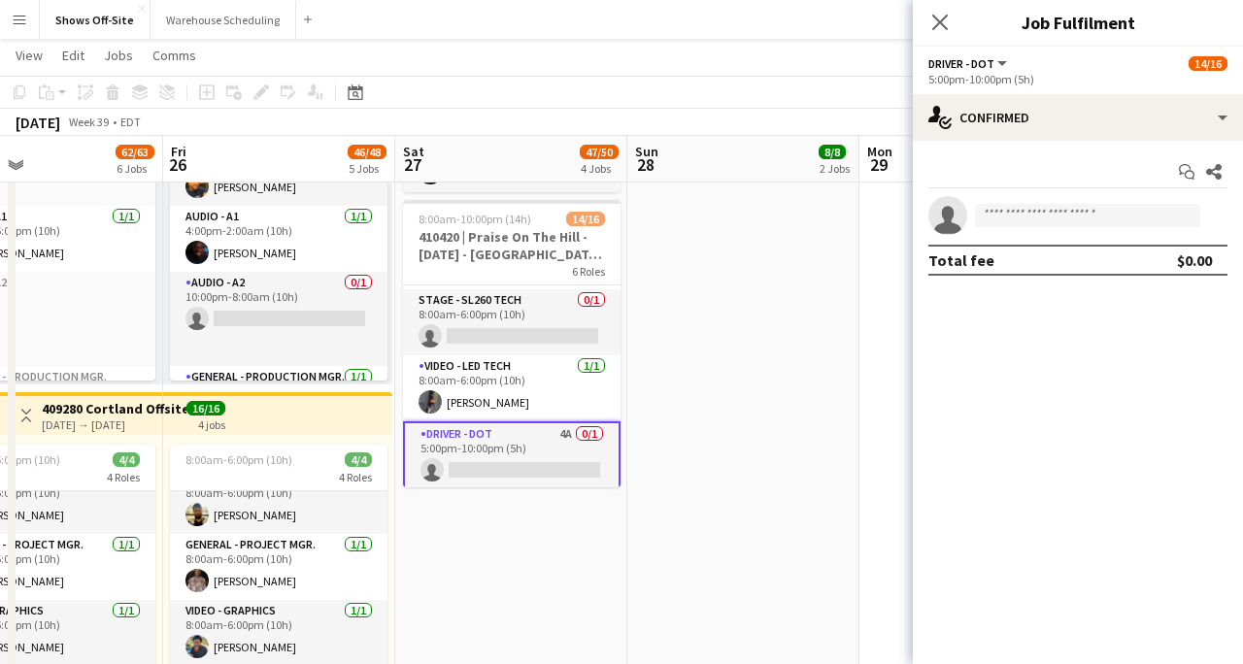
click at [550, 450] on app-card-role "Driver - DOT 4A 0/1 5:00pm-10:00pm (5h) single-neutral-actions" at bounding box center [512, 457] width 218 height 70
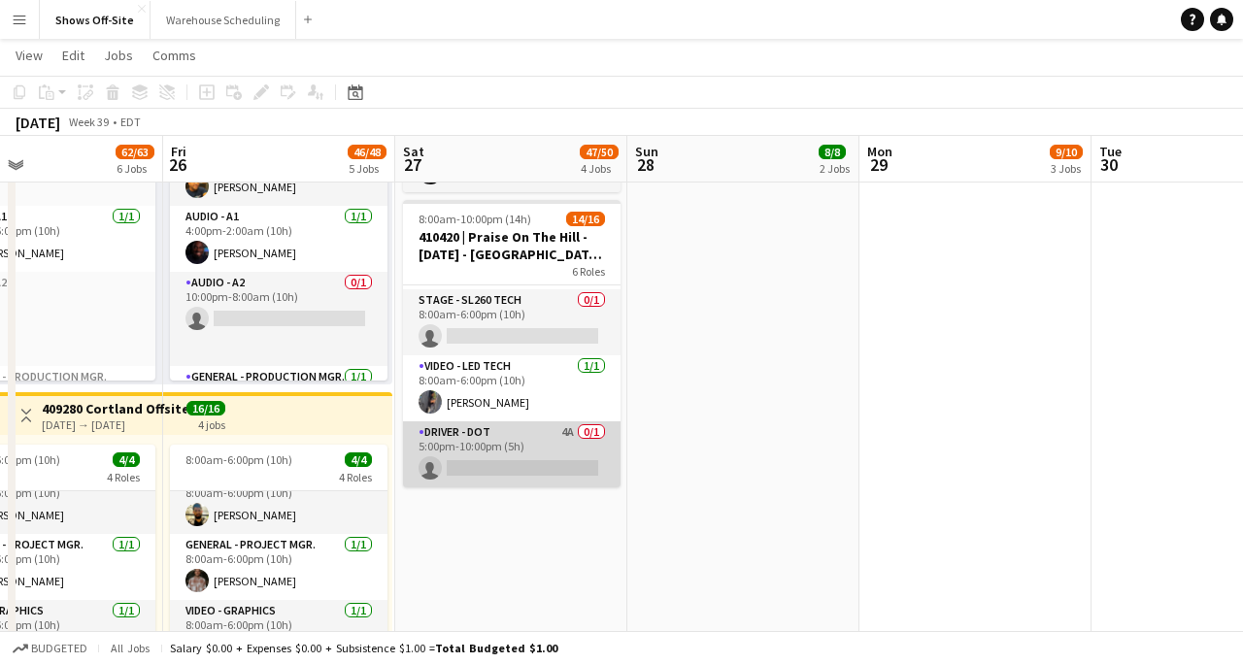
click at [550, 450] on app-card-role "Driver - DOT 4A 0/1 5:00pm-10:00pm (5h) single-neutral-actions" at bounding box center [512, 455] width 218 height 66
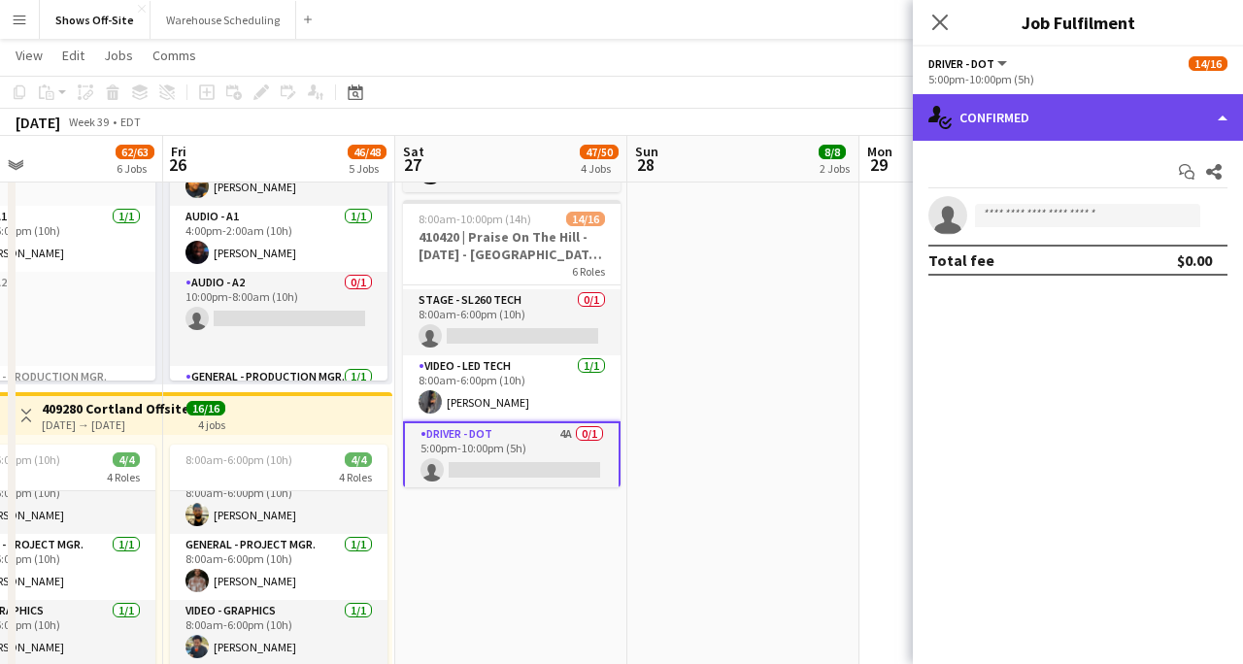
click at [1177, 119] on div "single-neutral-actions-check-2 Confirmed" at bounding box center [1078, 117] width 330 height 47
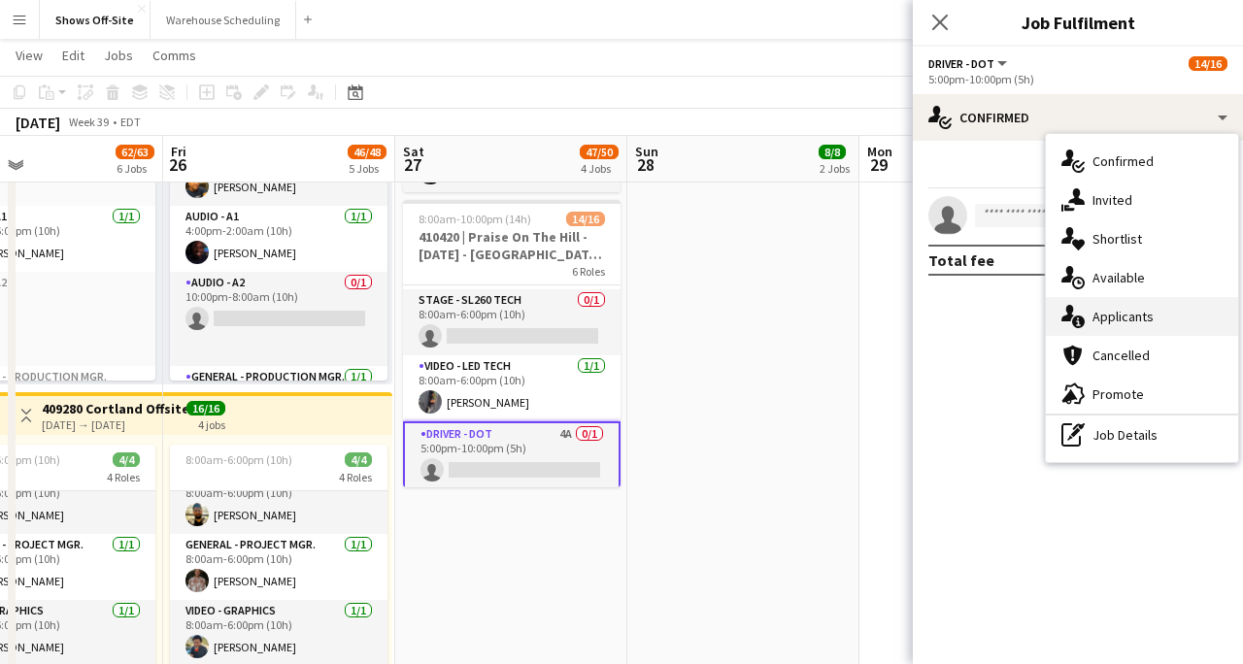
click at [1135, 322] on span "Applicants" at bounding box center [1123, 316] width 61 height 17
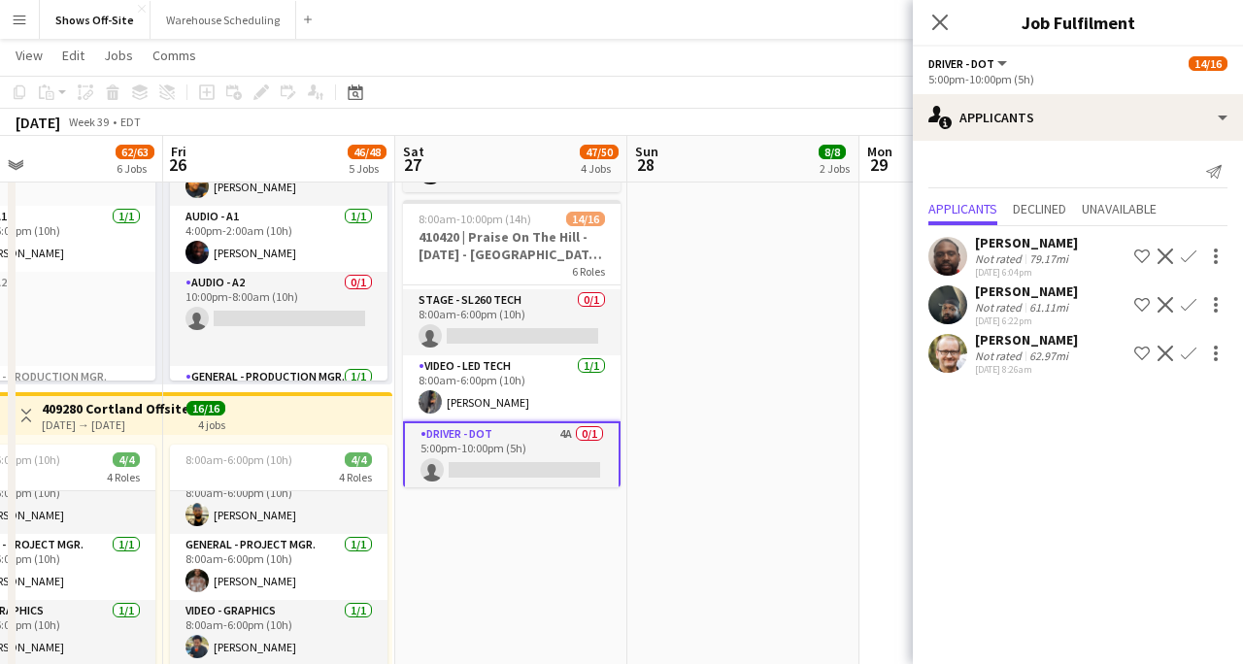
click at [1191, 354] on app-icon "Confirm" at bounding box center [1189, 354] width 16 height 16
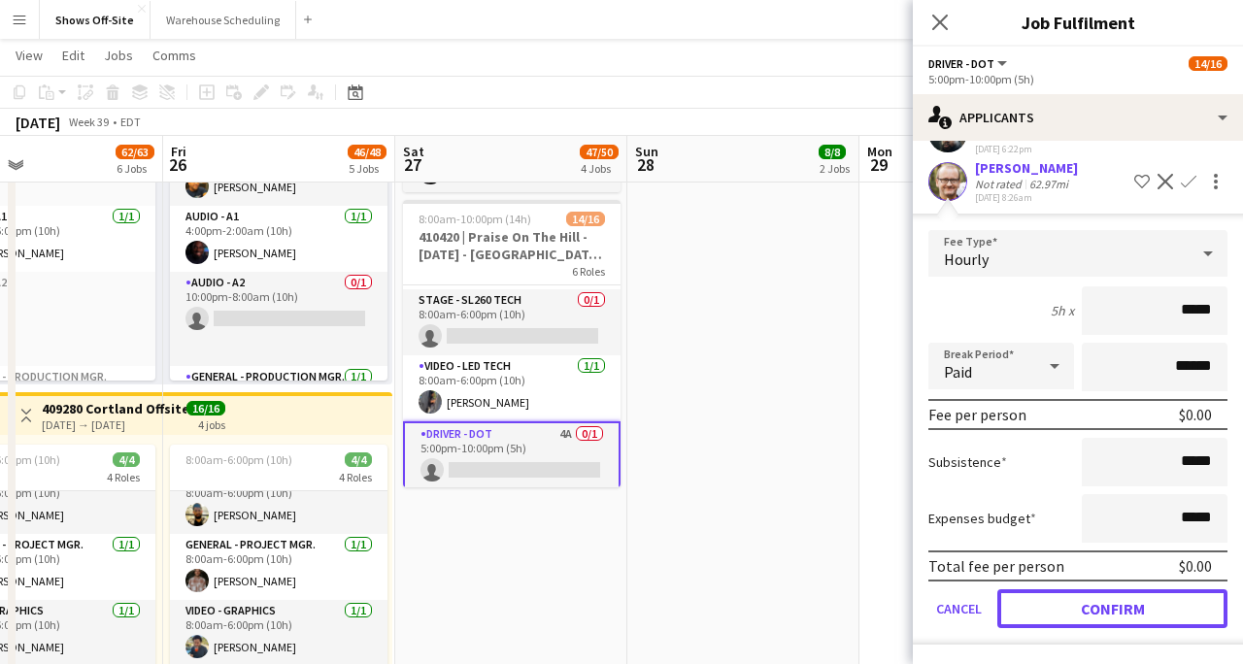
click at [1082, 608] on button "Confirm" at bounding box center [1113, 609] width 230 height 39
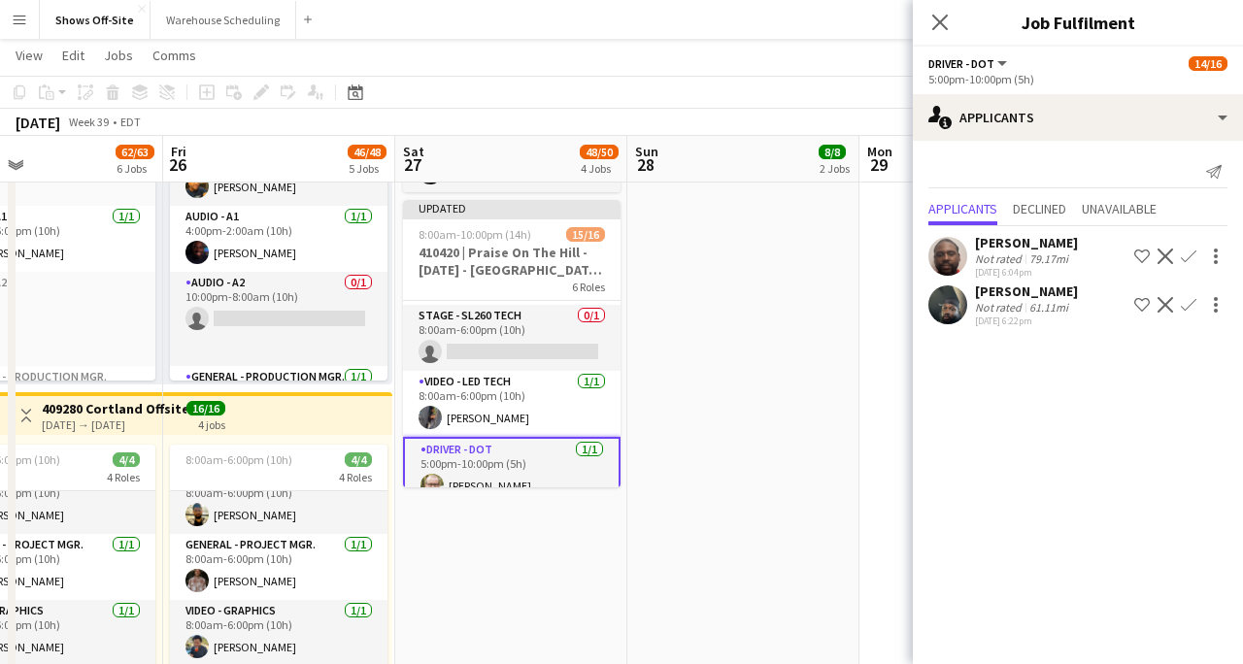
click at [940, 33] on app-icon "Close pop-in" at bounding box center [940, 22] width 23 height 23
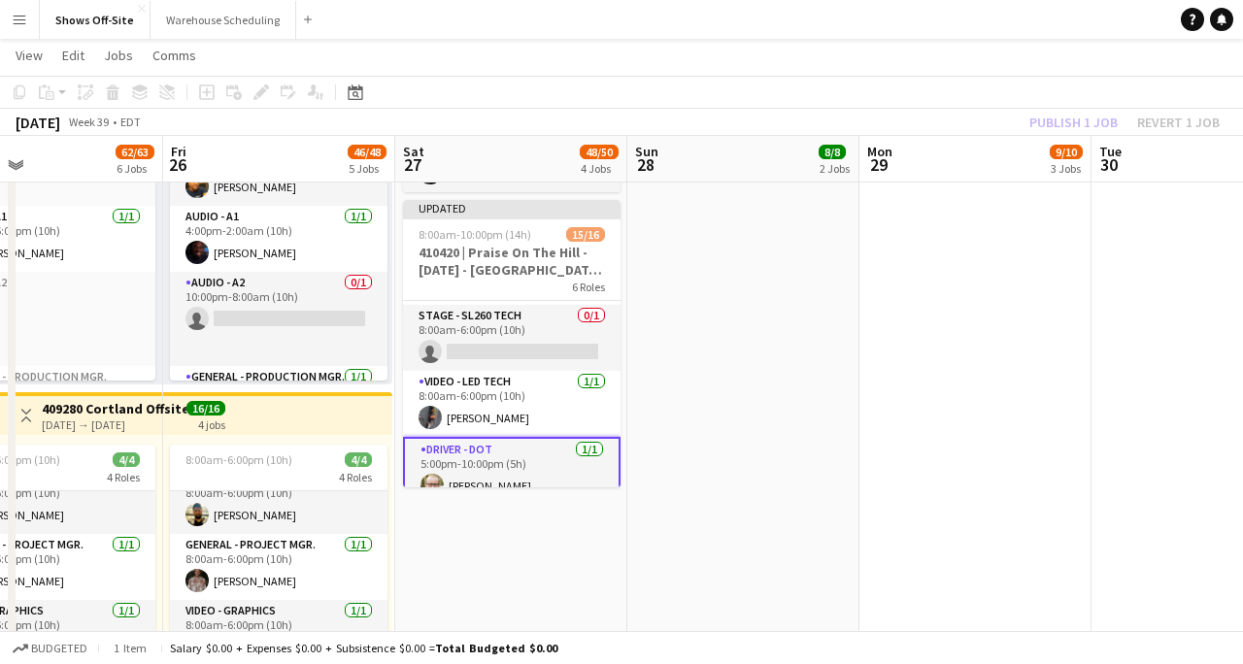
click at [1004, 106] on app-toolbar "Copy Paste Paste Command V Paste with crew Command Shift V Paste linked Job [GE…" at bounding box center [621, 92] width 1243 height 33
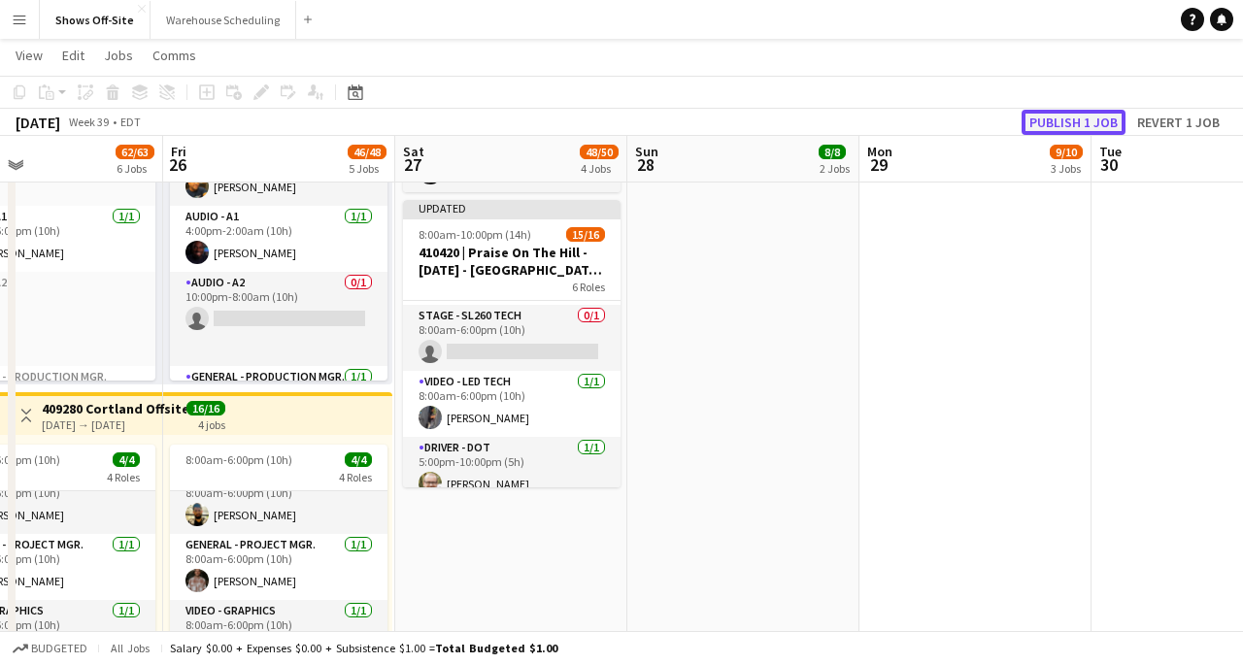
click at [1060, 125] on button "Publish 1 job" at bounding box center [1074, 122] width 104 height 25
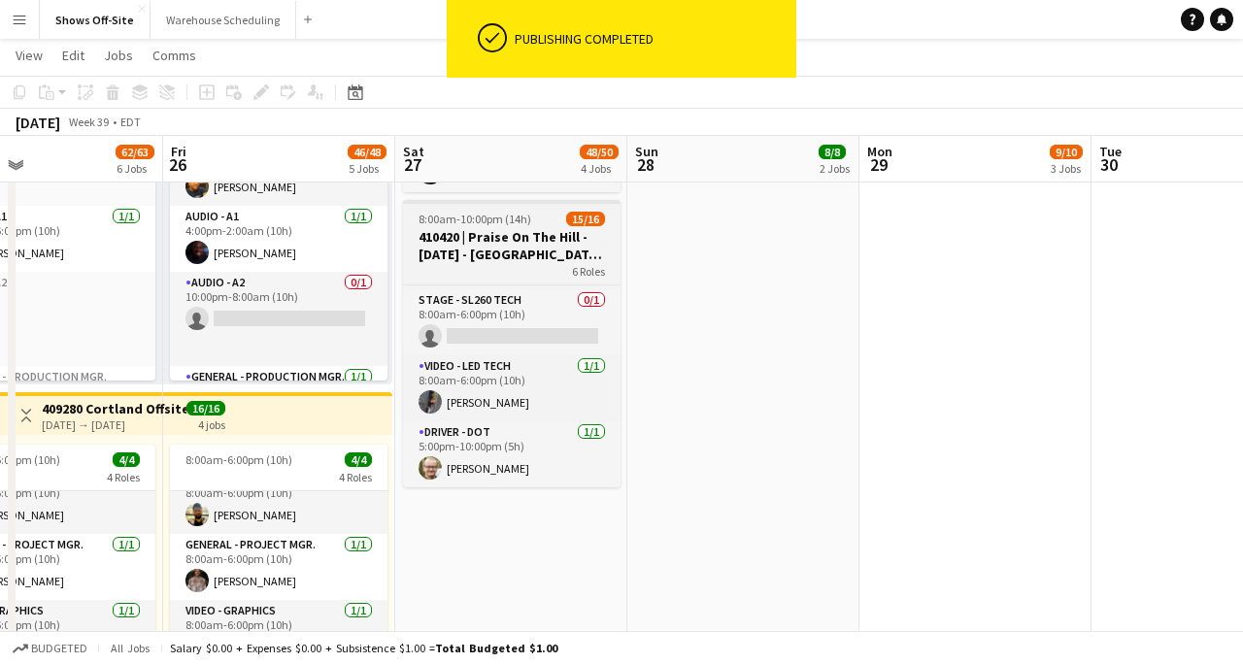
click at [481, 263] on div "6 Roles" at bounding box center [512, 271] width 218 height 16
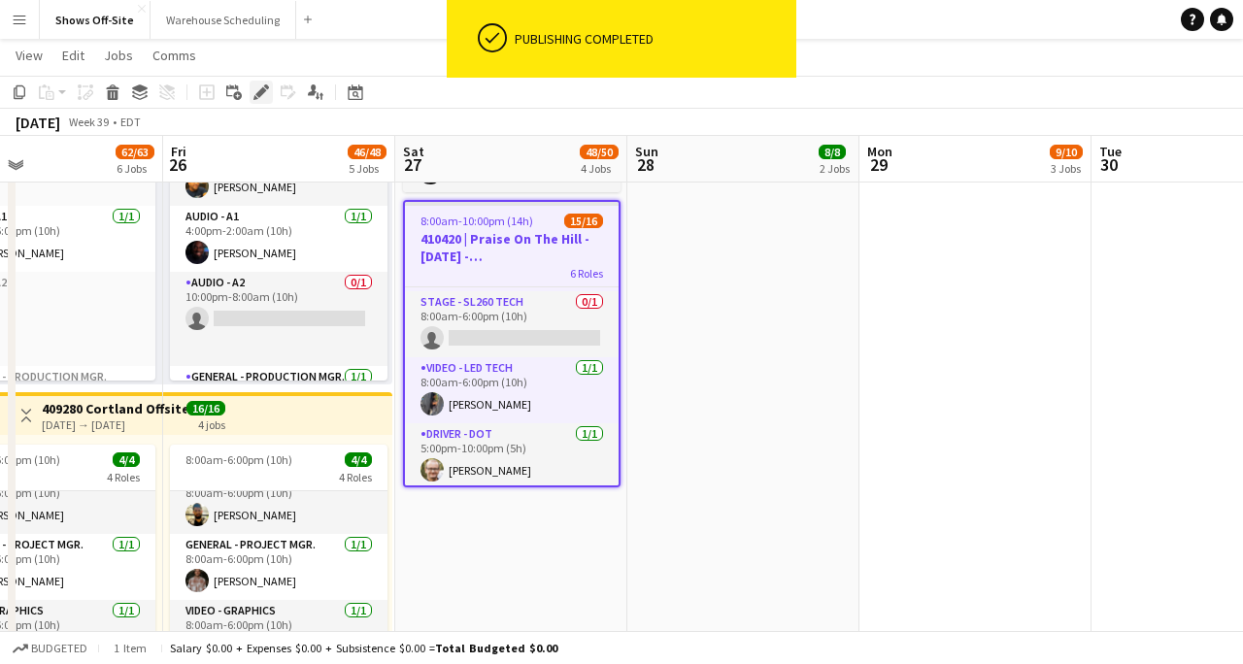
click at [260, 94] on icon at bounding box center [260, 92] width 11 height 11
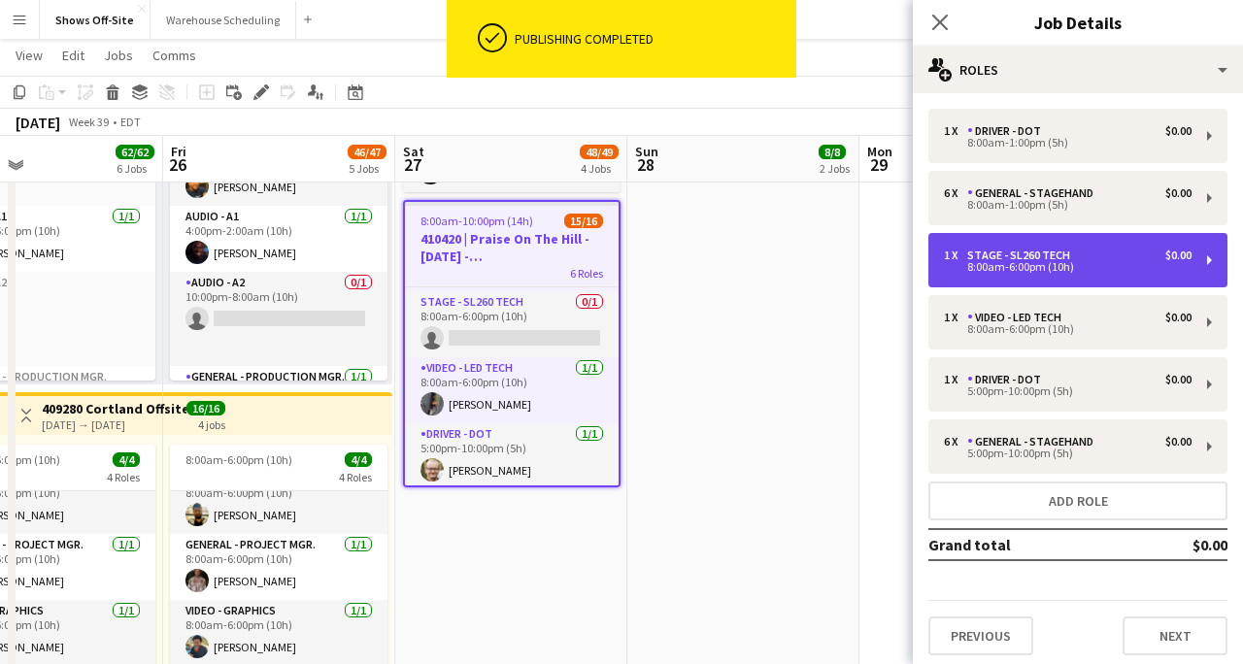
click at [970, 262] on div "8:00am-6:00pm (10h)" at bounding box center [1068, 267] width 248 height 10
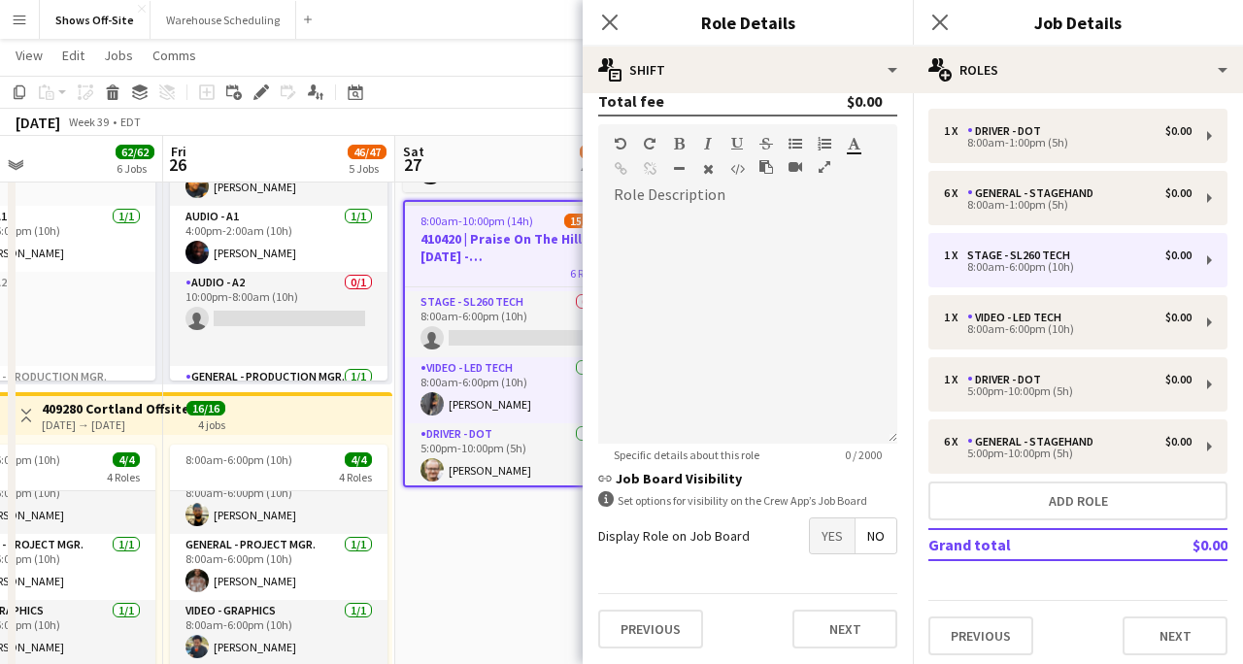
click at [834, 526] on span "Yes" at bounding box center [832, 536] width 45 height 35
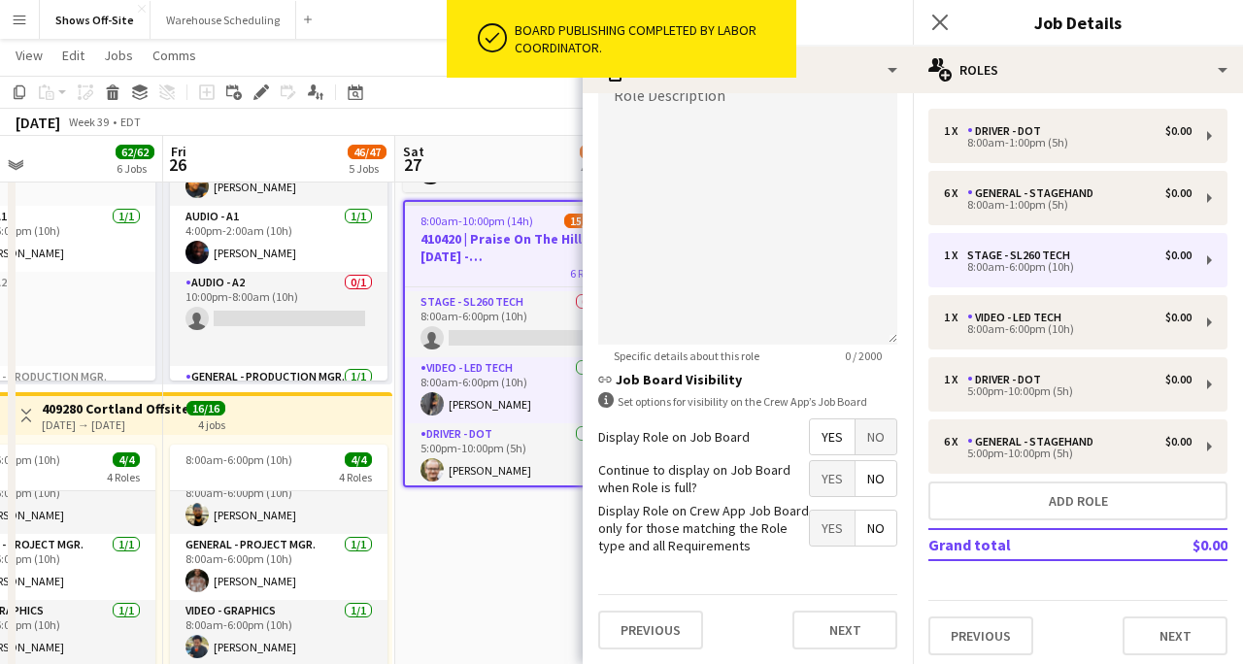
click at [871, 470] on span "No" at bounding box center [876, 478] width 41 height 35
click at [845, 518] on span "Yes" at bounding box center [832, 528] width 45 height 35
click at [625, 21] on div "Board publishing completed by Labor Coordinator." at bounding box center [652, 38] width 274 height 35
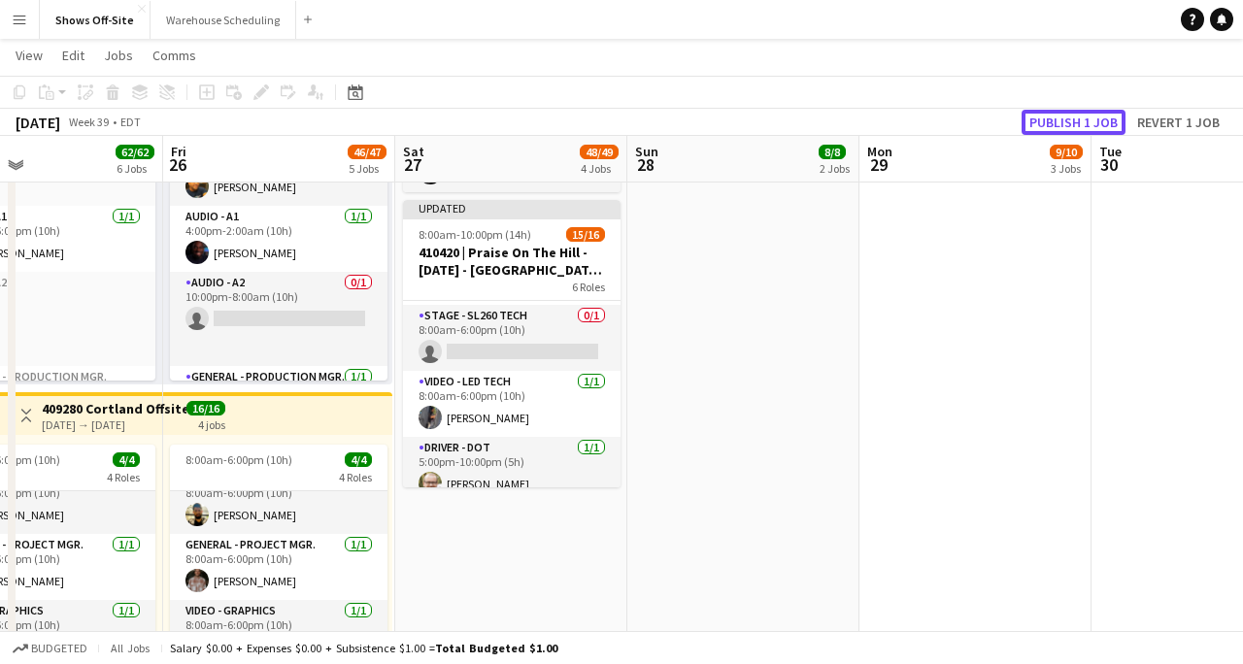
click at [1036, 127] on button "Publish 1 job" at bounding box center [1074, 122] width 104 height 25
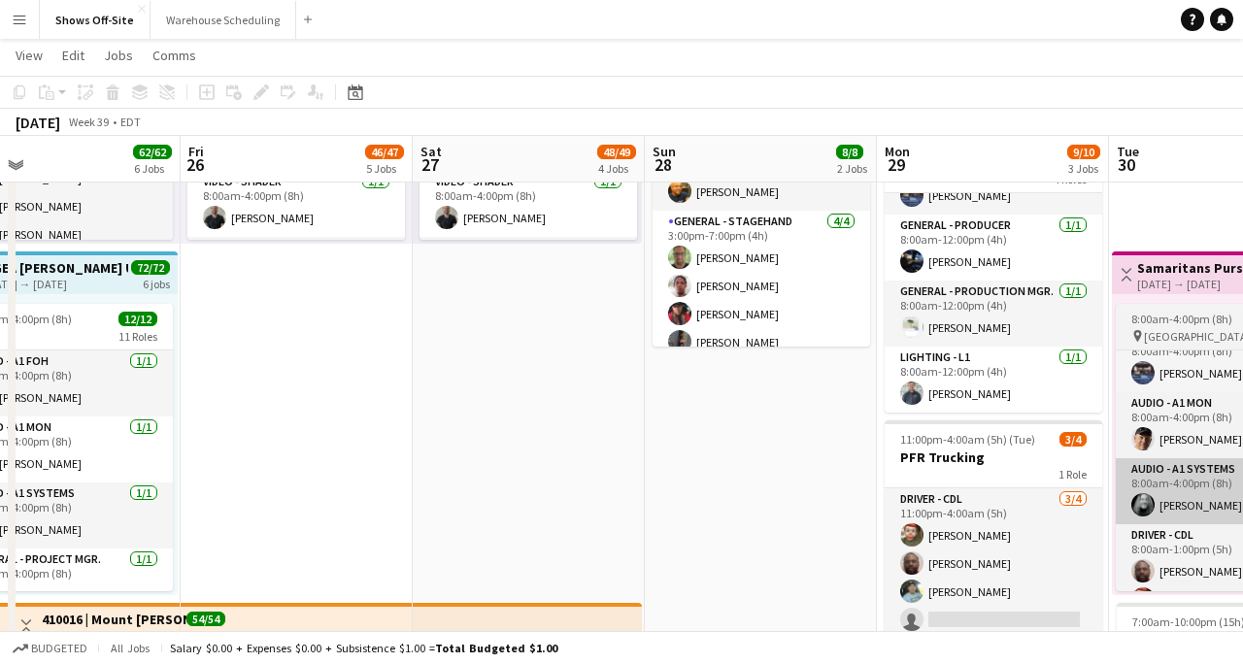
scroll to position [113, 0]
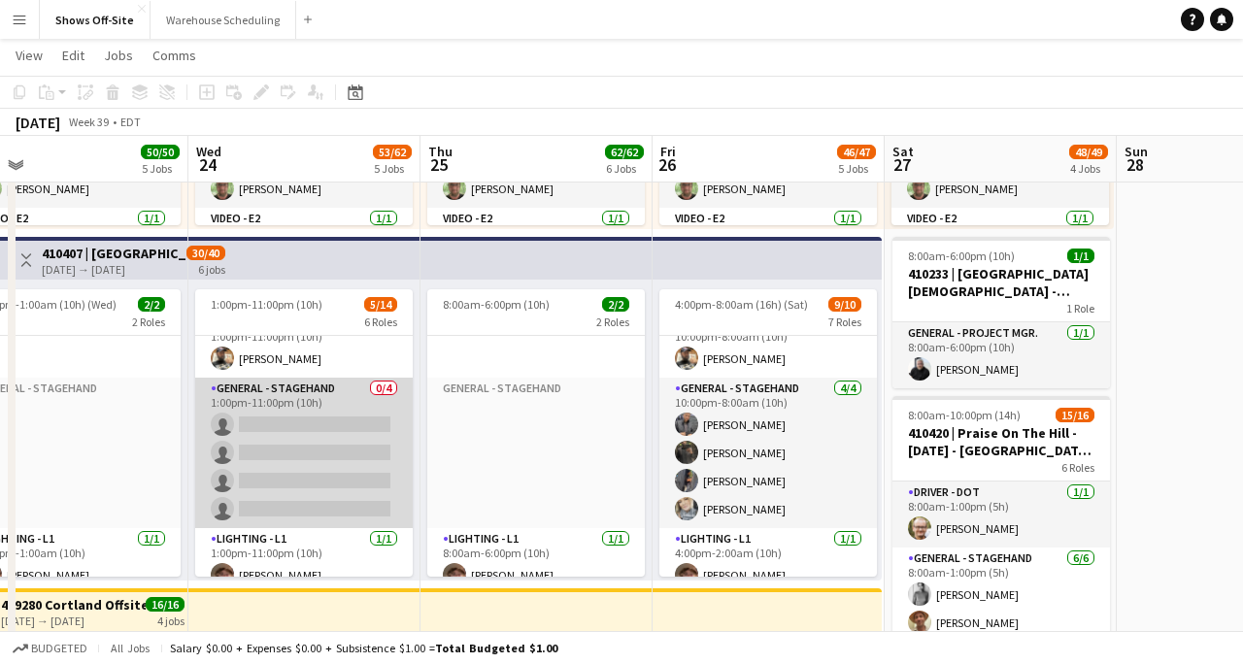
click at [362, 418] on app-card-role "General - Stagehand 0/4 1:00pm-11:00pm (10h) single-neutral-actions single-neut…" at bounding box center [304, 453] width 218 height 151
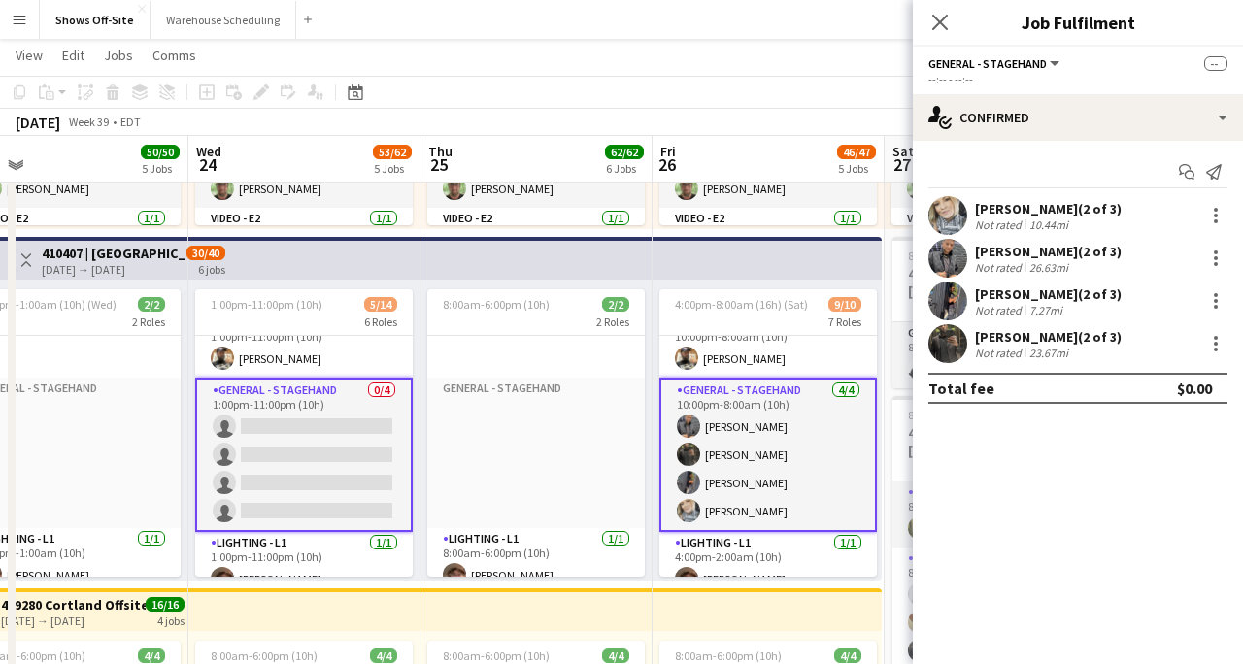
click at [306, 397] on app-card-role "General - Stagehand 0/4 1:00pm-11:00pm (10h) single-neutral-actions single-neut…" at bounding box center [304, 455] width 218 height 154
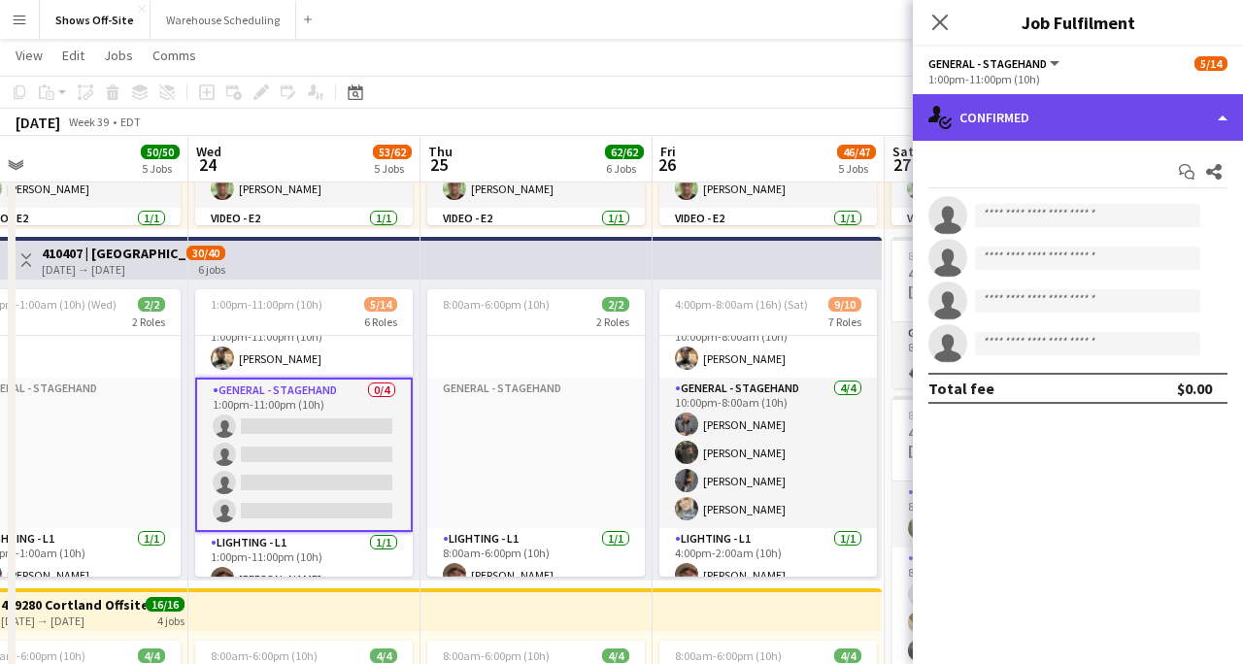
click at [1095, 108] on div "single-neutral-actions-check-2 Confirmed" at bounding box center [1078, 117] width 330 height 47
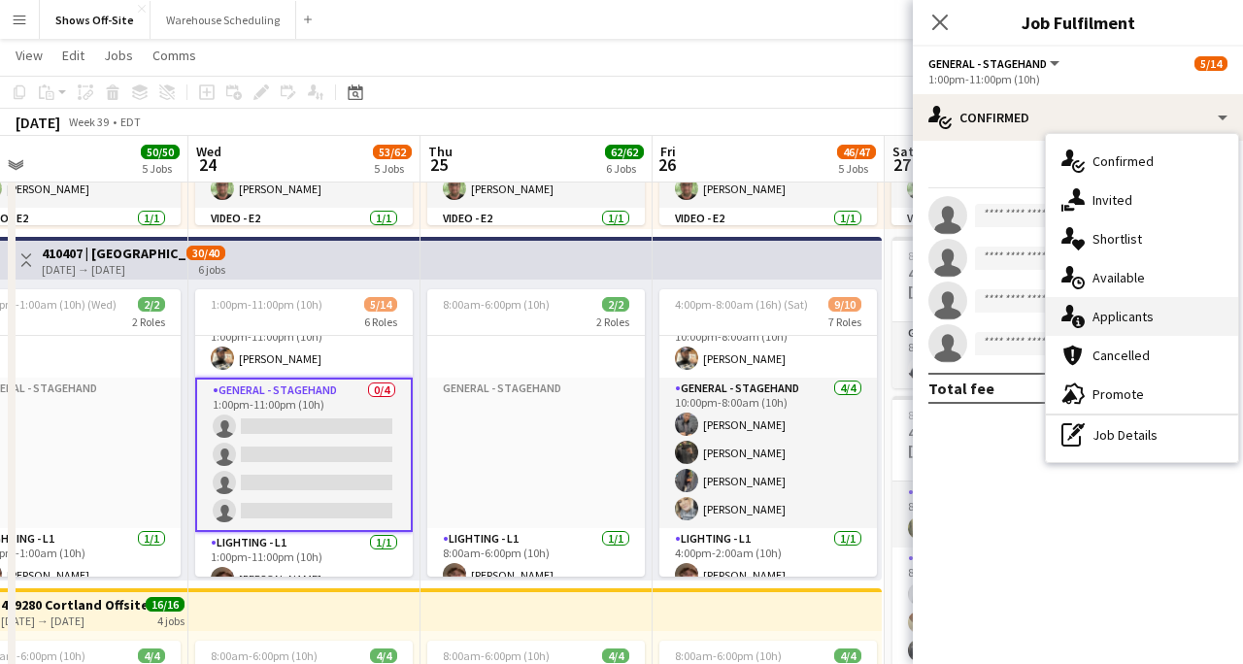
click at [1136, 317] on span "Applicants" at bounding box center [1123, 316] width 61 height 17
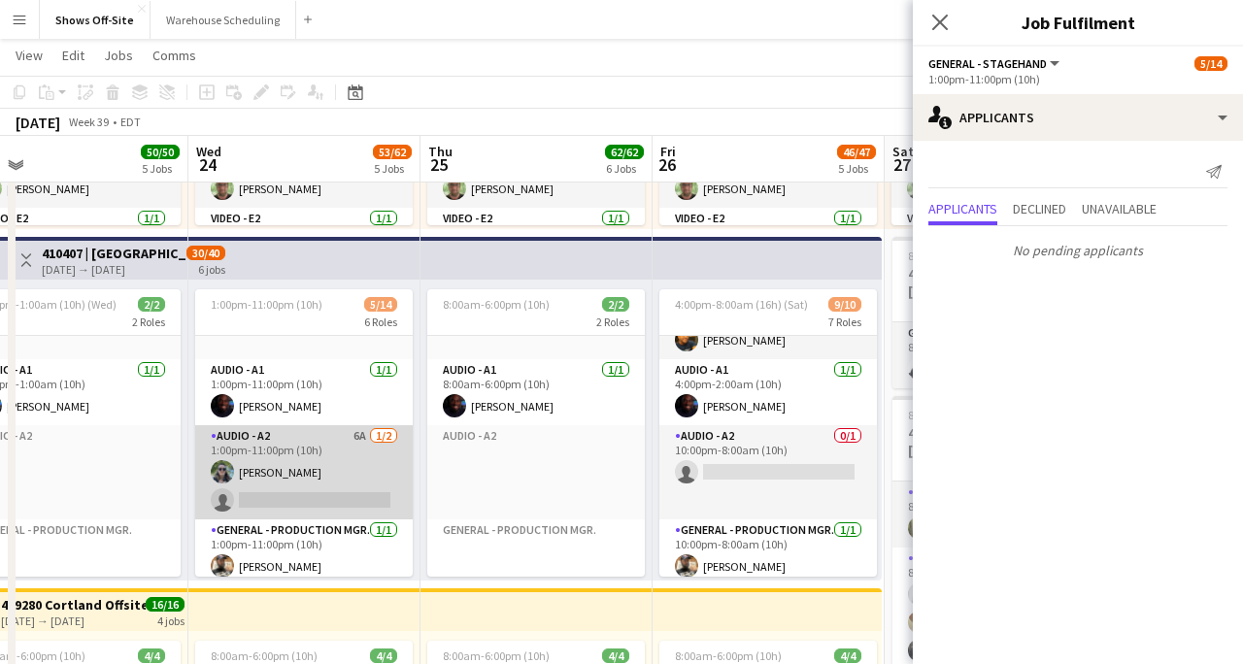
click at [334, 450] on app-card-role "Audio - A2 6A [DATE] 1:00pm-11:00pm (10h) [PERSON_NAME] single-neutral-actions" at bounding box center [304, 472] width 218 height 94
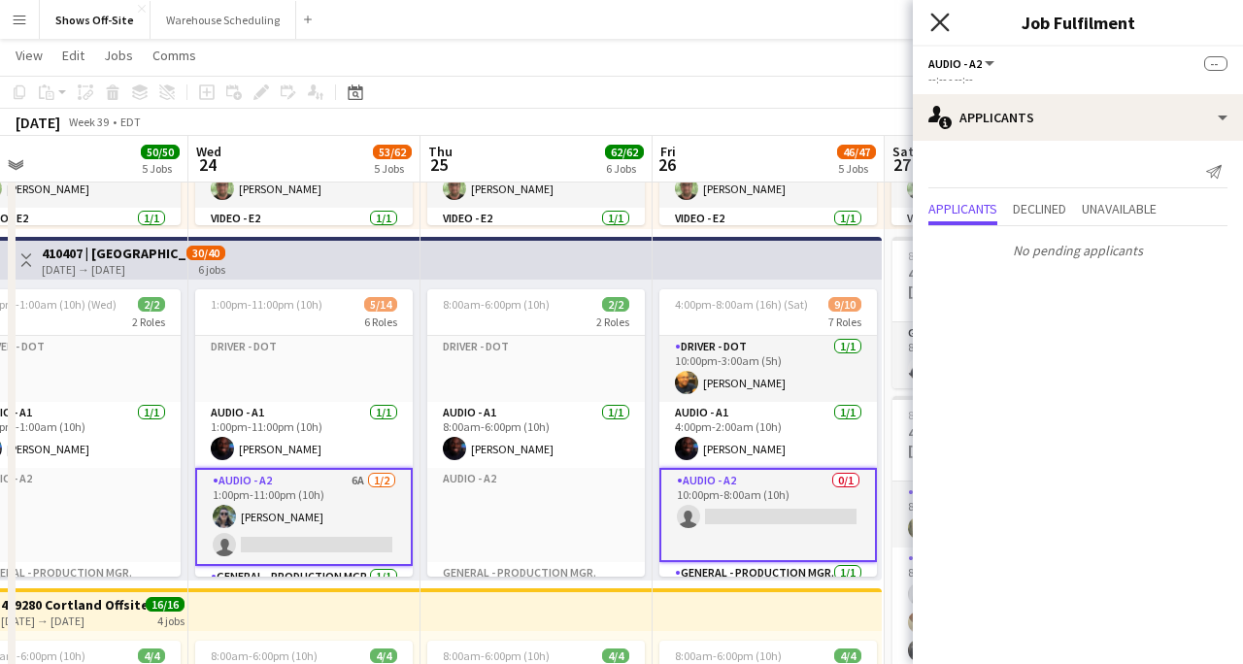
click at [932, 27] on icon "Close pop-in" at bounding box center [940, 22] width 18 height 18
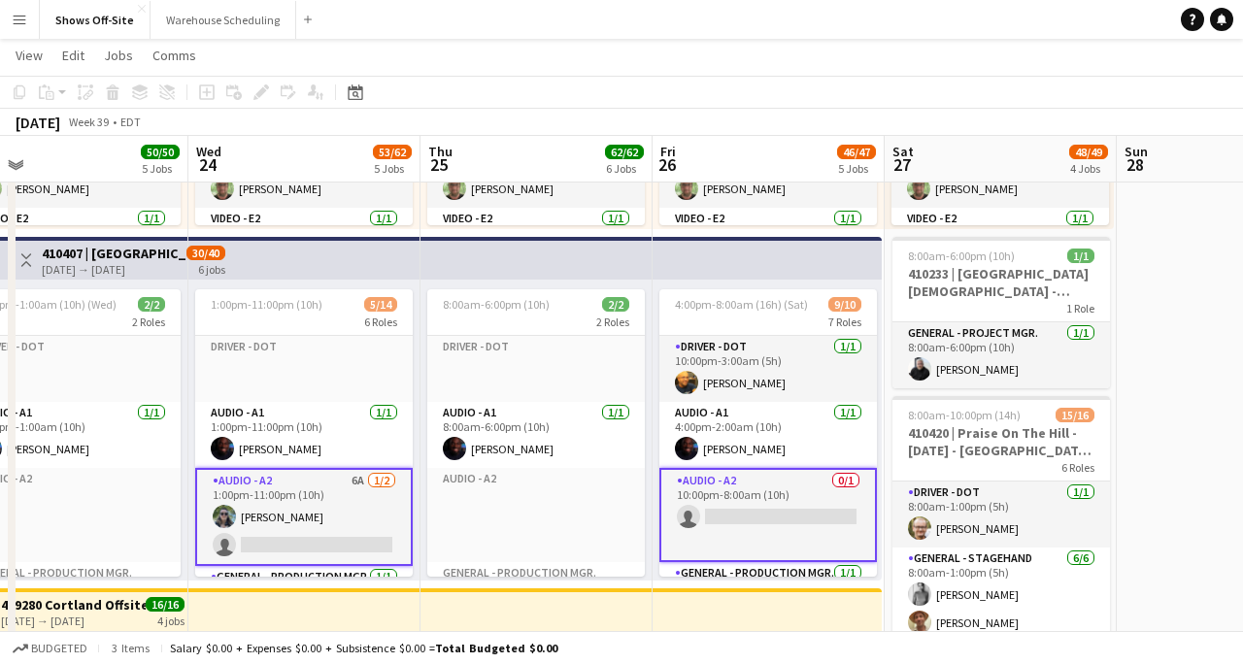
click at [1178, 244] on app-date-cell "8:00am-6:00pm (10h) 1/1 410233 | [GEOGRAPHIC_DATA] - Frequency Camp FFA 2025 1 …" at bounding box center [1233, 220] width 232 height 2093
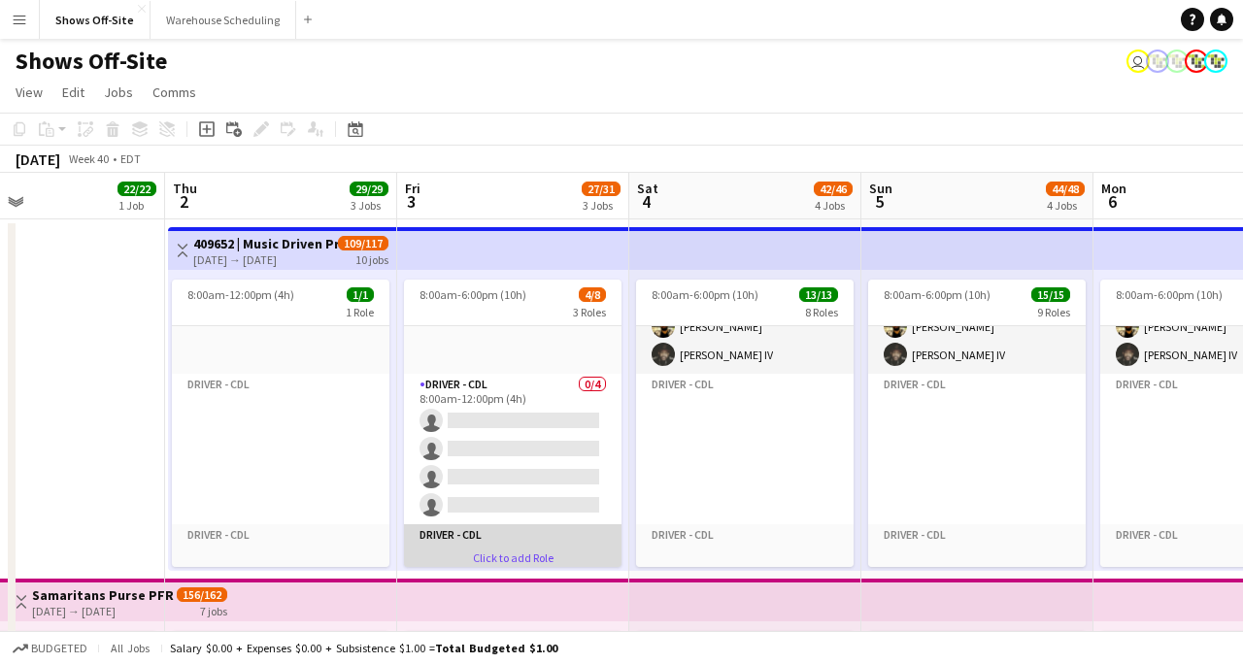
scroll to position [75, 0]
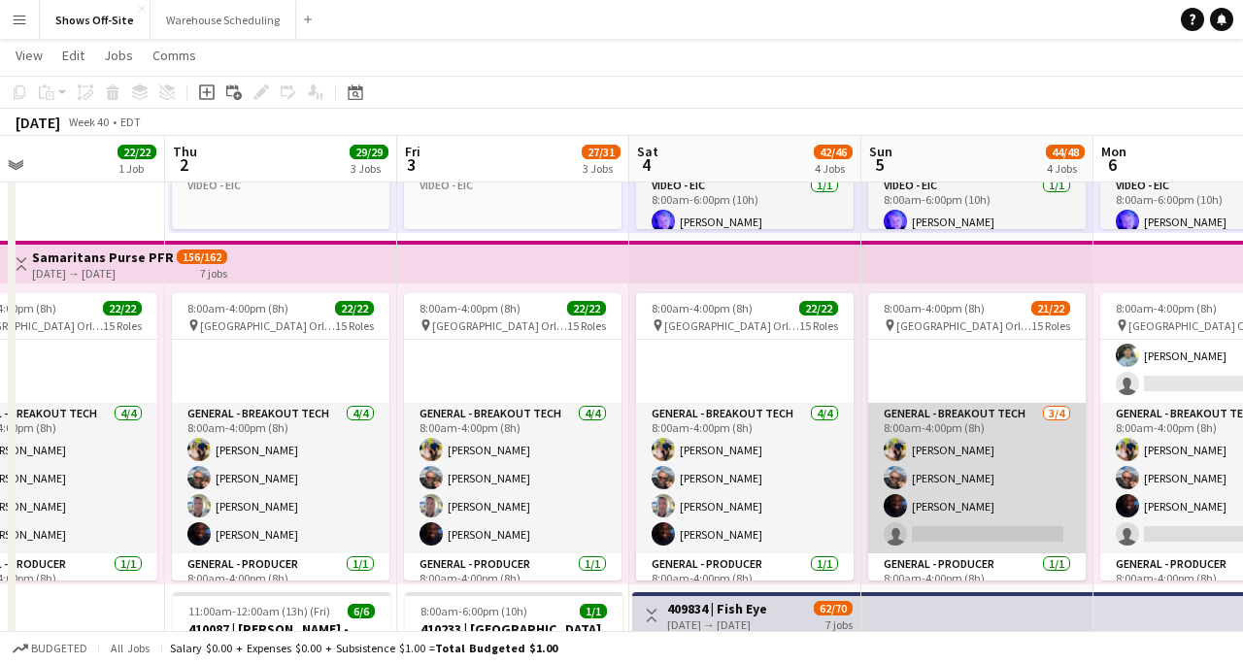
click at [960, 424] on app-card-role "General - Breakout Tech [DATE] 8:00am-4:00pm (8h) [PERSON_NAME] [PERSON_NAME] […" at bounding box center [977, 478] width 218 height 151
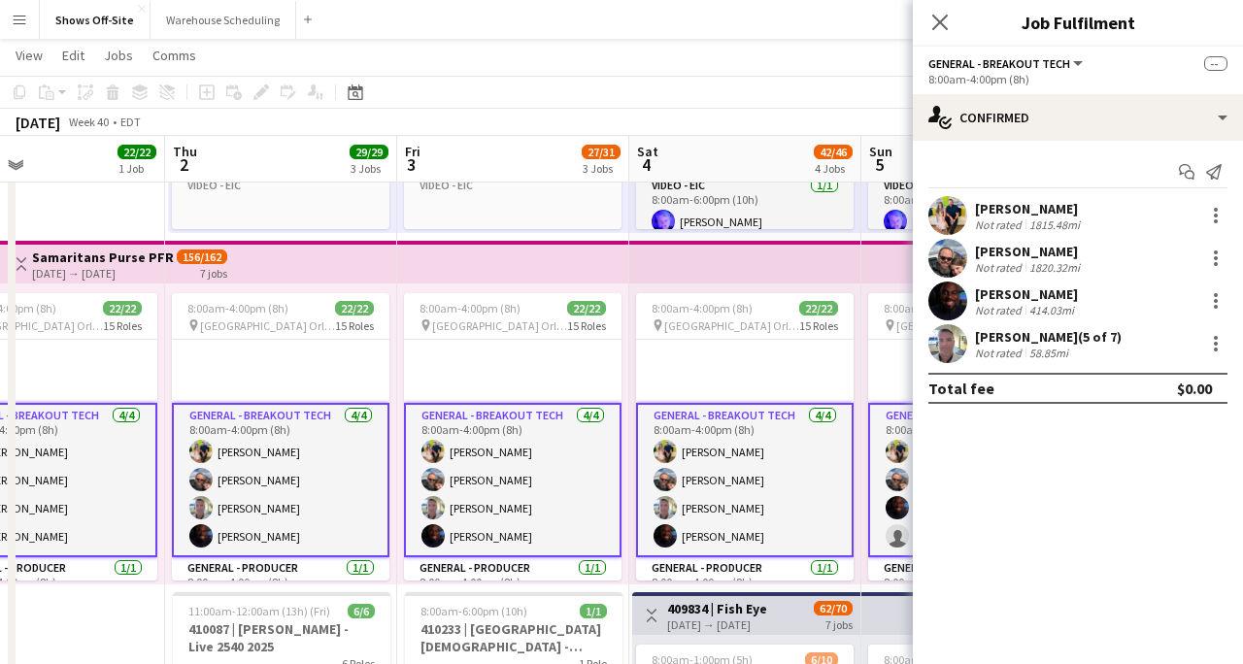
click at [904, 425] on app-card-role "General - Breakout Tech [DATE] 8:00am-4:00pm (8h) [PERSON_NAME] [PERSON_NAME] […" at bounding box center [977, 480] width 218 height 154
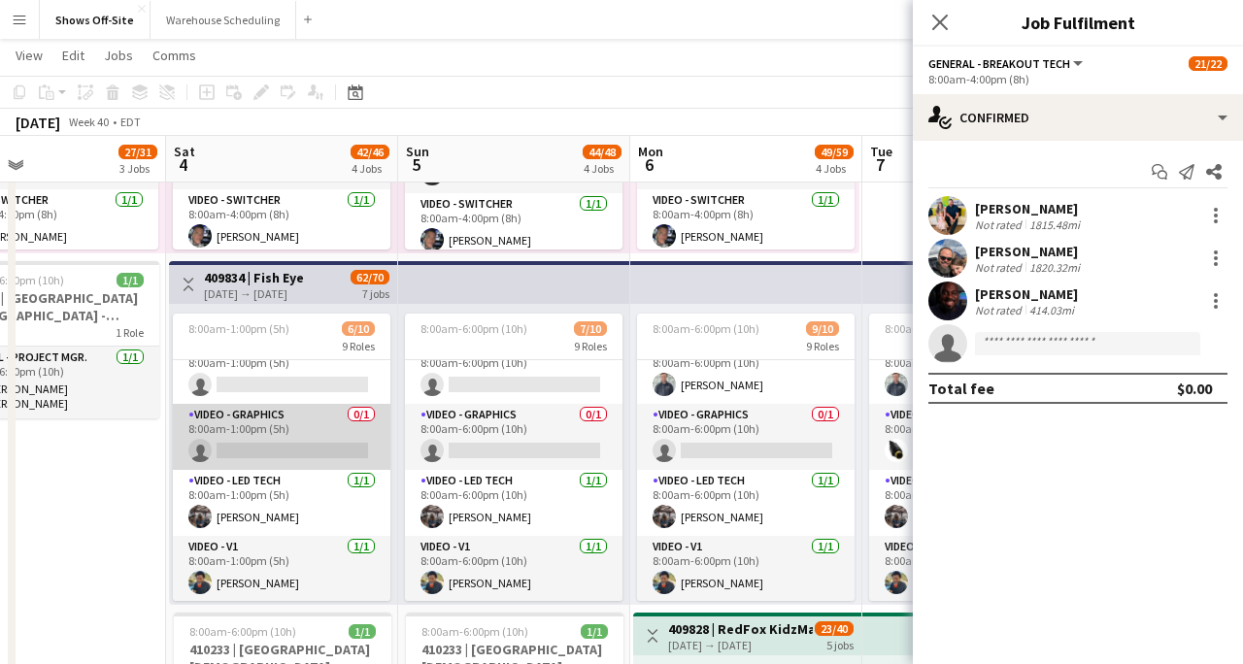
click at [353, 439] on app-card-role "Video - Graphics 0/1 8:00am-1:00pm (5h) single-neutral-actions" at bounding box center [282, 437] width 218 height 66
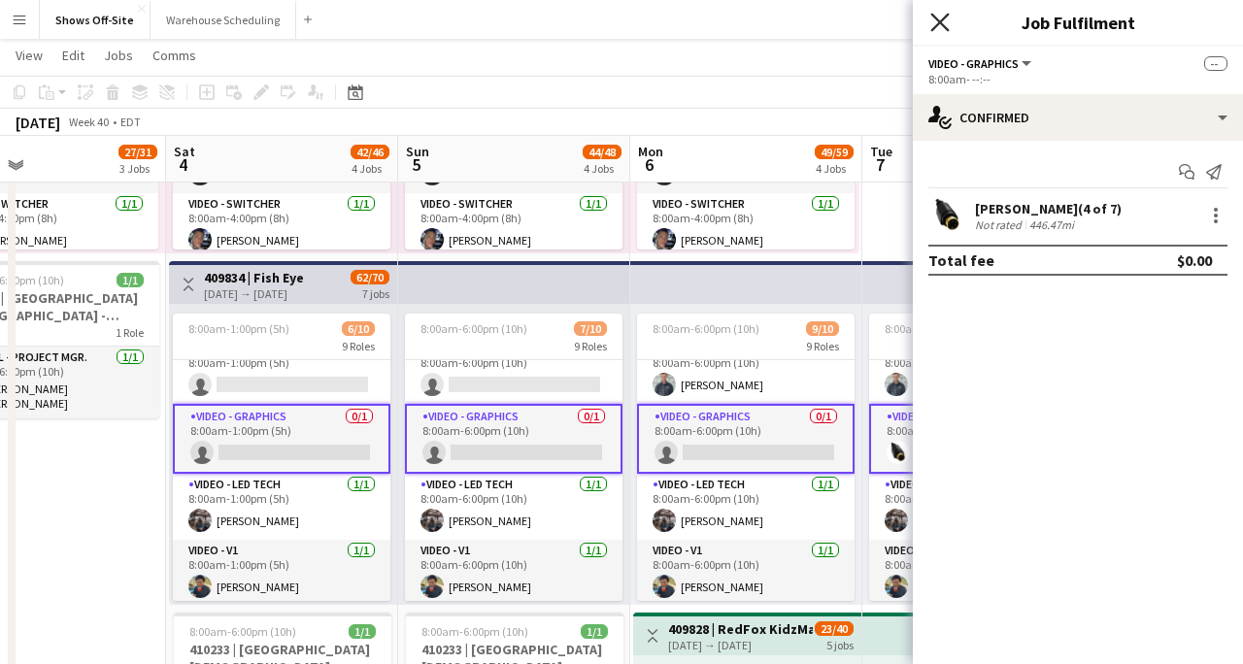
click at [942, 30] on icon "Close pop-in" at bounding box center [940, 22] width 18 height 18
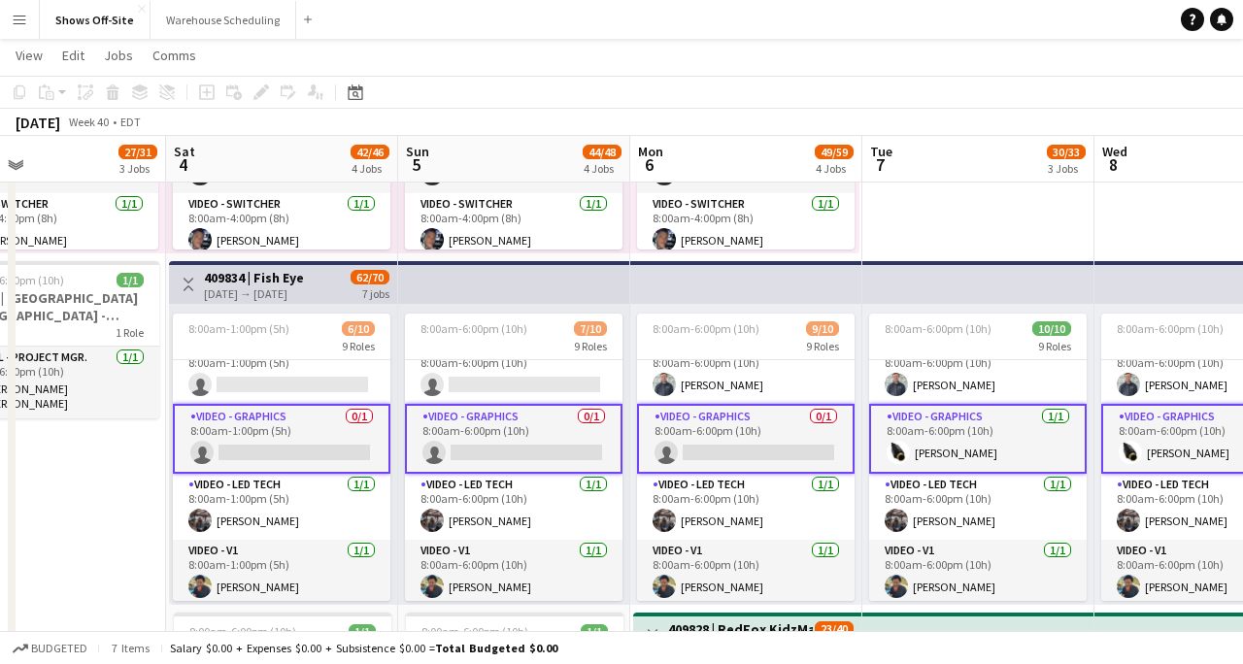
click at [923, 45] on app-page-menu "View Day view expanded Day view collapsed Month view Date picker Jump to [DATE]…" at bounding box center [621, 57] width 1243 height 37
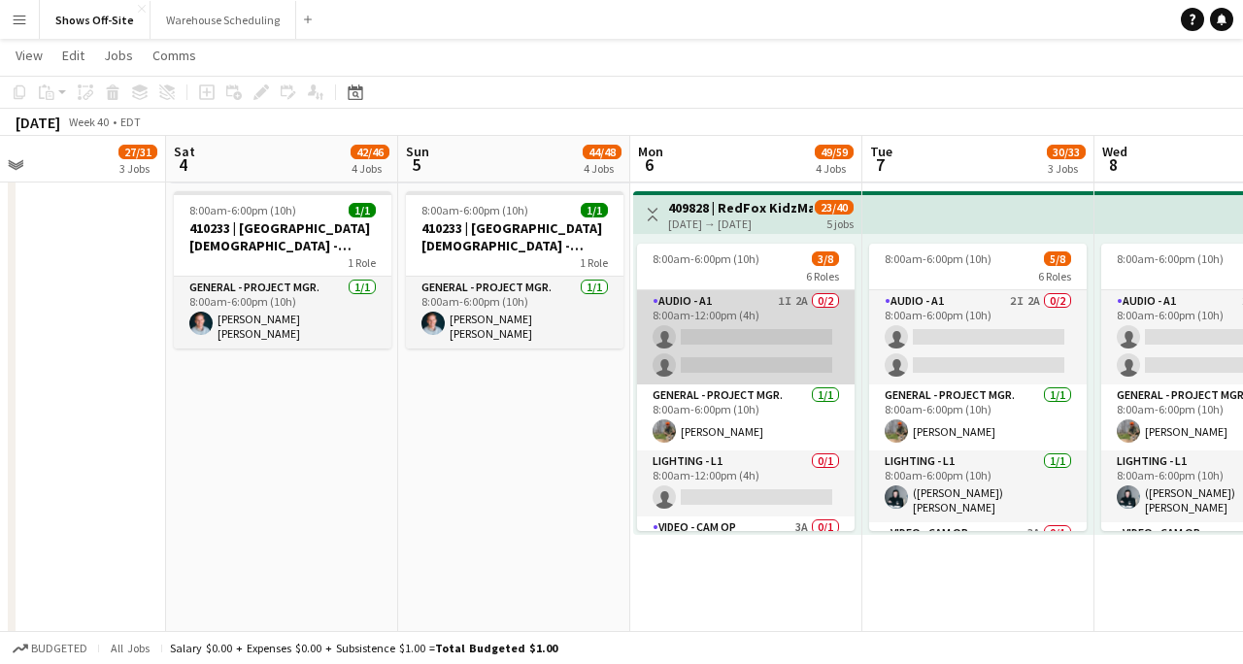
click at [804, 366] on app-card-role "Audio - A1 1I 2A 0/2 8:00am-12:00pm (4h) single-neutral-actions single-neutral-…" at bounding box center [746, 337] width 218 height 94
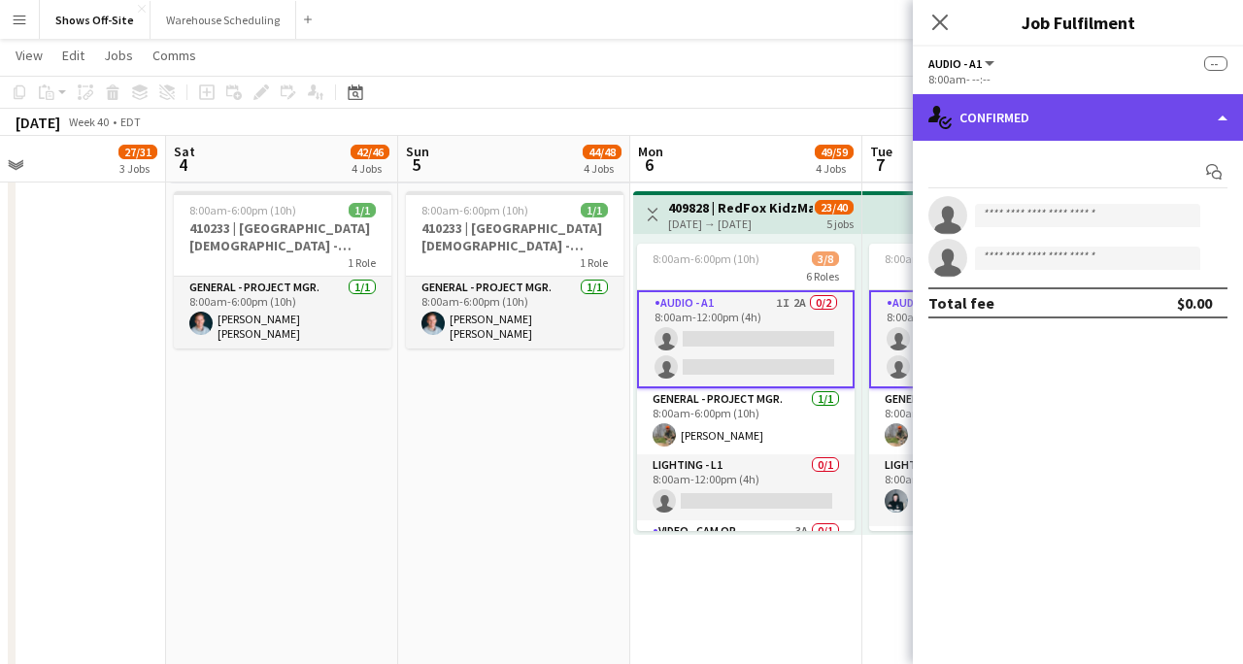
click at [1025, 115] on div "single-neutral-actions-check-2 Confirmed" at bounding box center [1078, 117] width 330 height 47
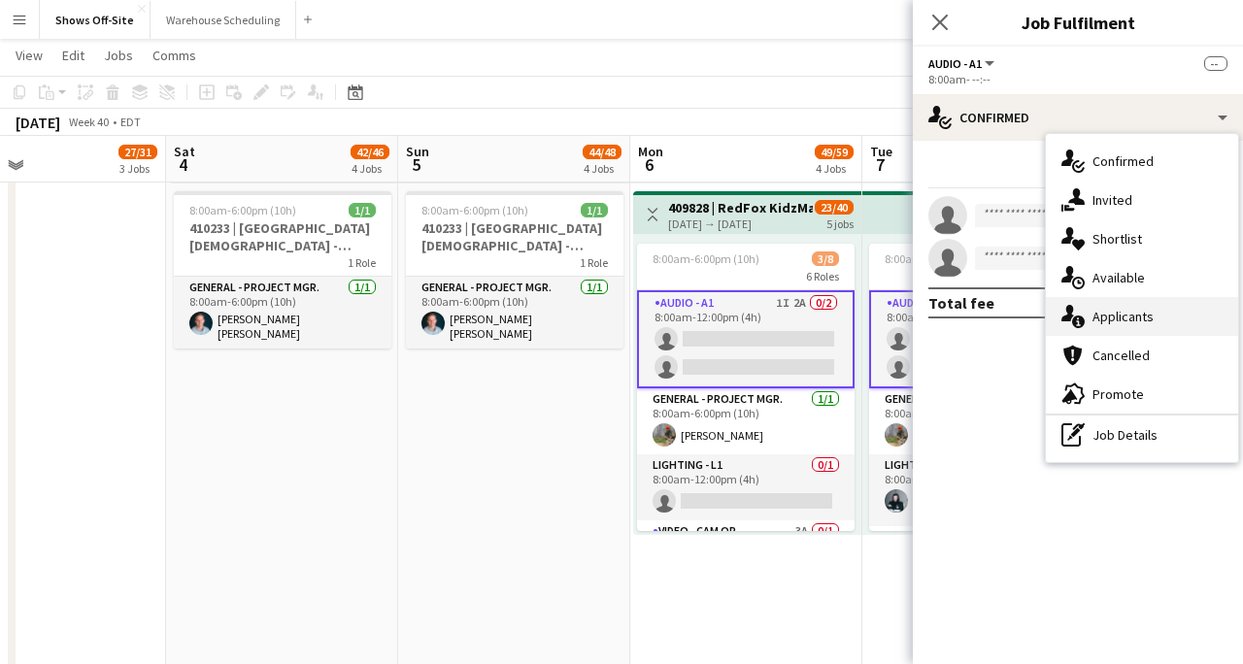
click at [1106, 318] on span "Applicants" at bounding box center [1123, 316] width 61 height 17
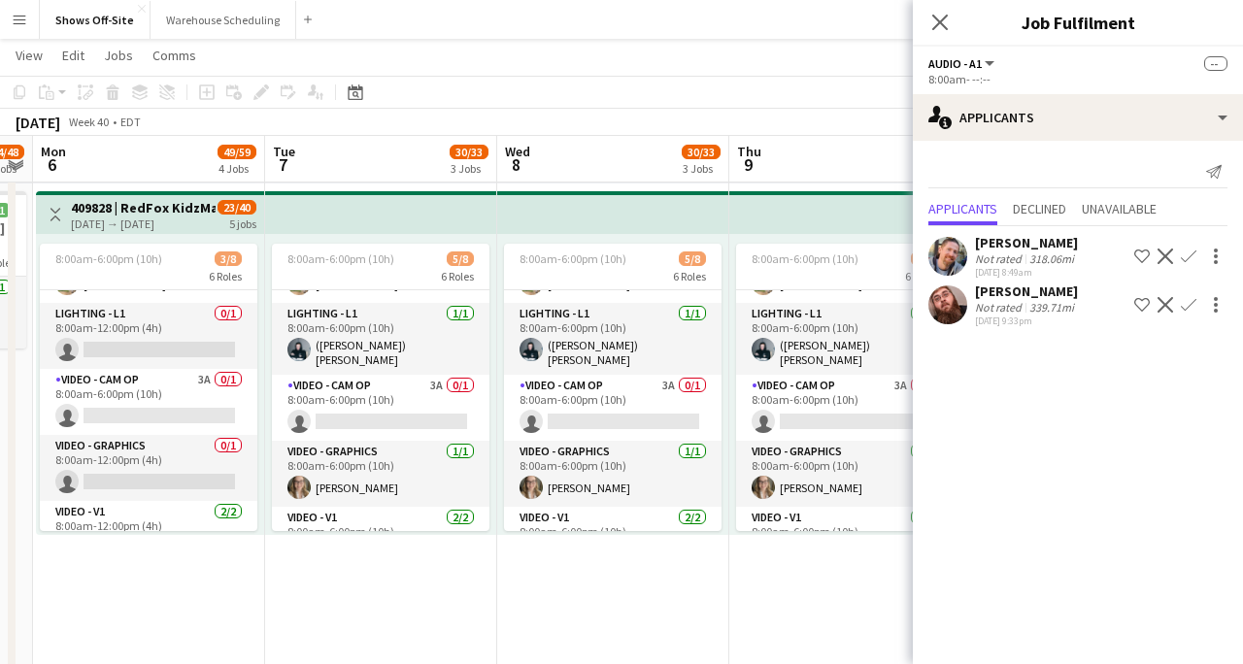
scroll to position [157, 0]
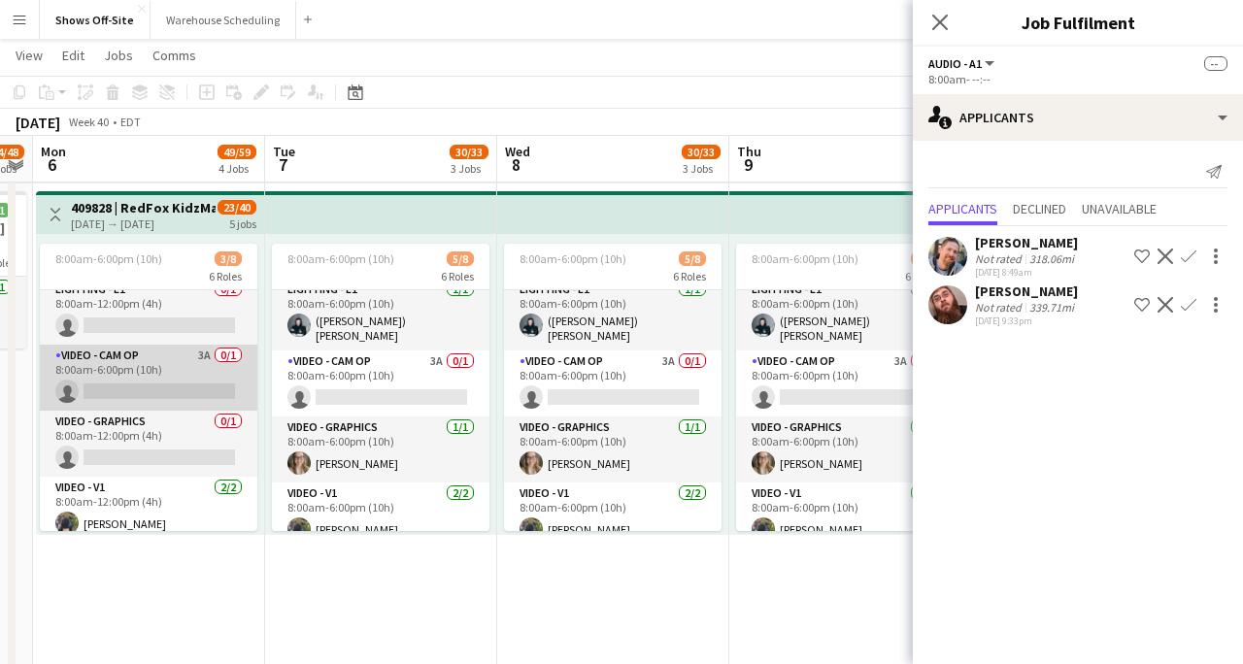
click at [149, 357] on app-card-role "Video - Cam Op 3A 0/1 8:00am-6:00pm (10h) single-neutral-actions" at bounding box center [149, 378] width 218 height 66
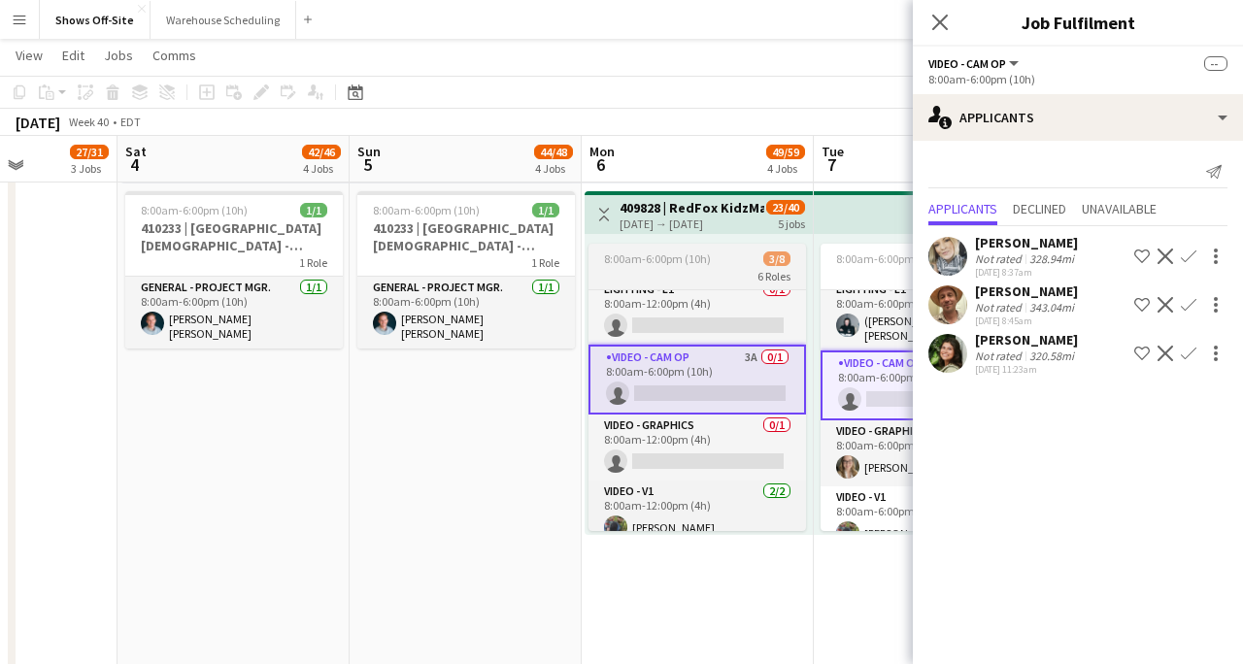
scroll to position [0, 766]
